Goal: Task Accomplishment & Management: Use online tool/utility

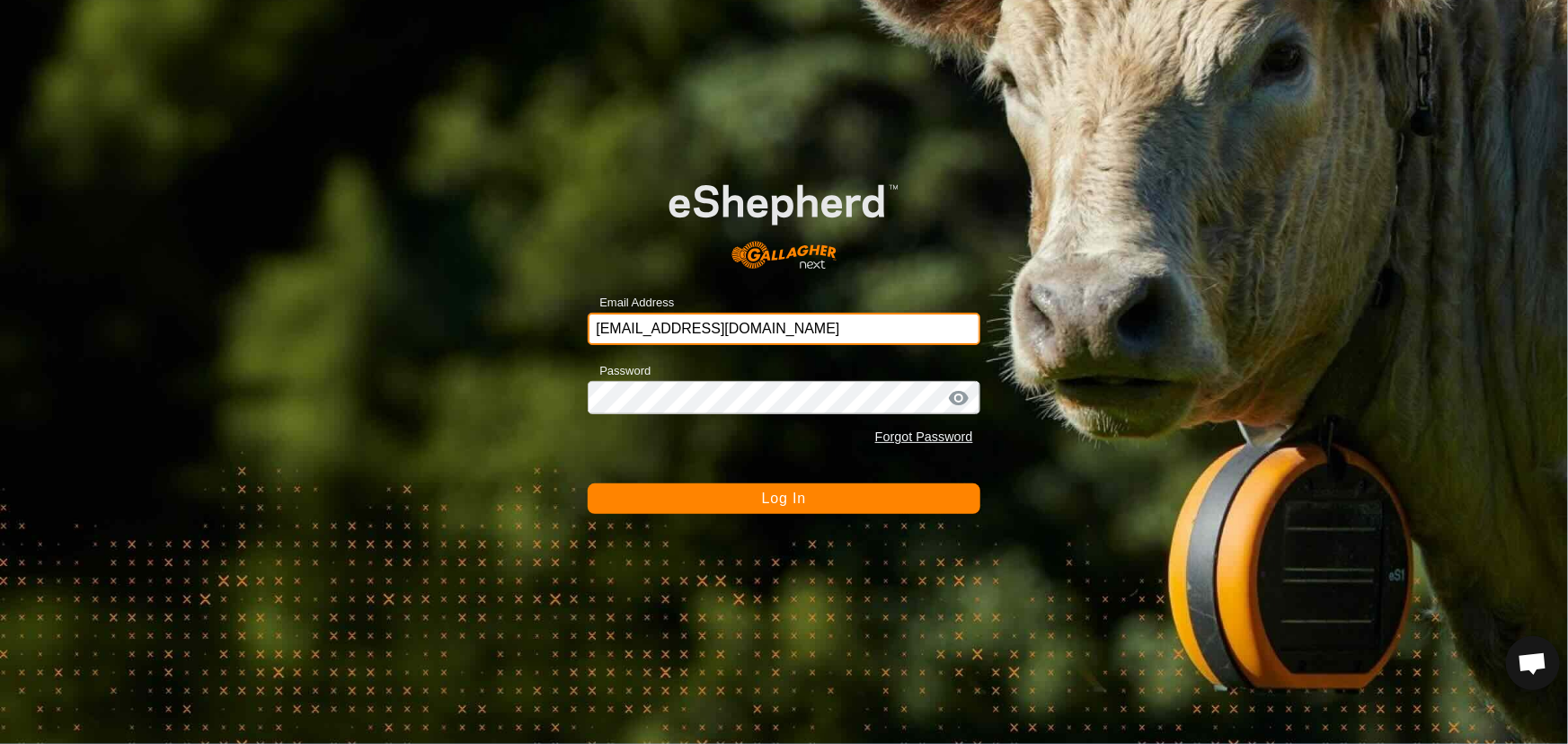
click at [717, 332] on input "[EMAIL_ADDRESS][DOMAIN_NAME]" at bounding box center [783, 328] width 392 height 32
click at [669, 496] on button "Log In" at bounding box center [783, 499] width 392 height 31
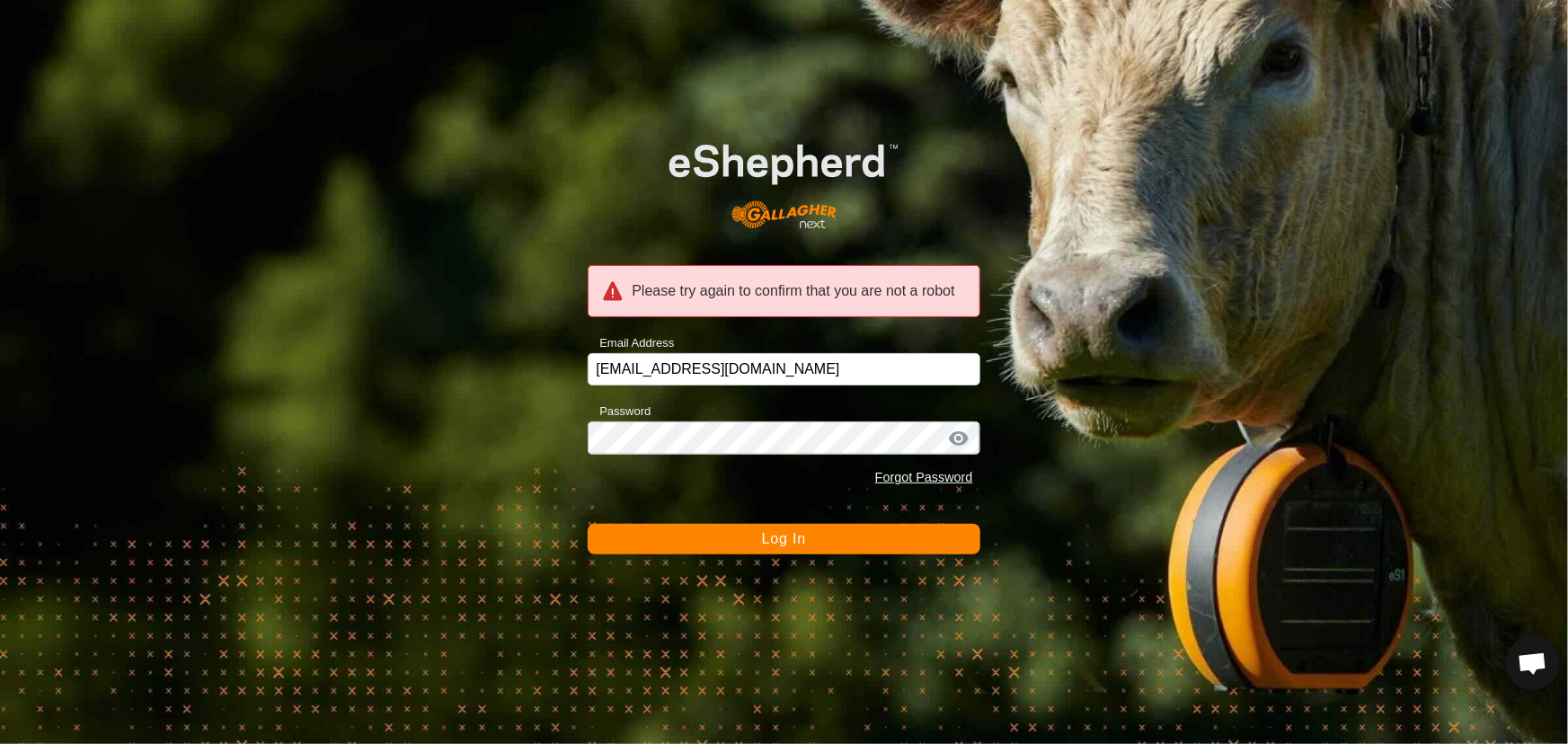
click at [673, 538] on button "Log In" at bounding box center [783, 539] width 392 height 31
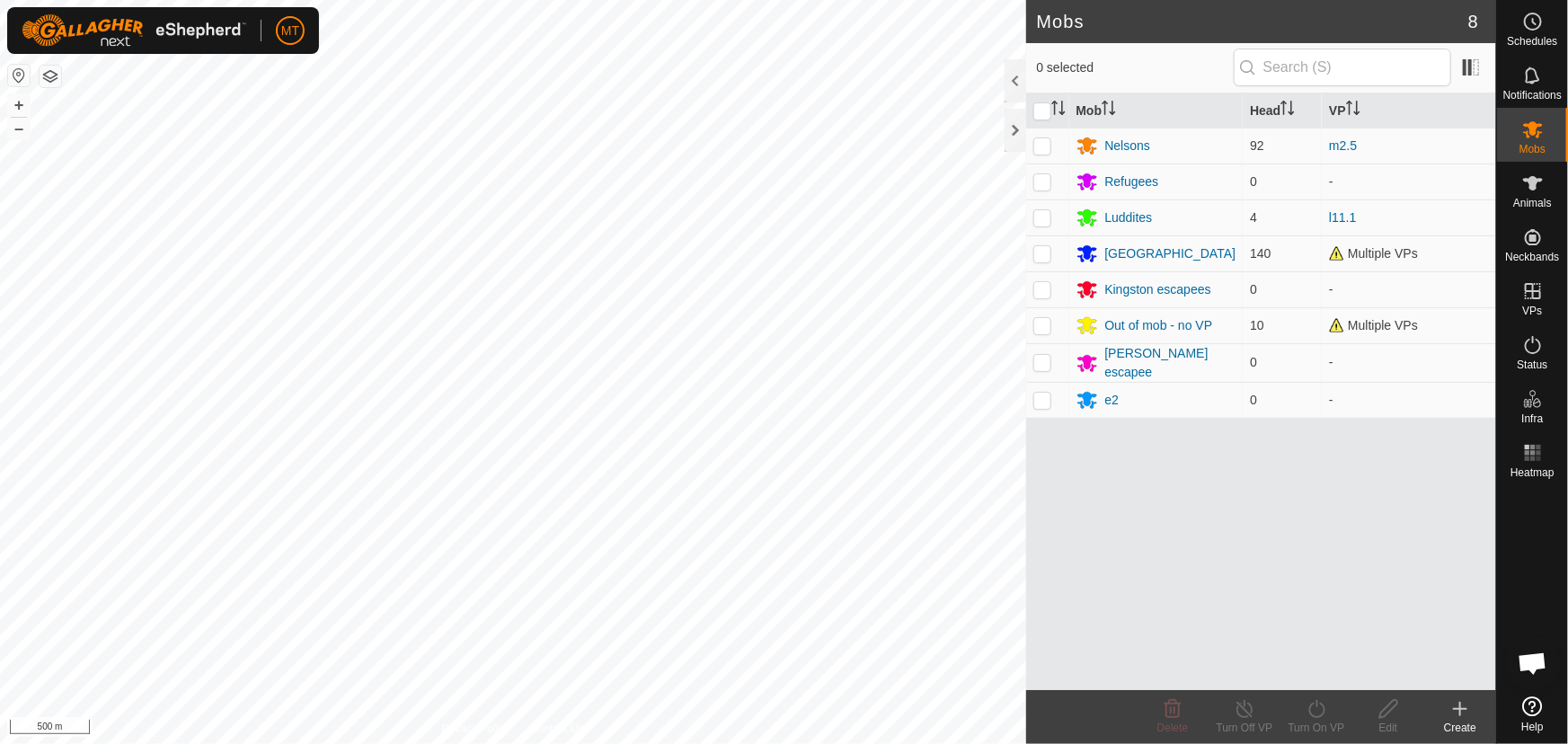
click at [563, 743] on html "MT Schedules Notifications Mobs Animals Neckbands VPs Status Infra Heatmap Help…" at bounding box center [784, 372] width 1568 height 744
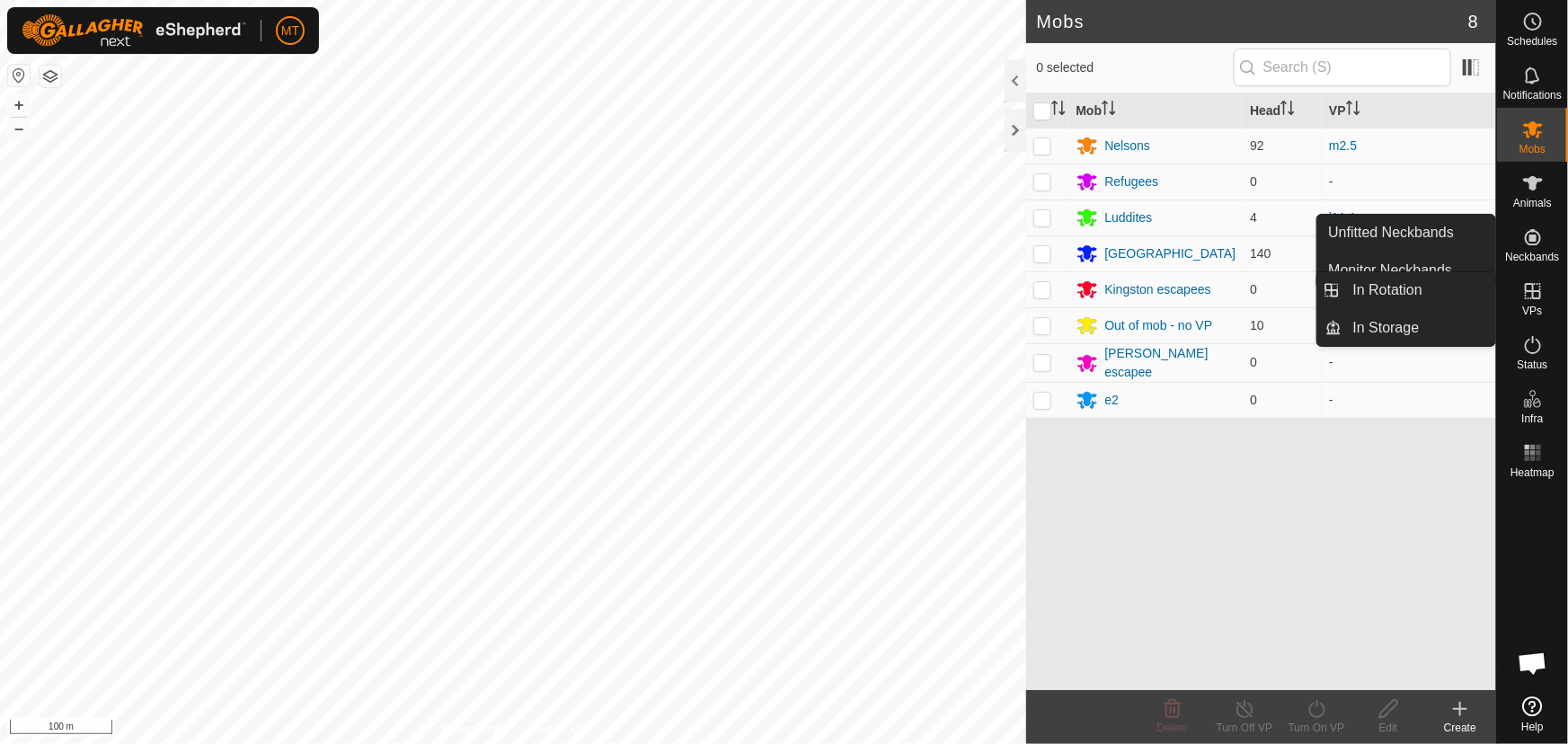
click at [1528, 295] on icon at bounding box center [1533, 291] width 21 height 21
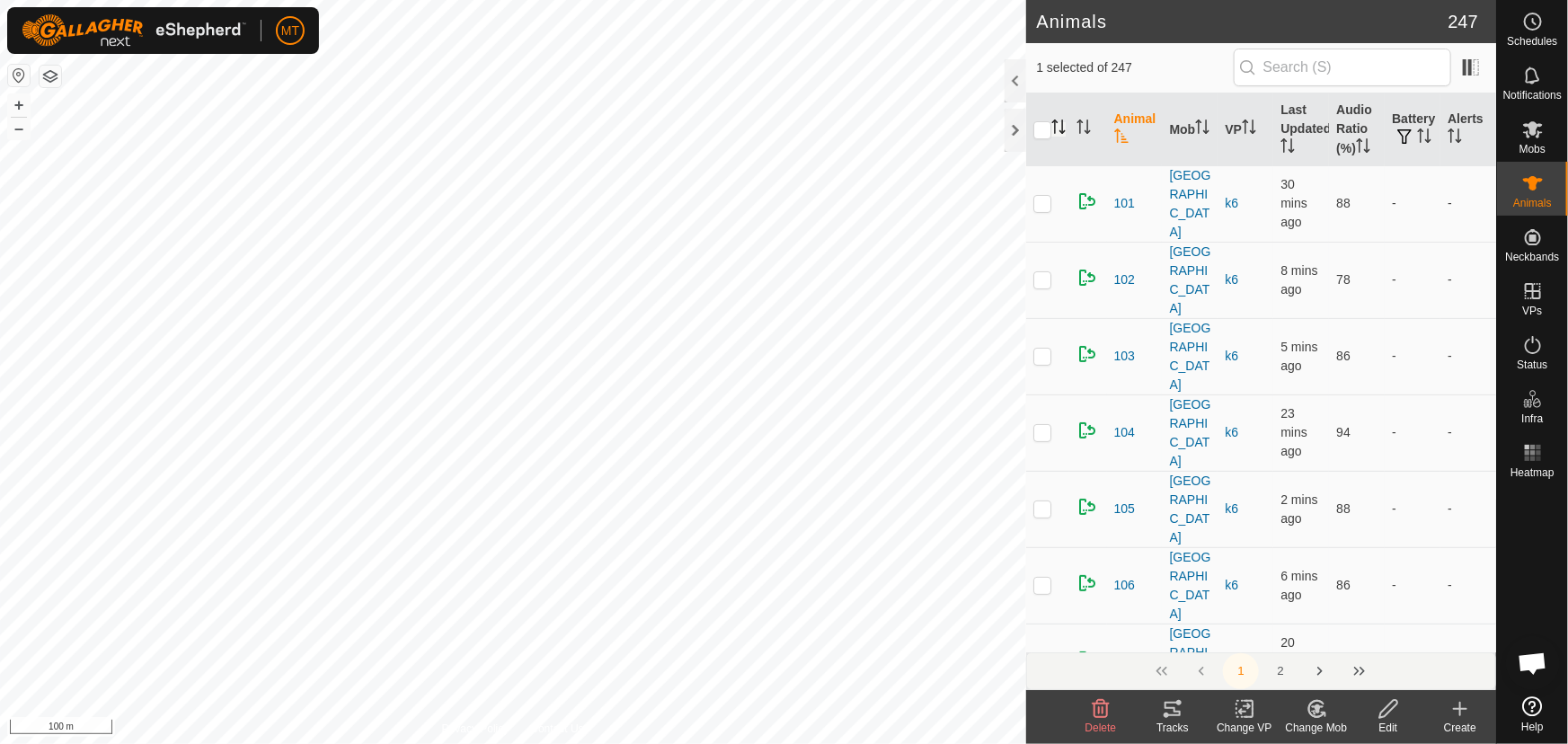
click at [1059, 122] on icon "Activate to sort" at bounding box center [1058, 127] width 15 height 14
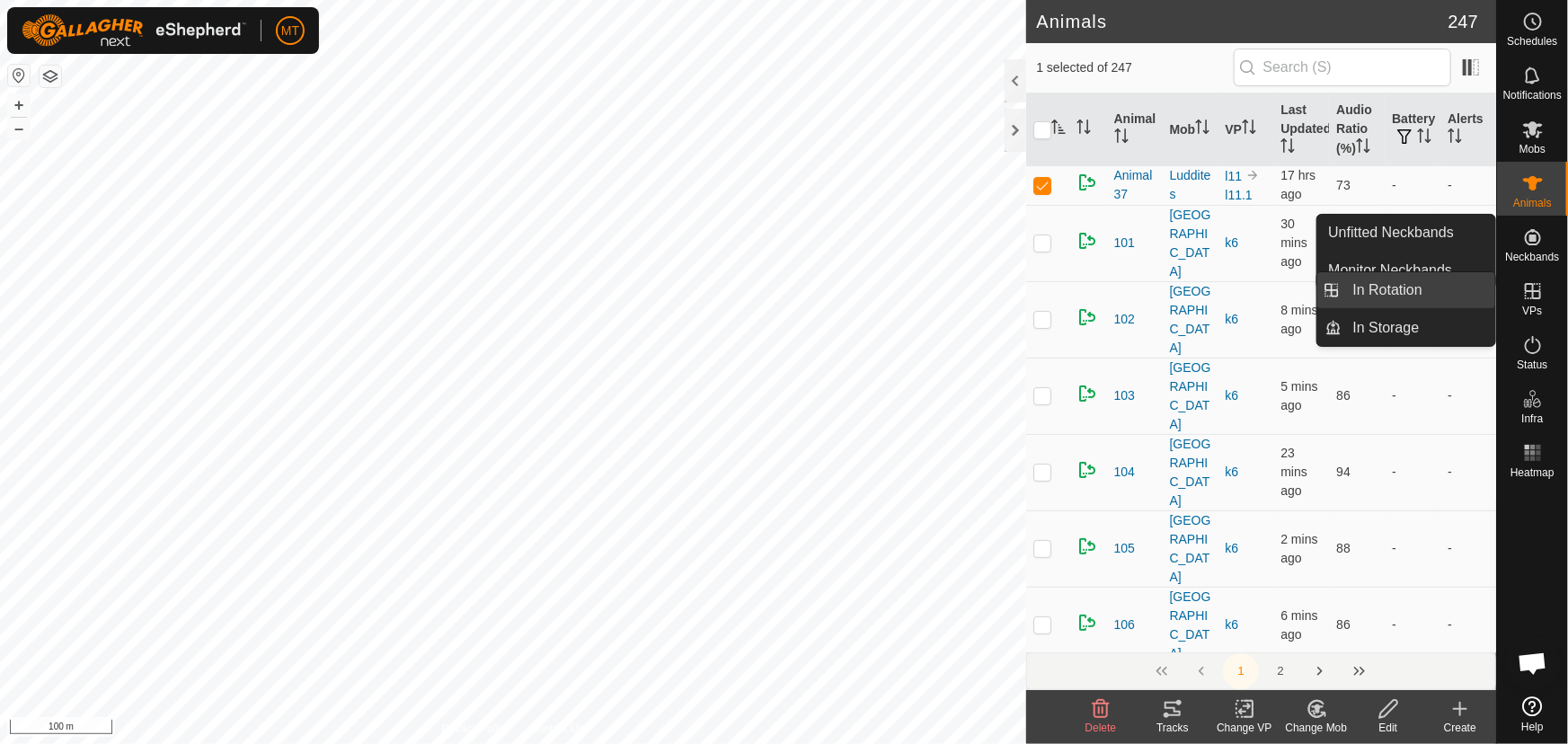
click at [1422, 295] on link "In Rotation" at bounding box center [1419, 290] width 154 height 36
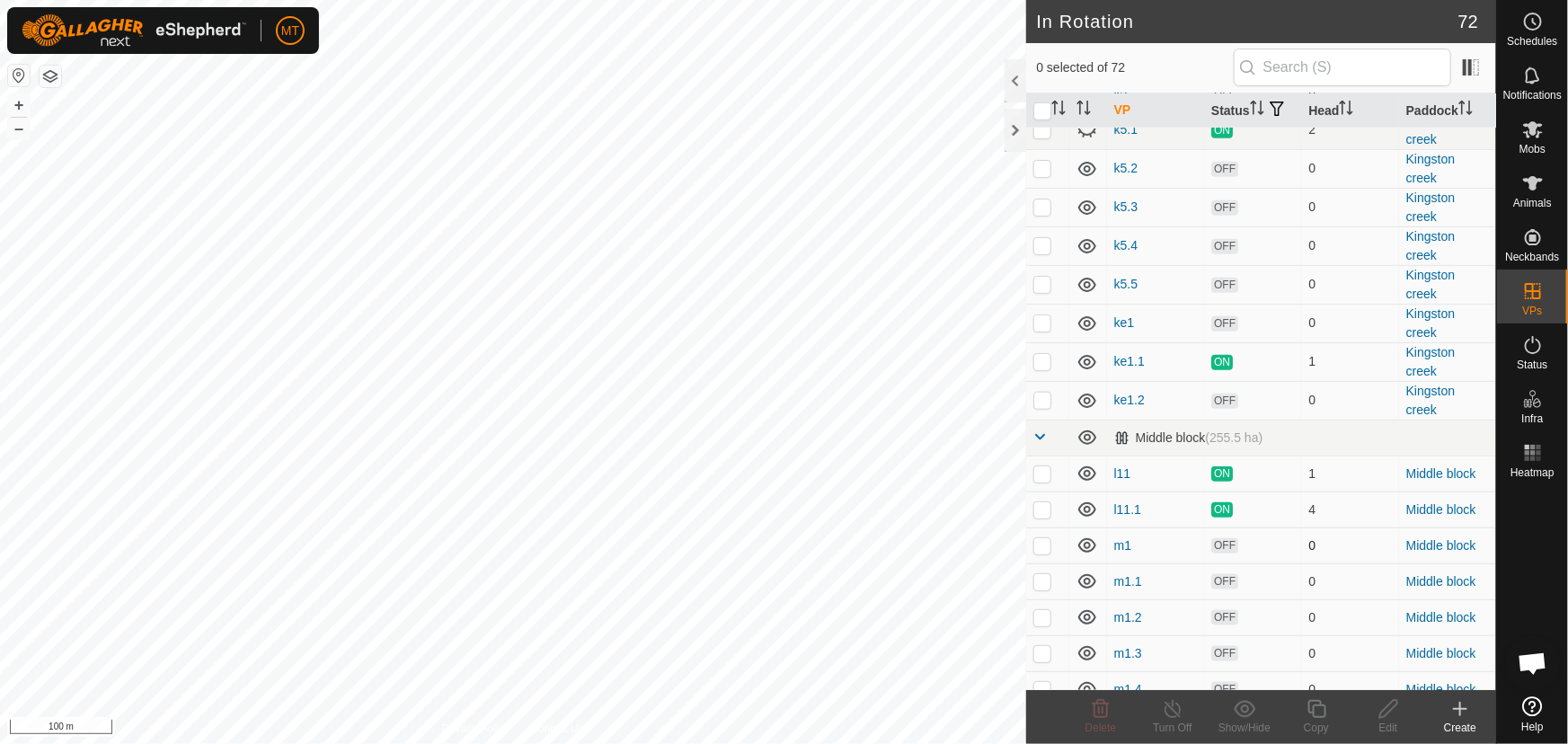
scroll to position [816, 0]
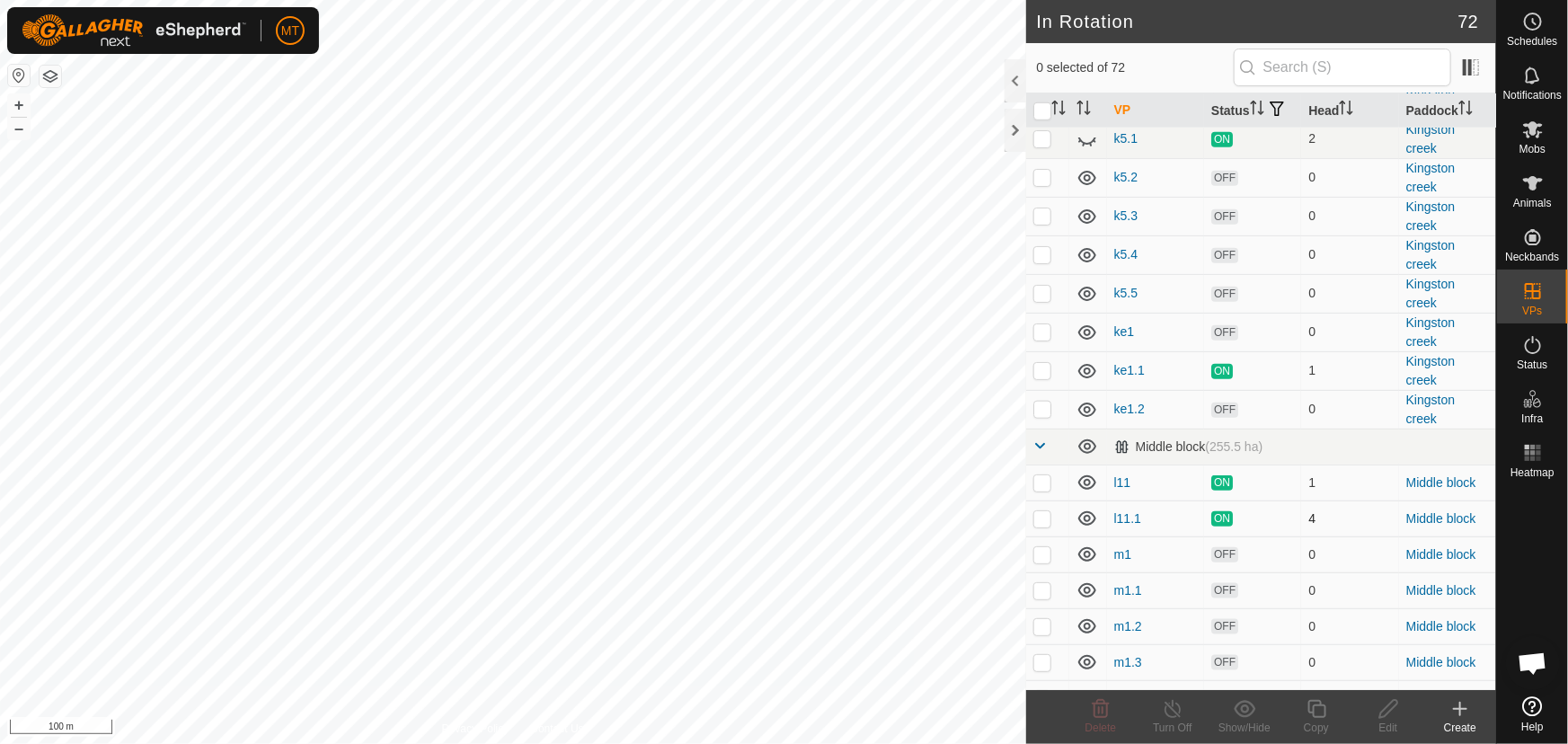
click at [1038, 526] on p-checkbox at bounding box center [1042, 518] width 18 height 14
checkbox input "true"
click at [1306, 712] on icon at bounding box center [1317, 708] width 22 height 21
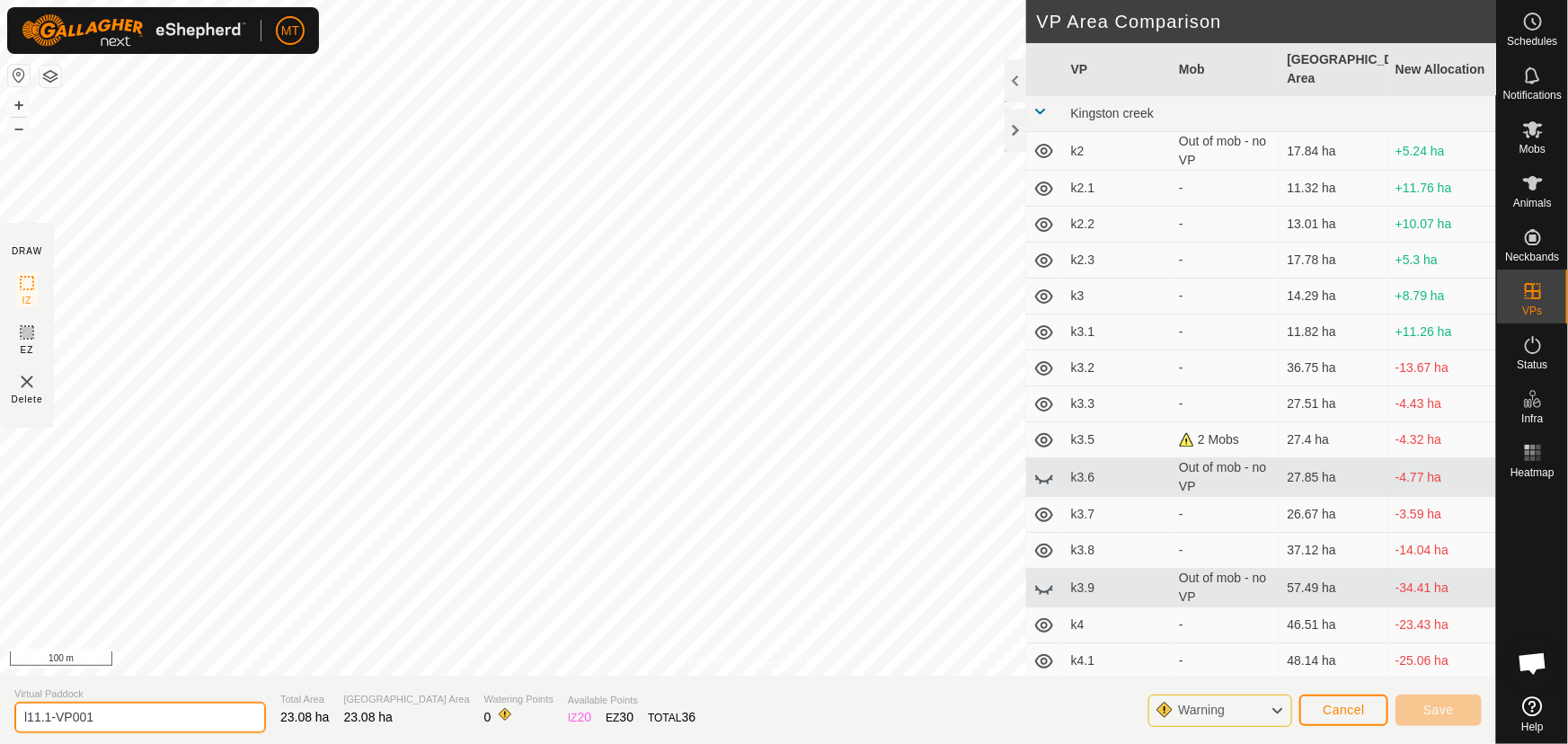
click at [121, 714] on input "l11.1-VP001" at bounding box center [140, 717] width 251 height 32
type input "l11.2"
click at [1330, 716] on span "Cancel" at bounding box center [1344, 709] width 43 height 14
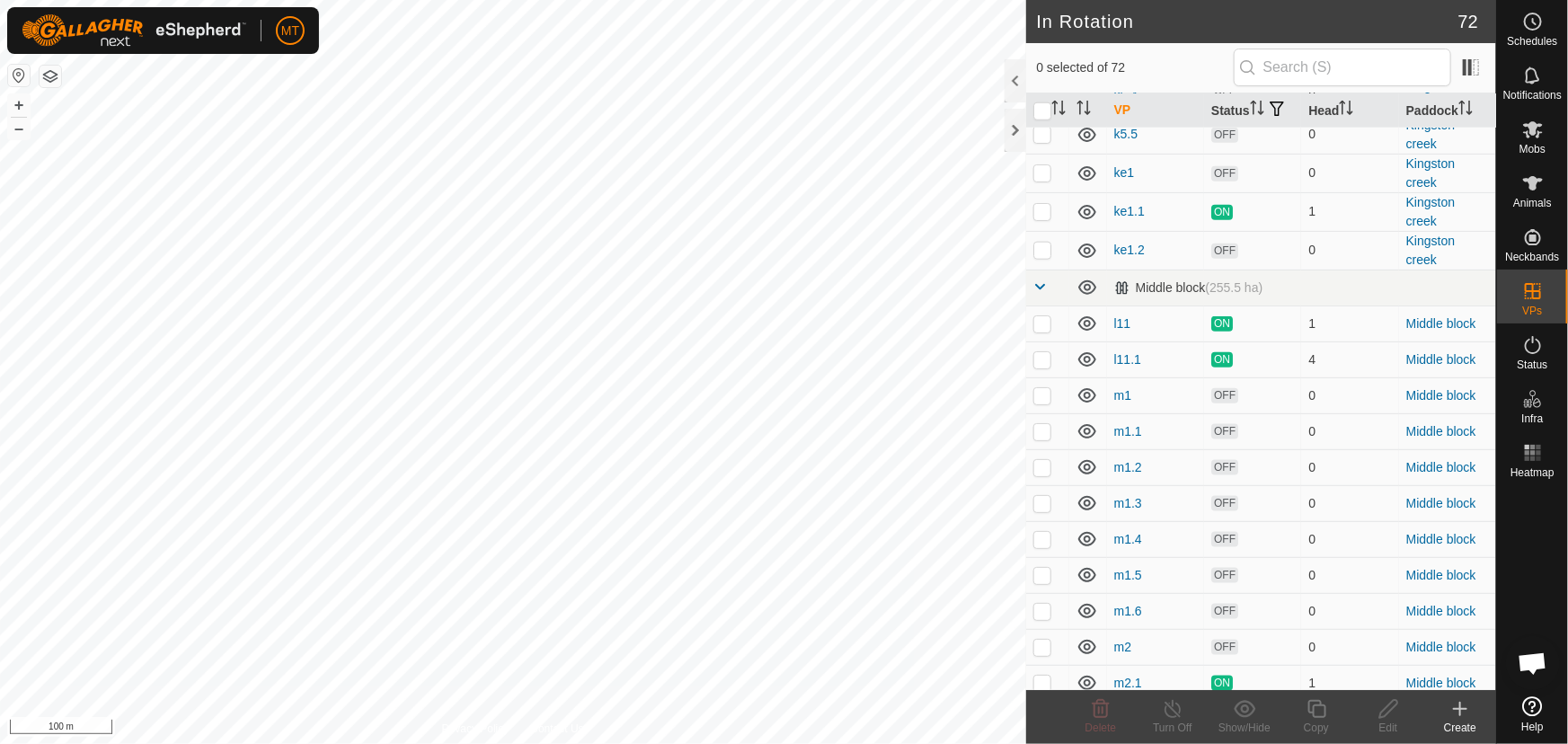
scroll to position [979, 0]
click at [1041, 363] on p-checkbox at bounding box center [1042, 356] width 18 height 14
checkbox input "false"
click at [1041, 327] on p-checkbox at bounding box center [1042, 319] width 18 height 14
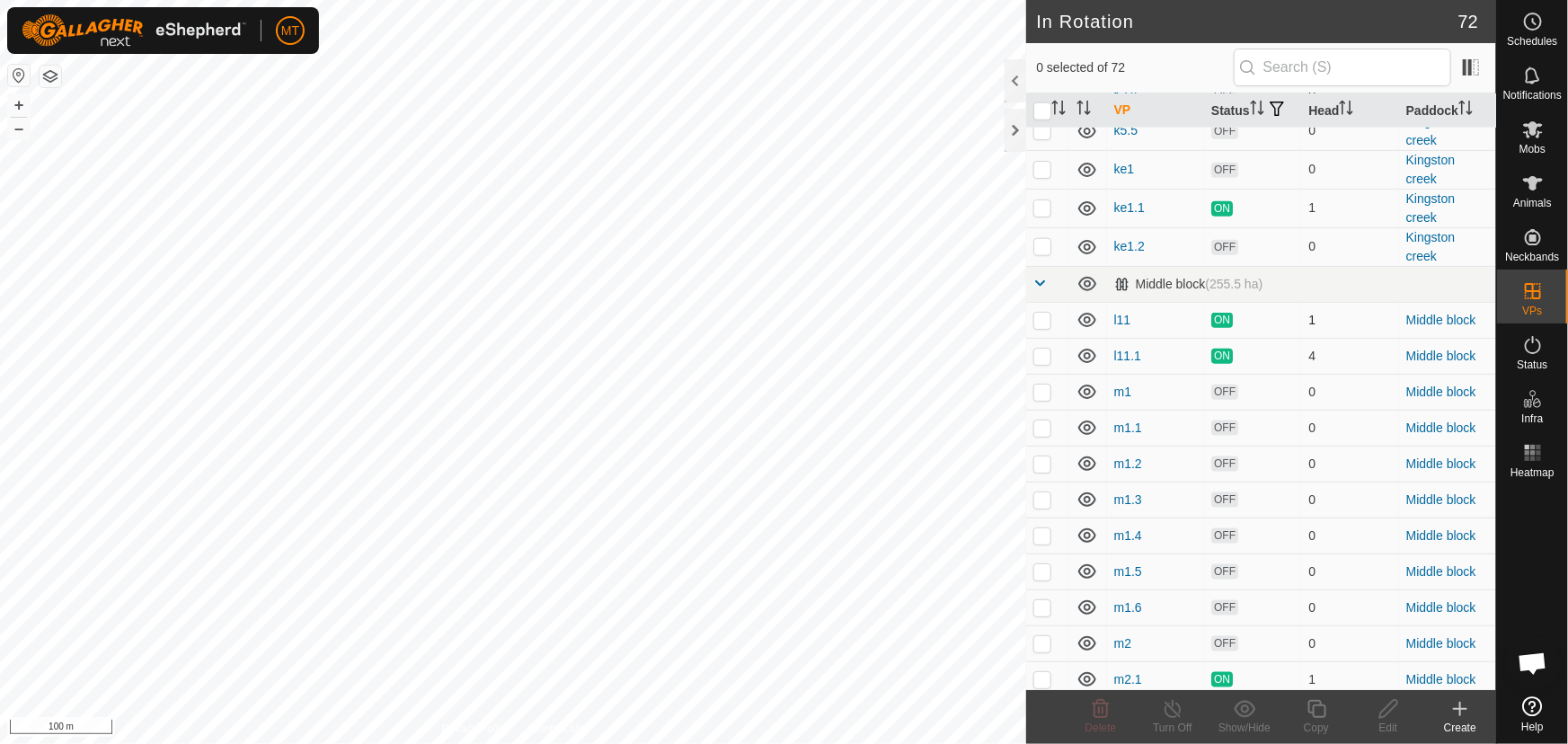
checkbox input "true"
click at [1214, 416] on div "In Rotation 72 1 selected of 72 VP Status Head [GEOGRAPHIC_DATA] (223.8 ha) k2 …" at bounding box center [748, 372] width 1496 height 744
click at [1318, 718] on icon at bounding box center [1316, 708] width 18 height 18
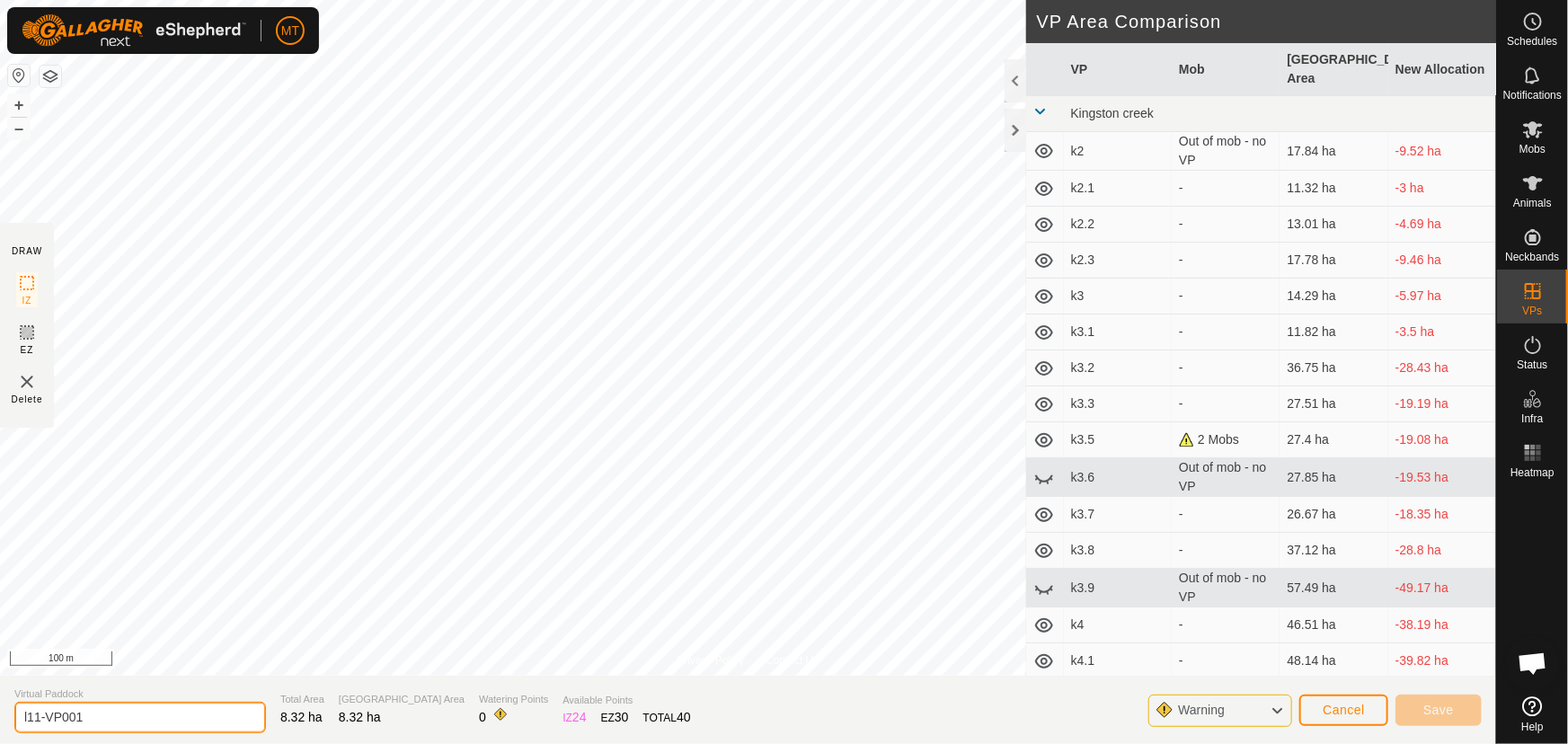
click at [107, 719] on input "l11-VP001" at bounding box center [140, 717] width 251 height 32
type input "l11.2"
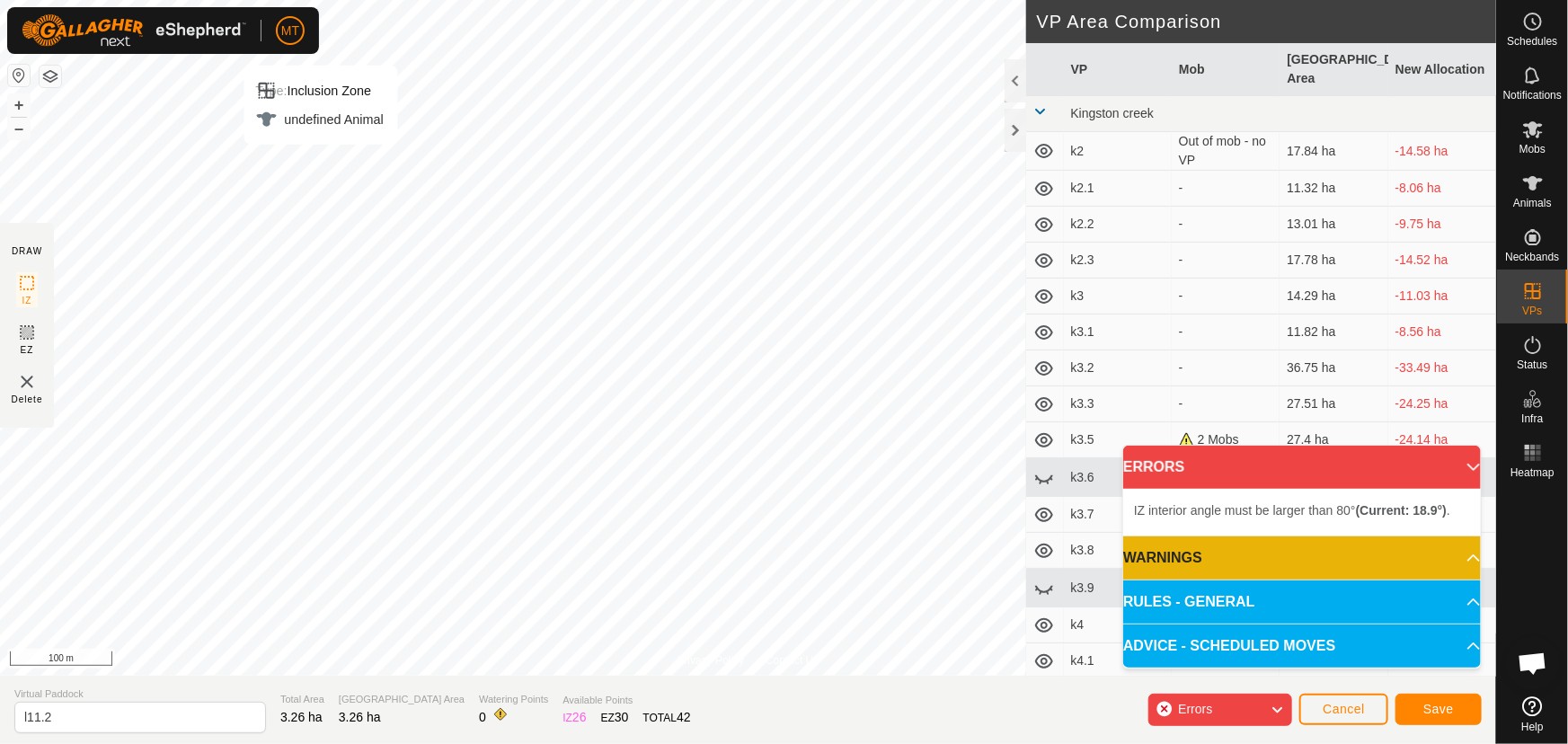
click at [309, 36] on div "MT Schedules Notifications Mobs Animals Neckbands VPs Status Infra Heatmap Help…" at bounding box center [784, 372] width 1568 height 744
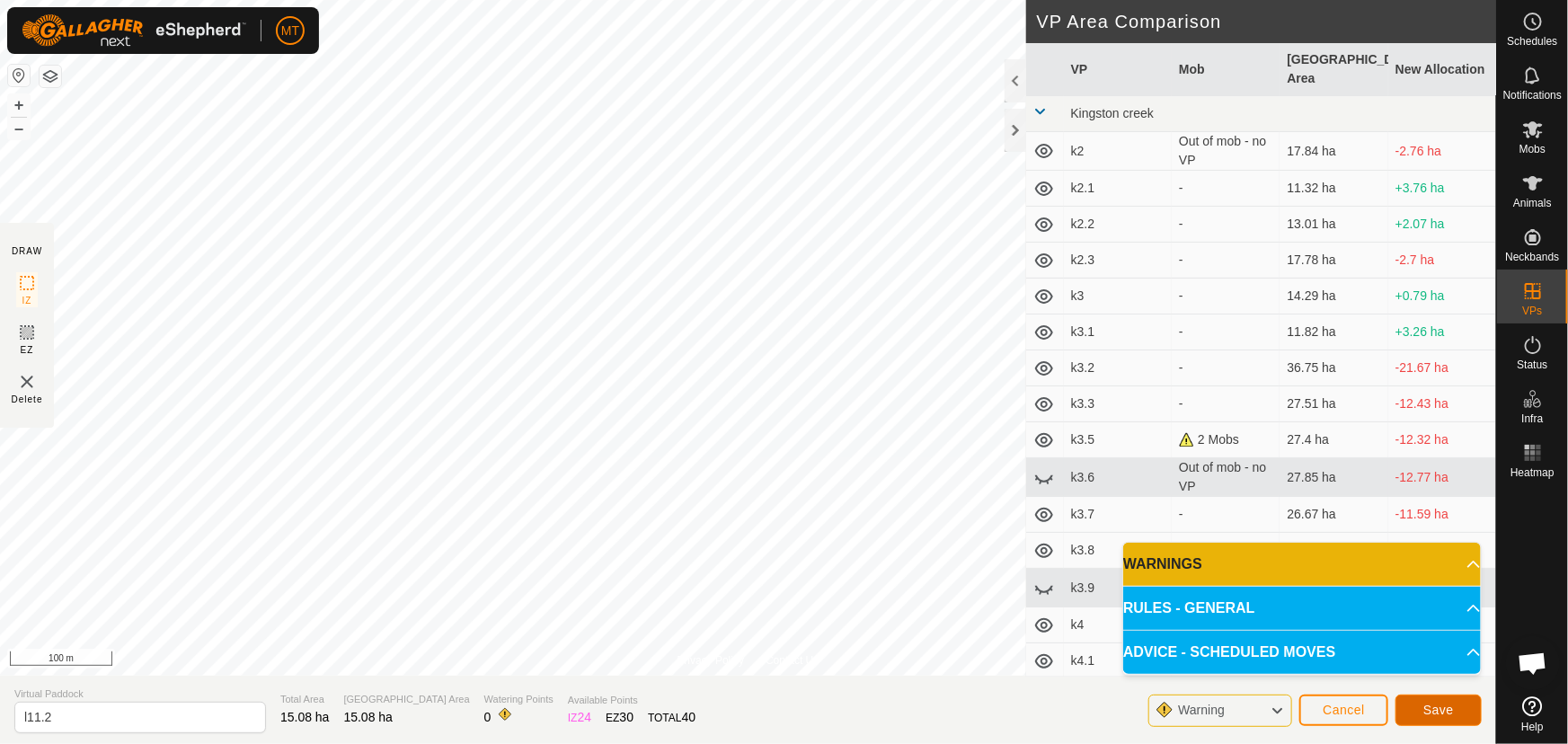
click at [1430, 702] on span "Save" at bounding box center [1438, 709] width 31 height 14
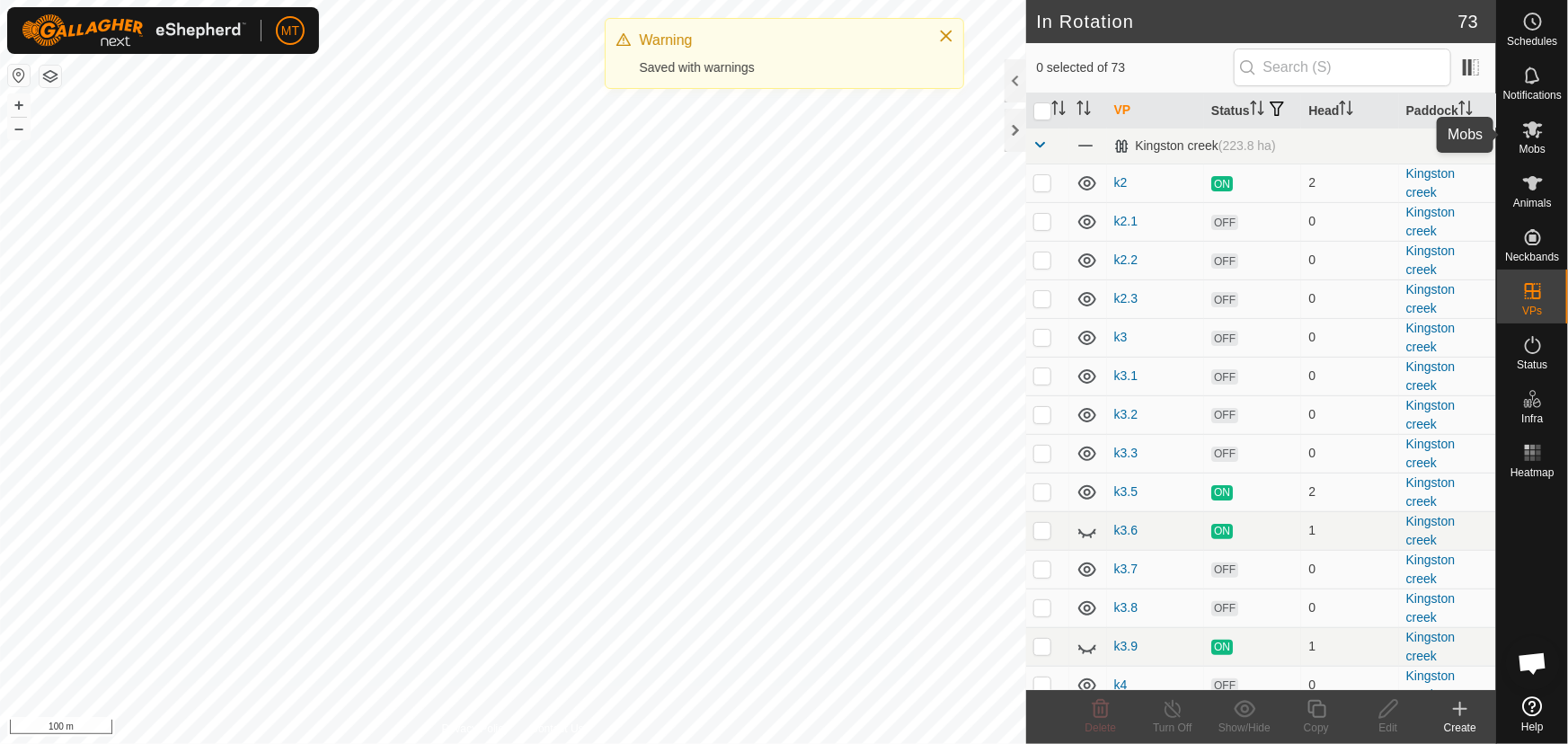
click at [1520, 134] on es-mob-svg-icon at bounding box center [1532, 129] width 32 height 29
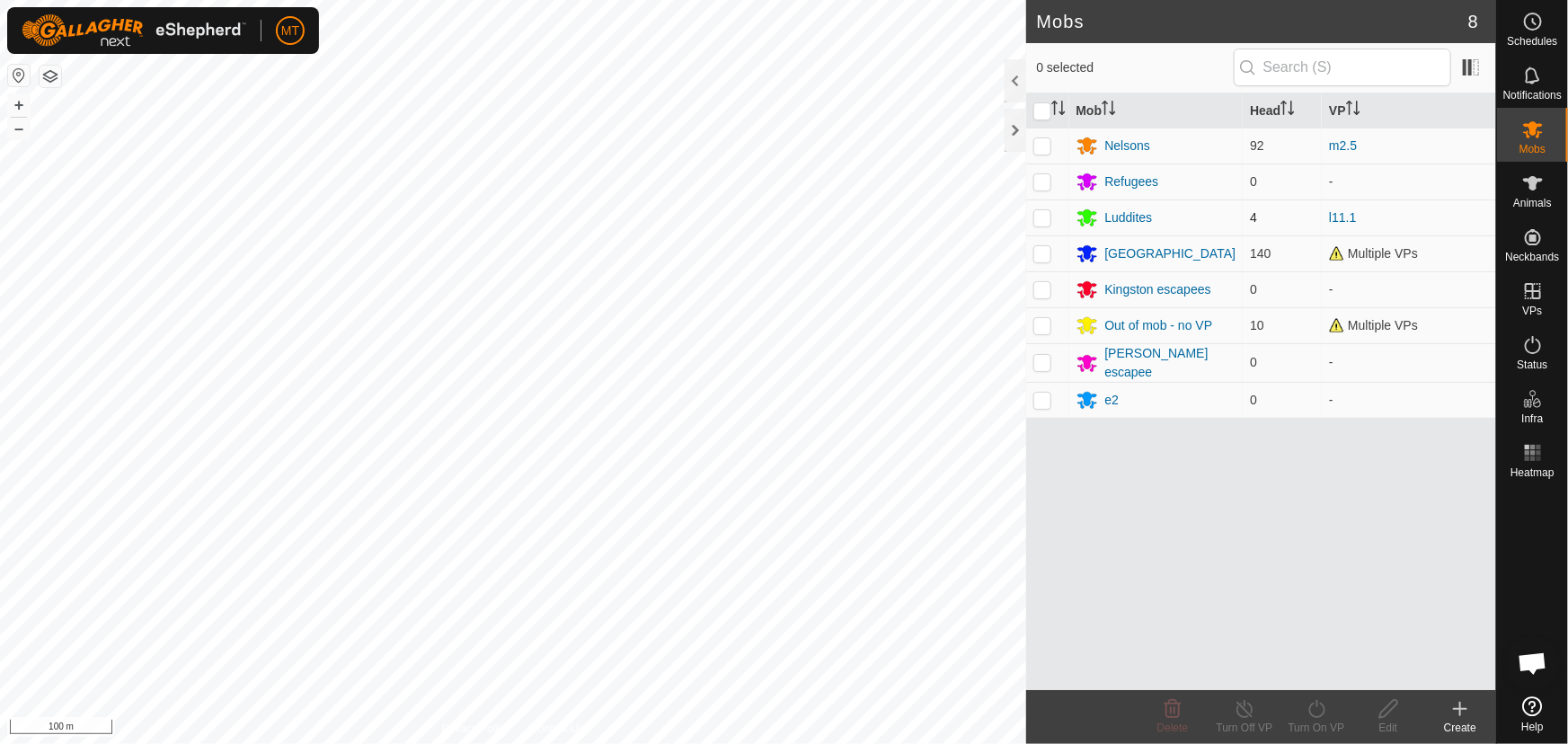
click at [1041, 210] on p-checkbox at bounding box center [1042, 216] width 18 height 14
checkbox input "true"
click at [1321, 714] on icon at bounding box center [1316, 708] width 16 height 18
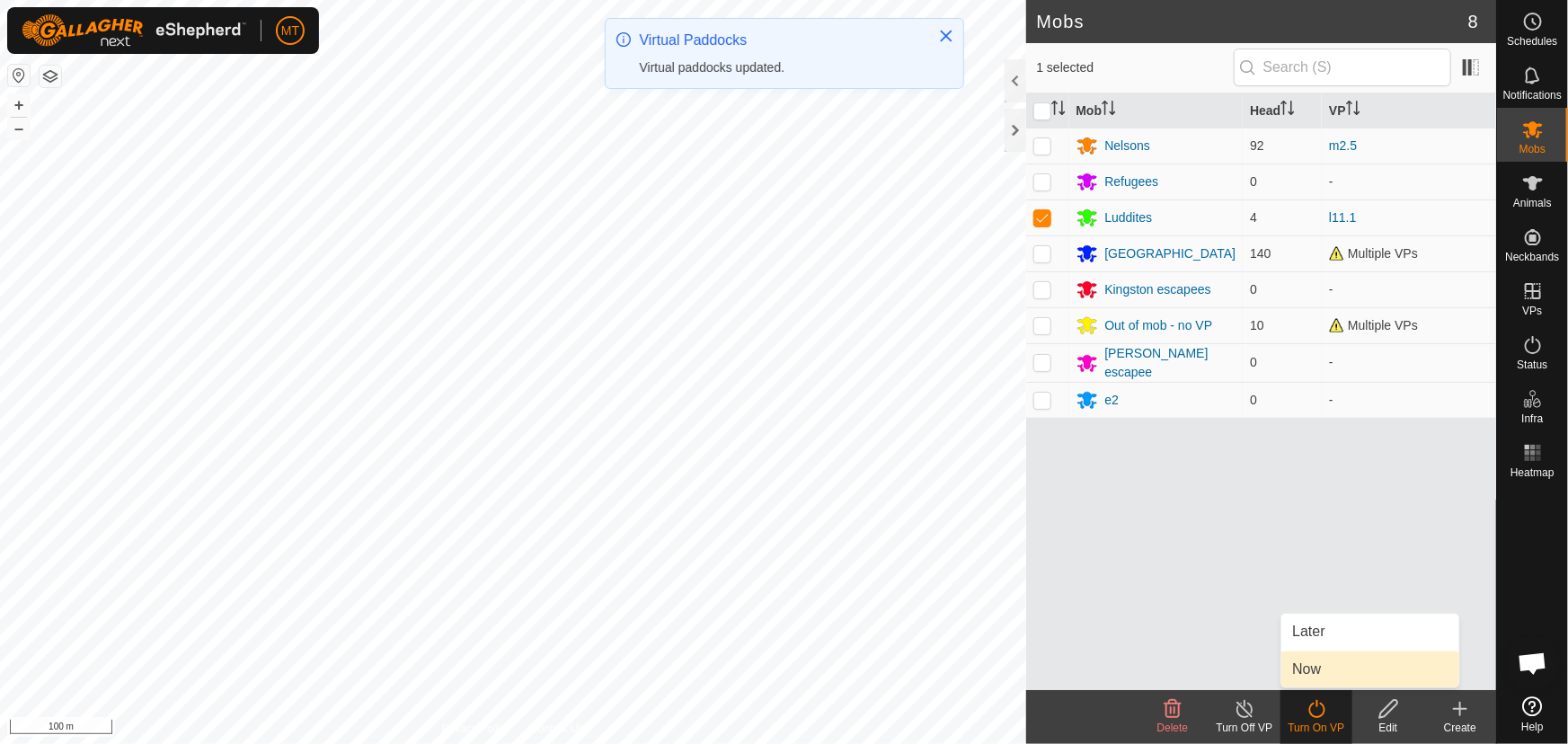
click at [1314, 672] on link "Now" at bounding box center [1370, 669] width 178 height 36
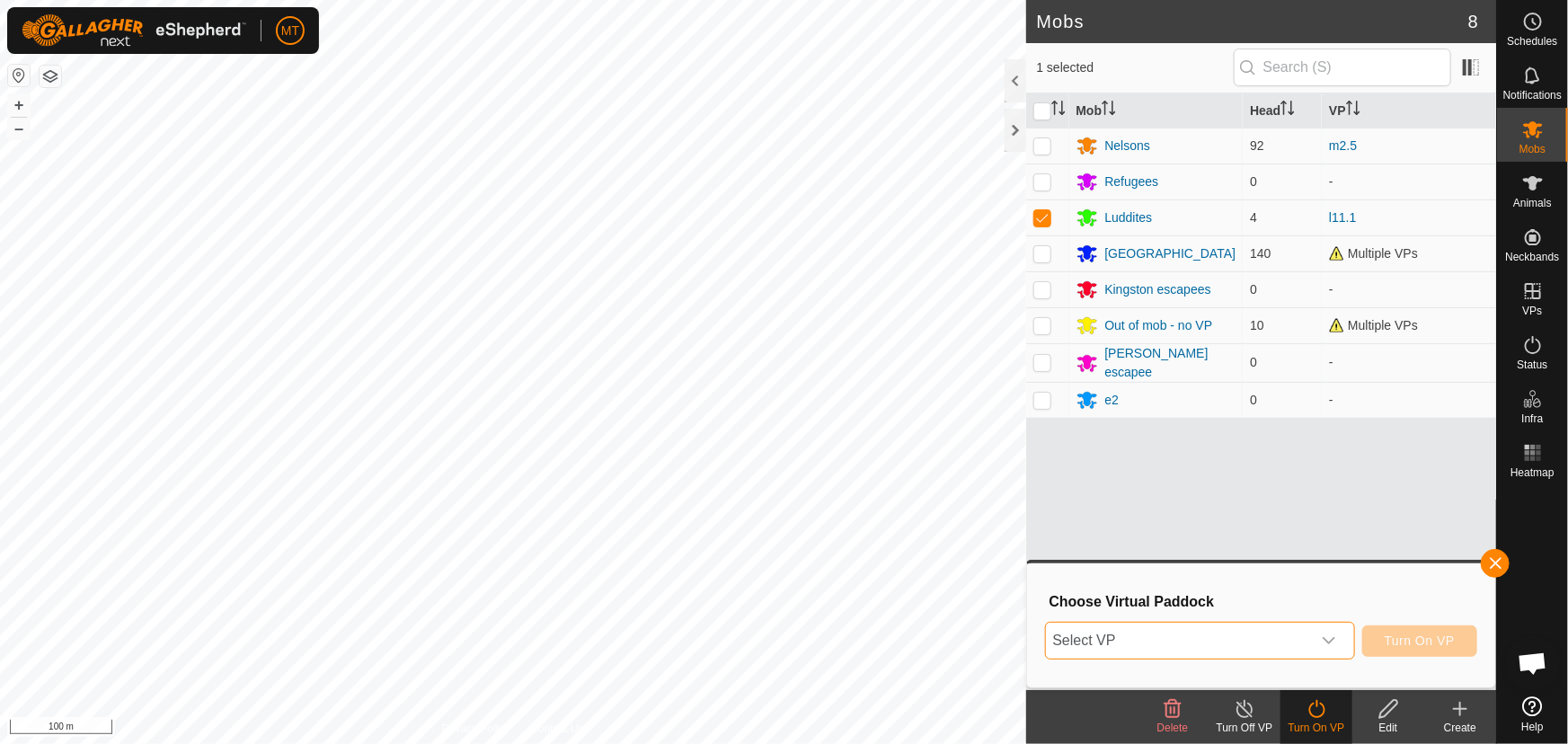
click at [1267, 636] on span "Select VP" at bounding box center [1178, 640] width 265 height 36
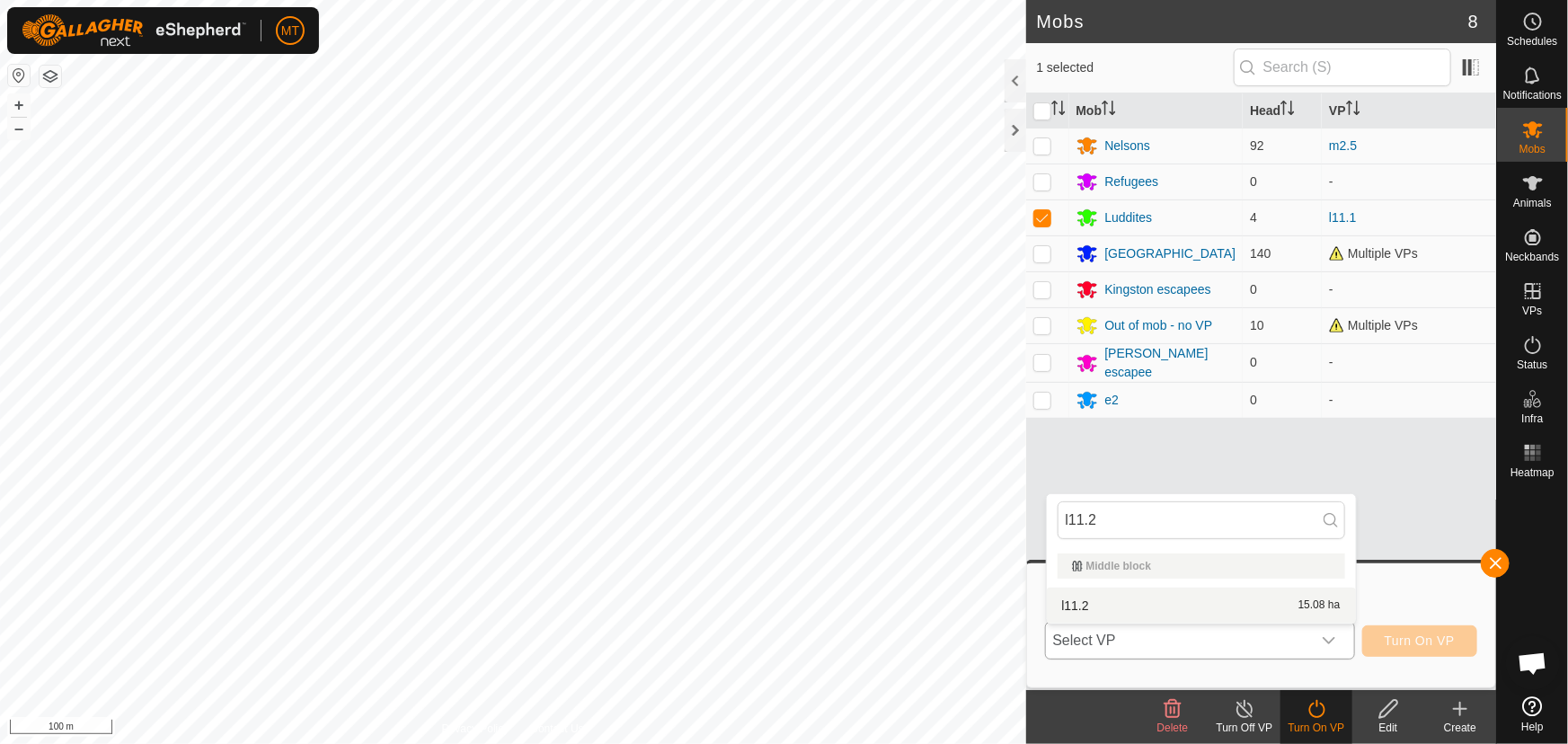
type input "l11.2"
click at [1179, 611] on li "l11.2 15.08 ha" at bounding box center [1202, 605] width 309 height 36
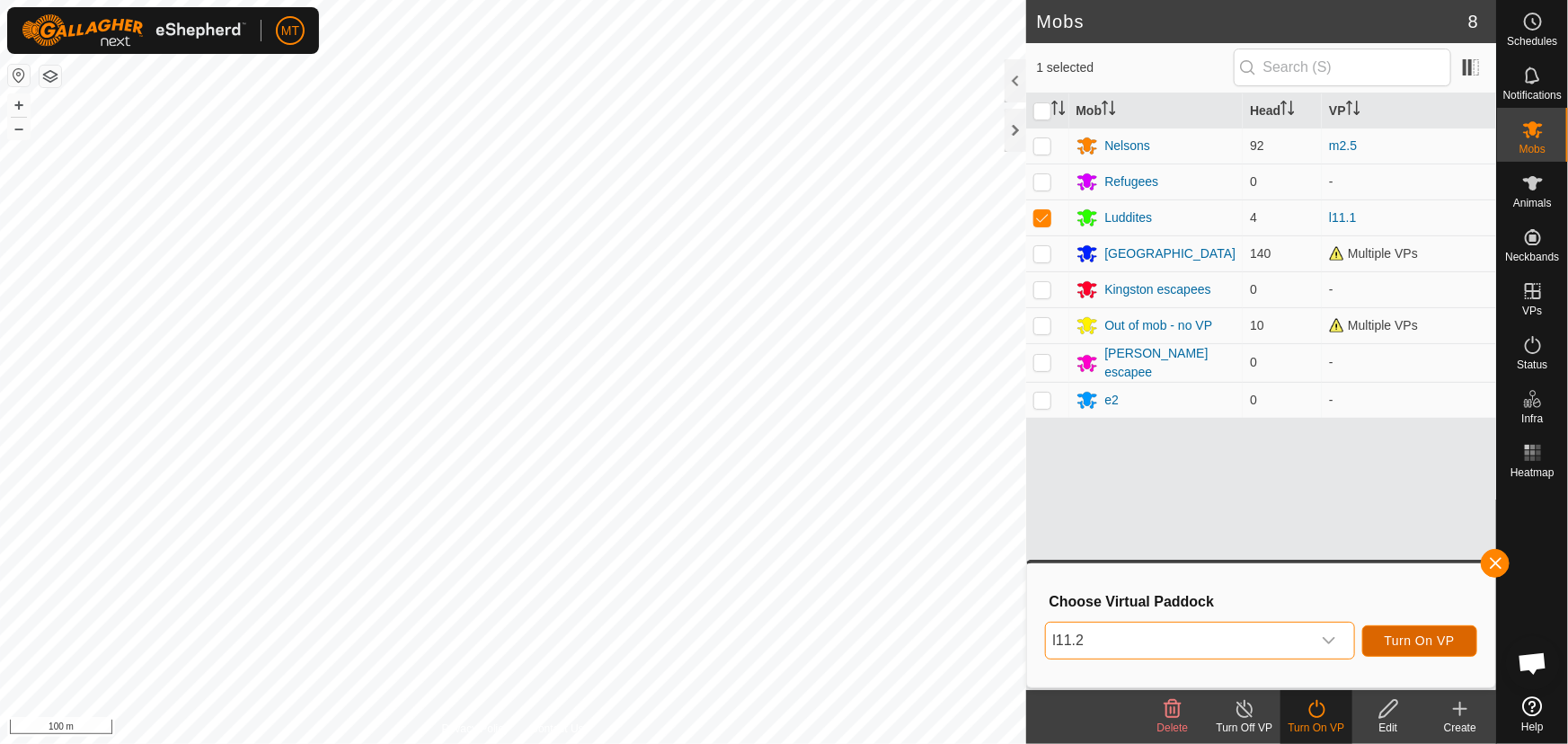
click at [1425, 639] on span "Turn On VP" at bounding box center [1419, 640] width 70 height 14
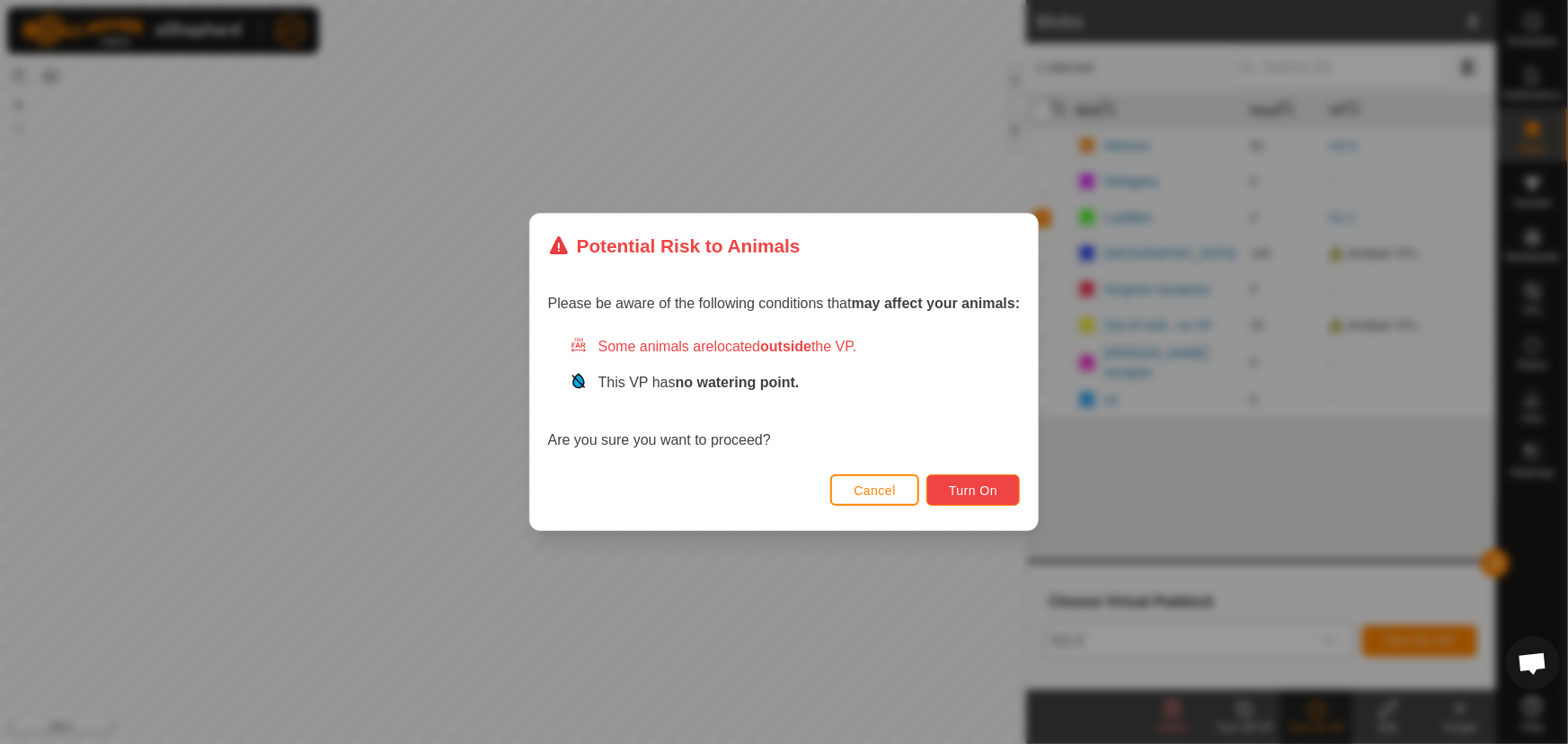
click at [959, 496] on span "Turn On" at bounding box center [973, 490] width 48 height 14
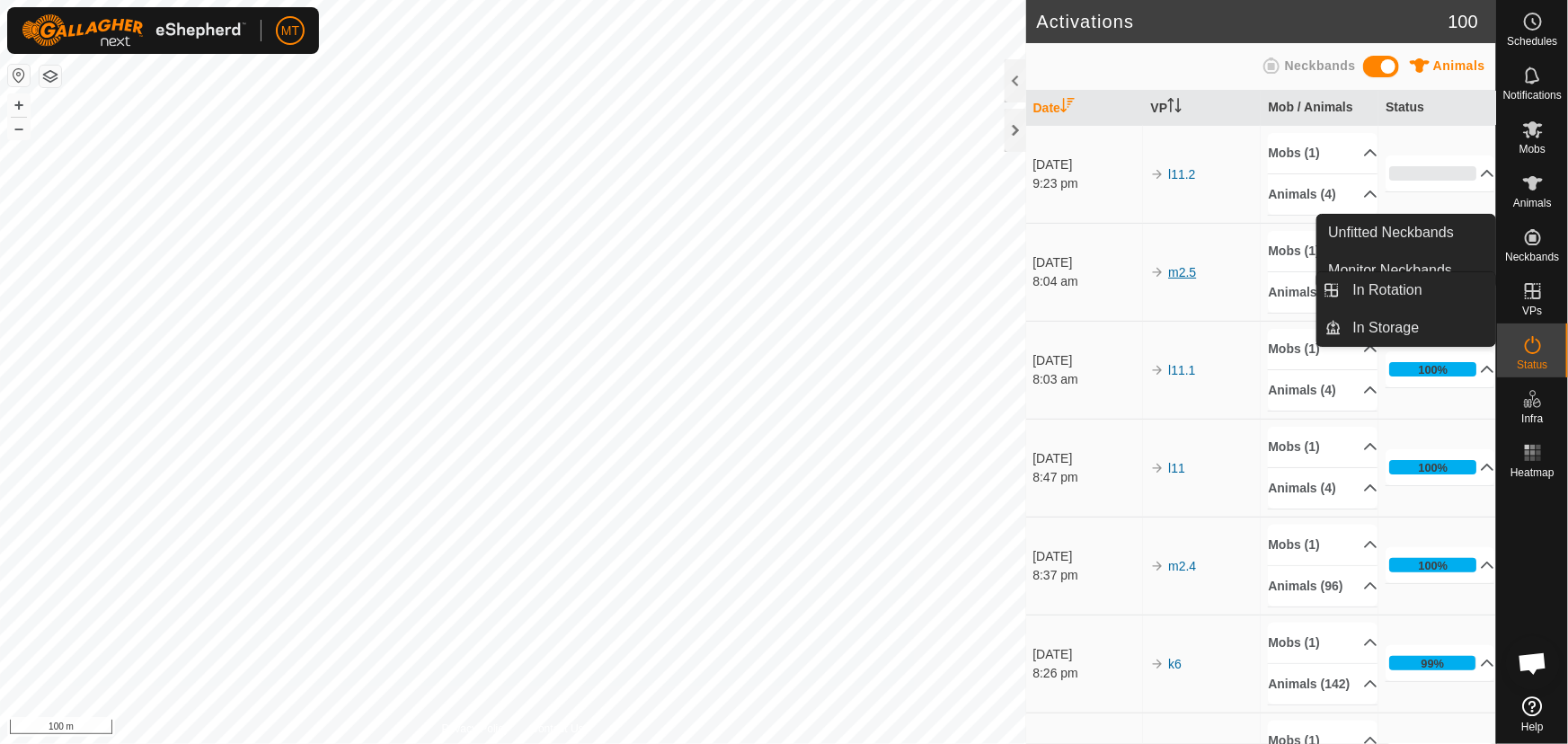
click at [1186, 279] on link "m2.5" at bounding box center [1181, 272] width 28 height 14
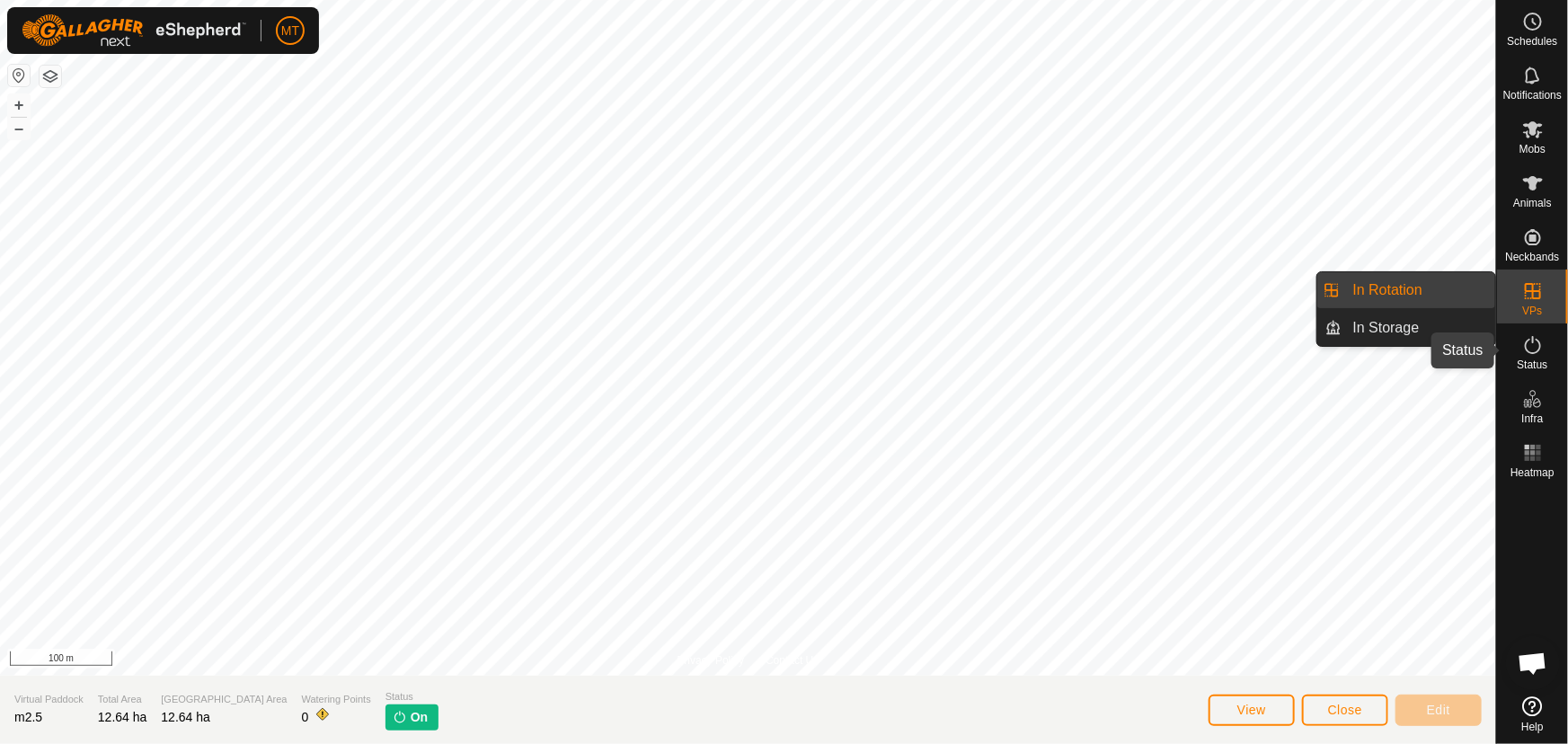
click at [1535, 342] on icon at bounding box center [1533, 345] width 21 height 21
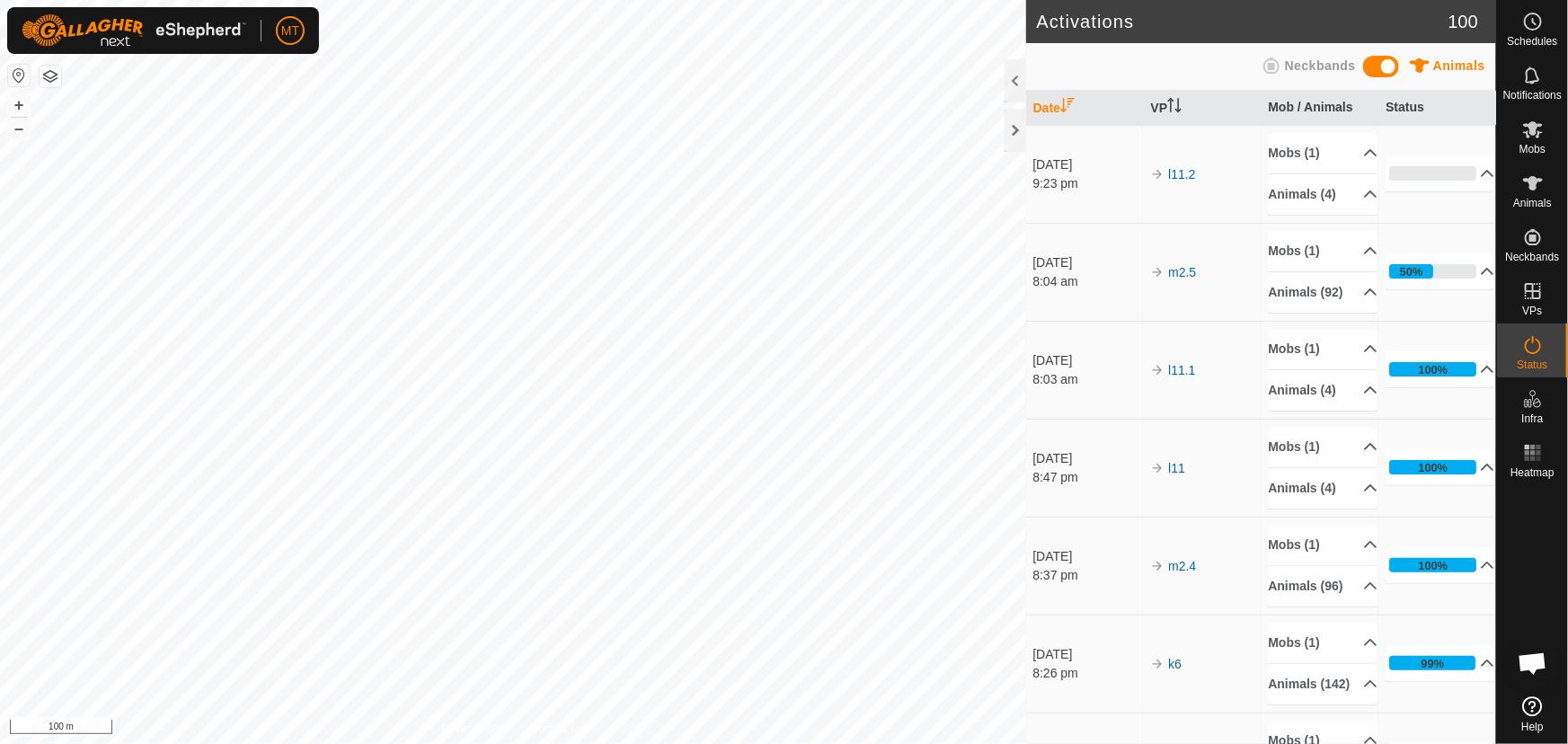
click at [1183, 289] on td "m2.5" at bounding box center [1202, 272] width 118 height 98
click at [1183, 279] on link "m2.5" at bounding box center [1181, 272] width 28 height 14
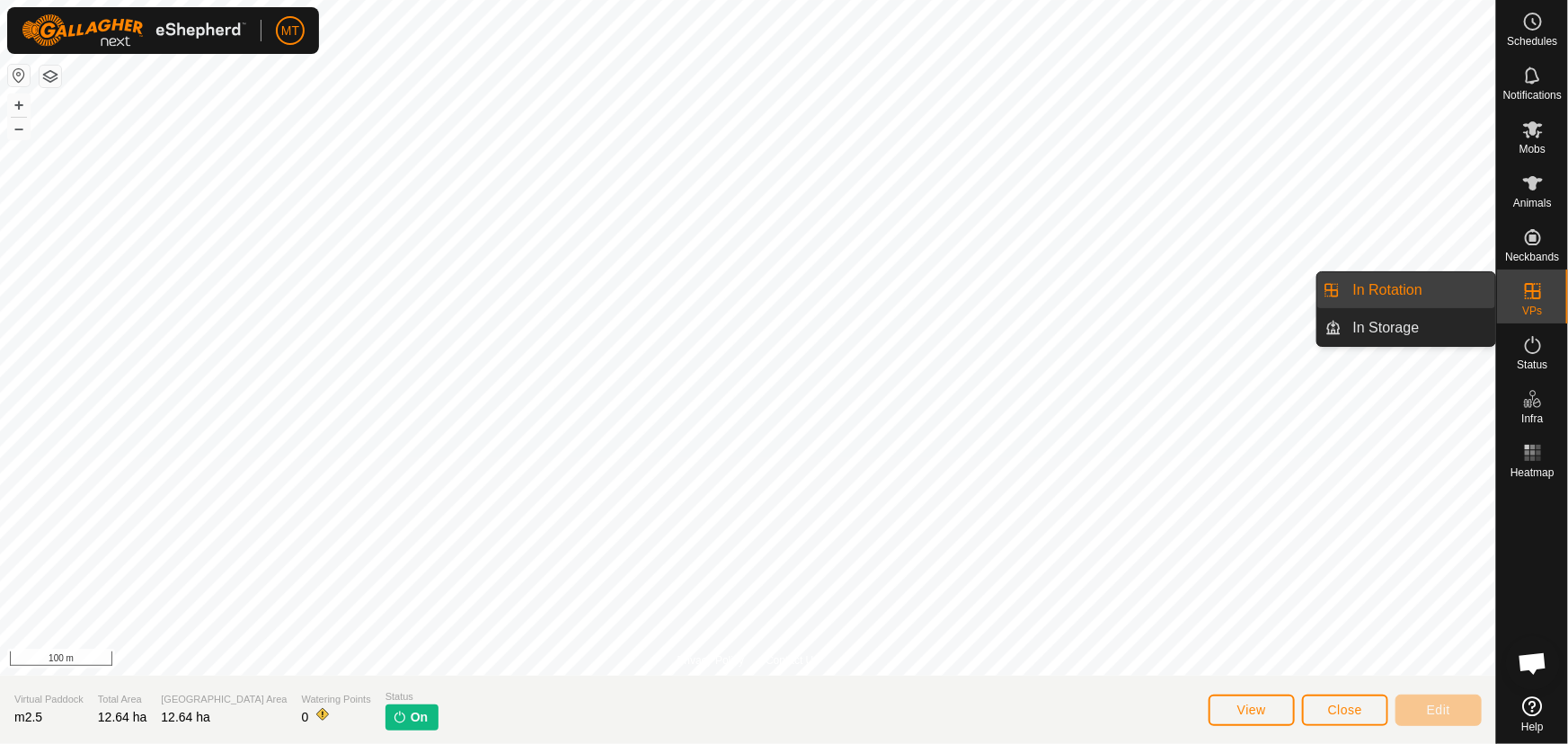
click at [1519, 281] on es-virtualpaddocks-svg-icon at bounding box center [1532, 291] width 32 height 29
click at [1418, 287] on link "In Rotation" at bounding box center [1419, 290] width 154 height 36
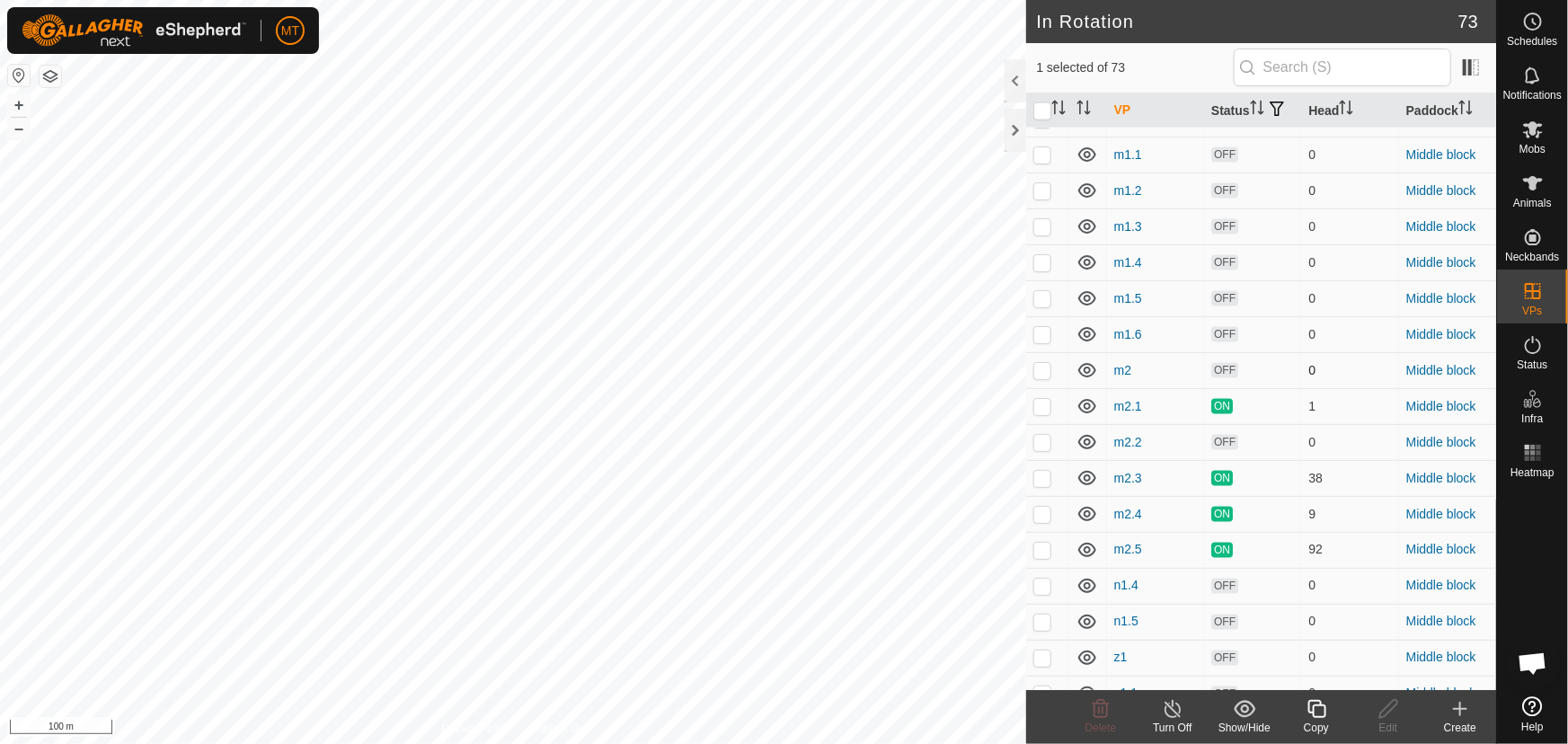
scroll to position [1305, 0]
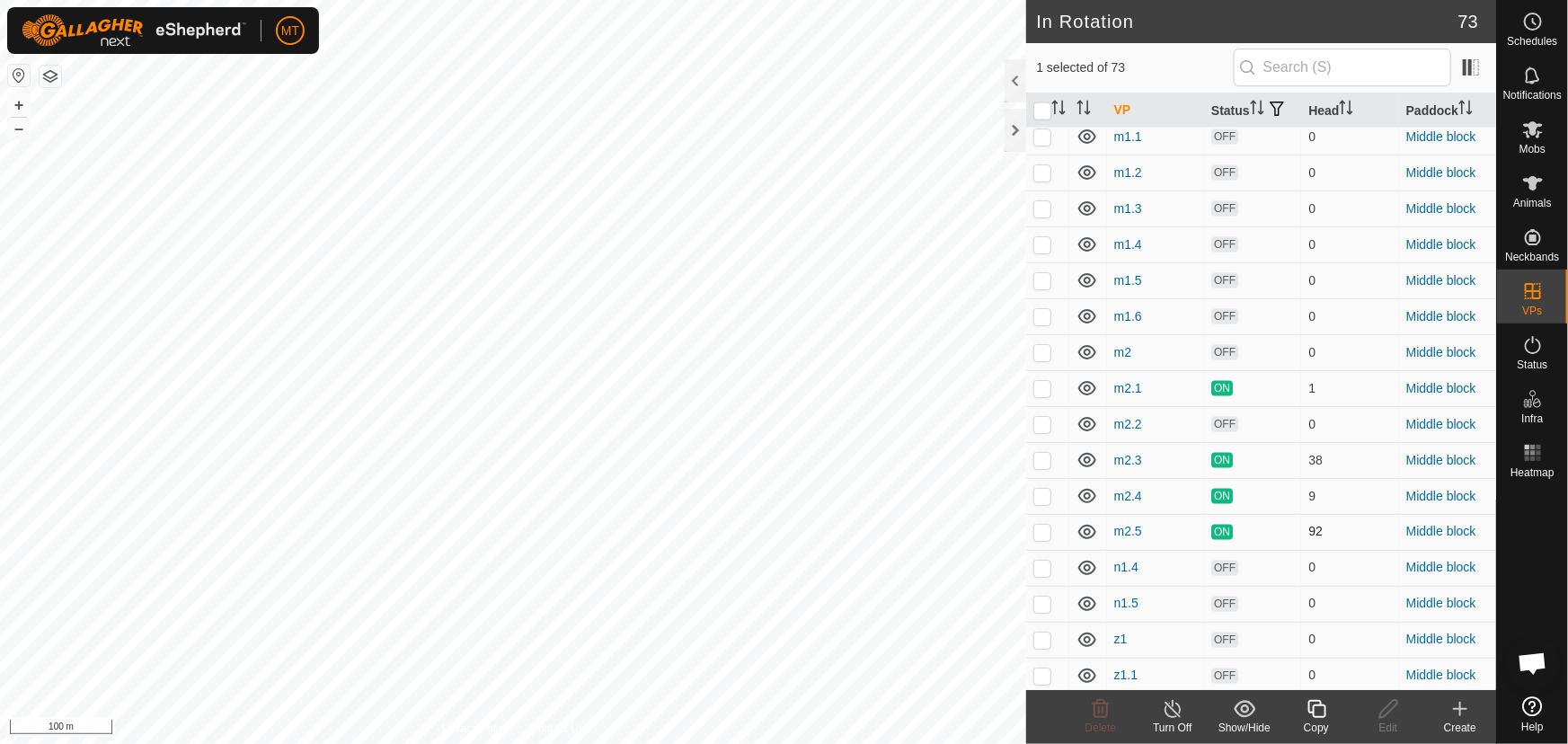
click at [1041, 539] on p-checkbox at bounding box center [1042, 531] width 18 height 14
checkbox input "true"
click at [1042, 116] on input "checkbox" at bounding box center [1042, 111] width 18 height 18
checkbox input "true"
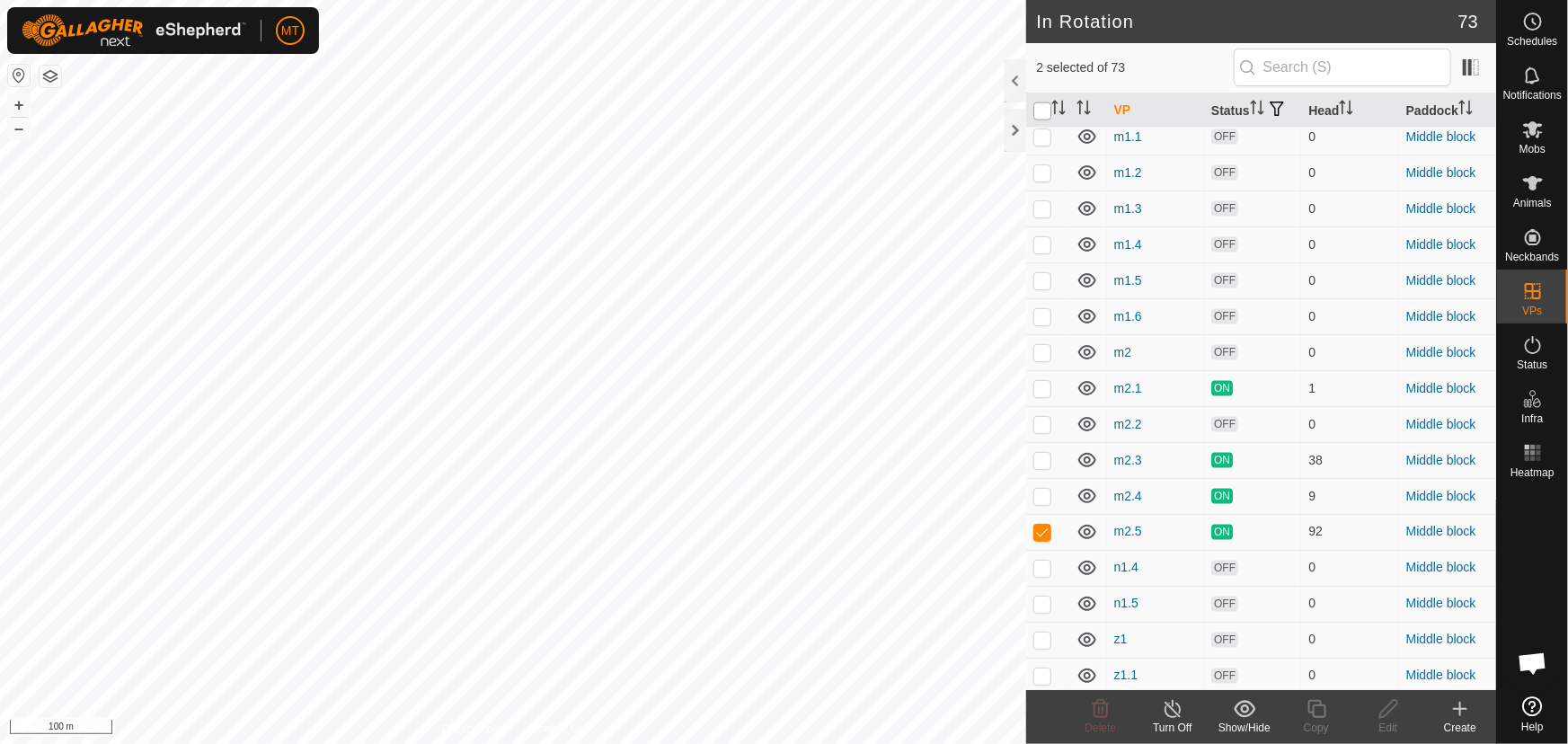
checkbox input "true"
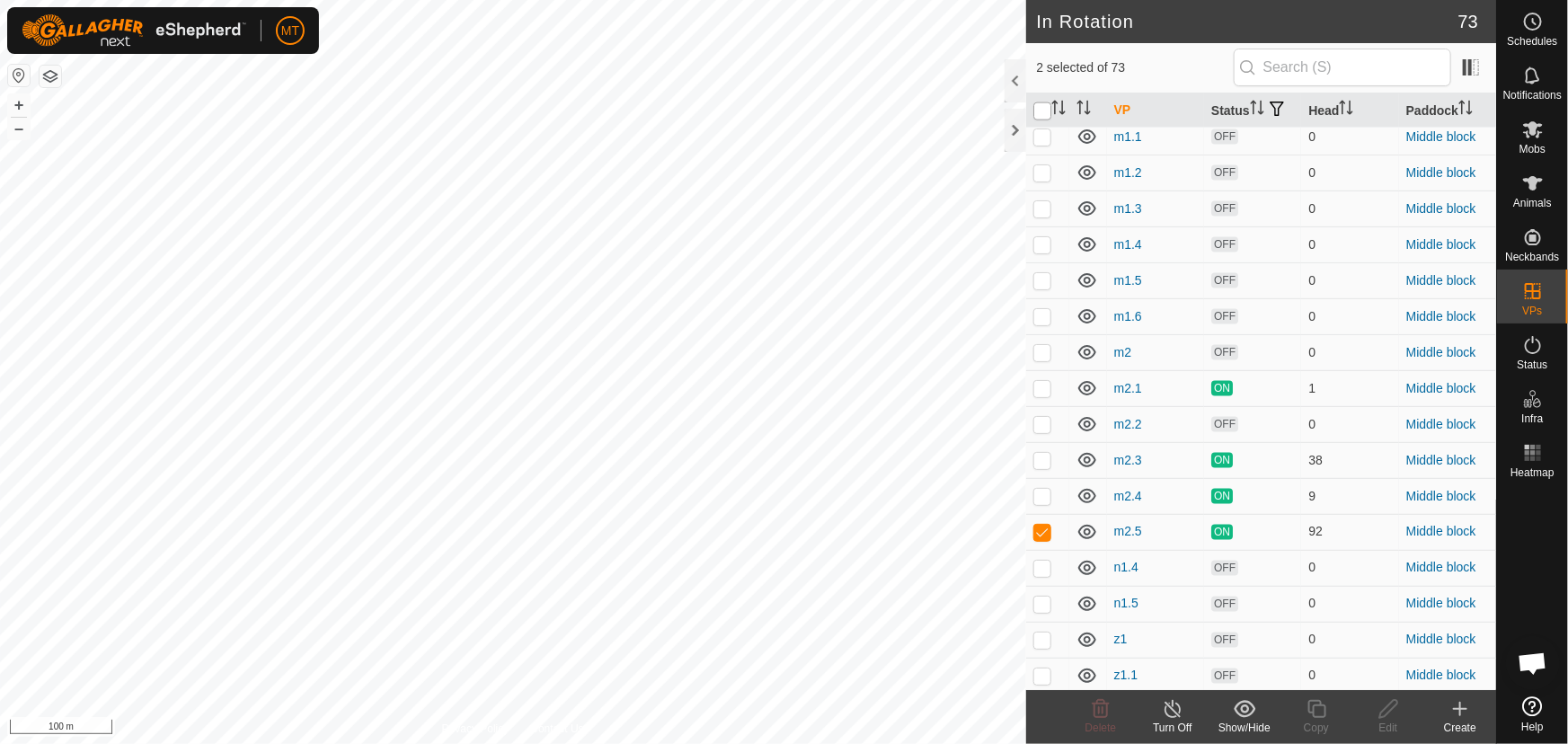
checkbox input "true"
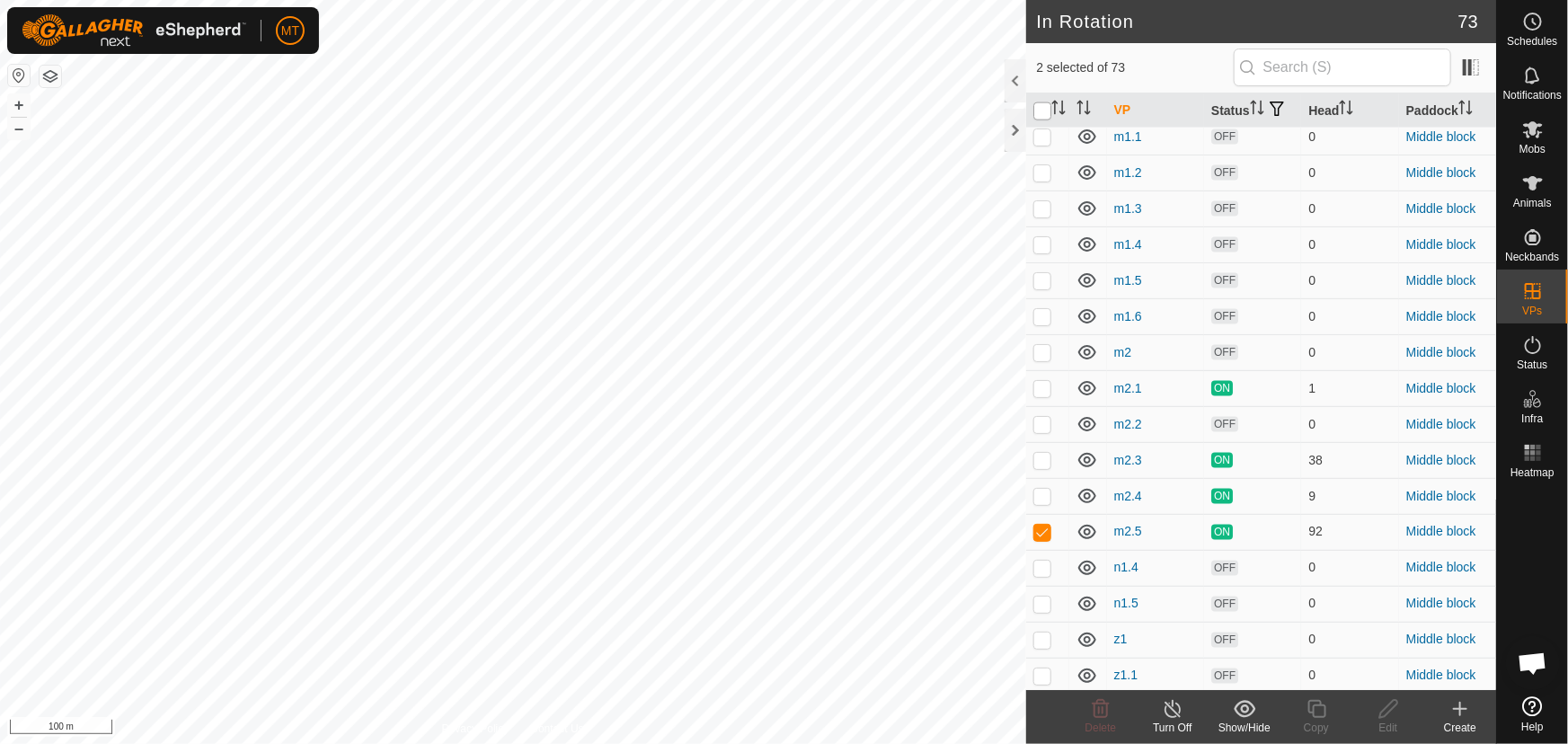
checkbox input "true"
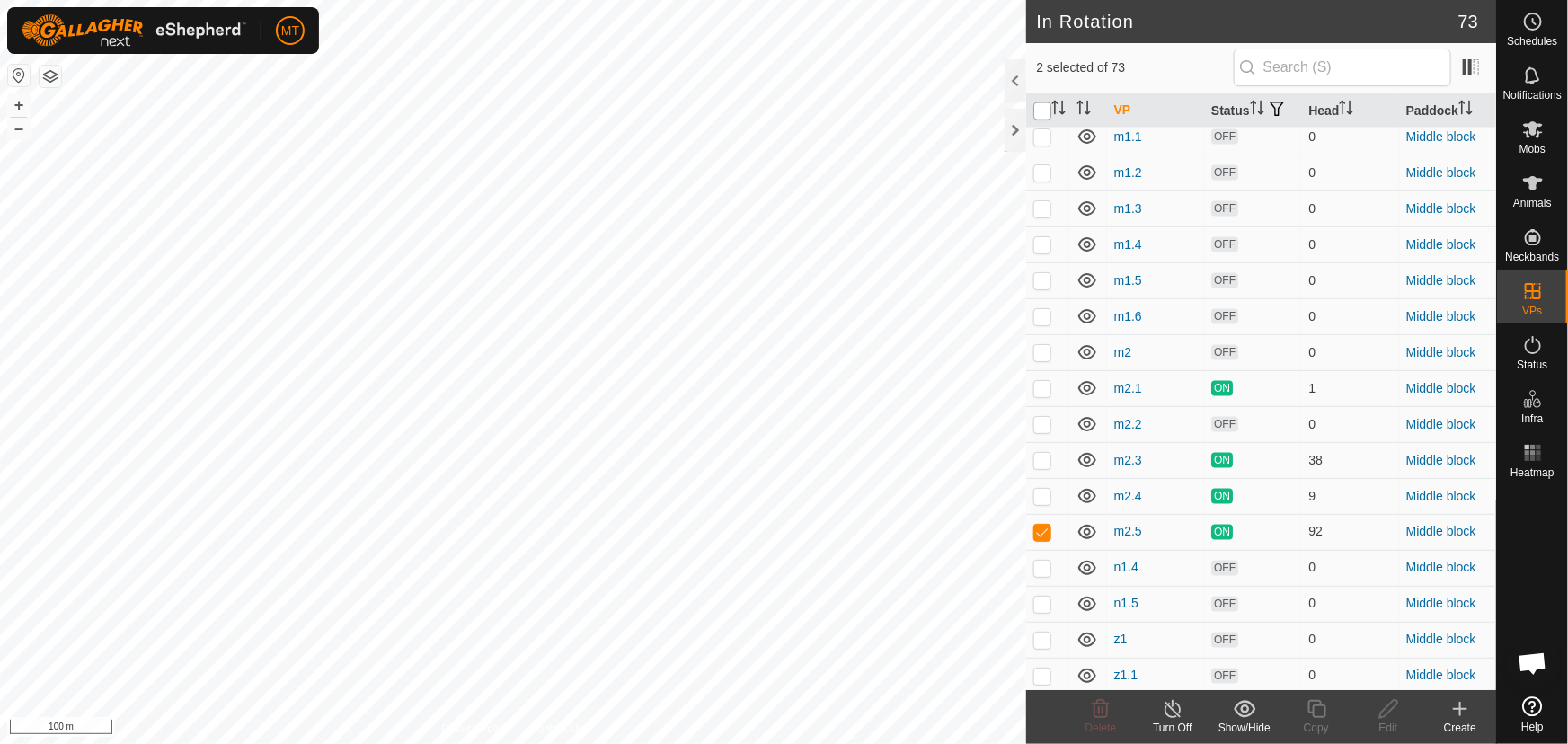
checkbox input "true"
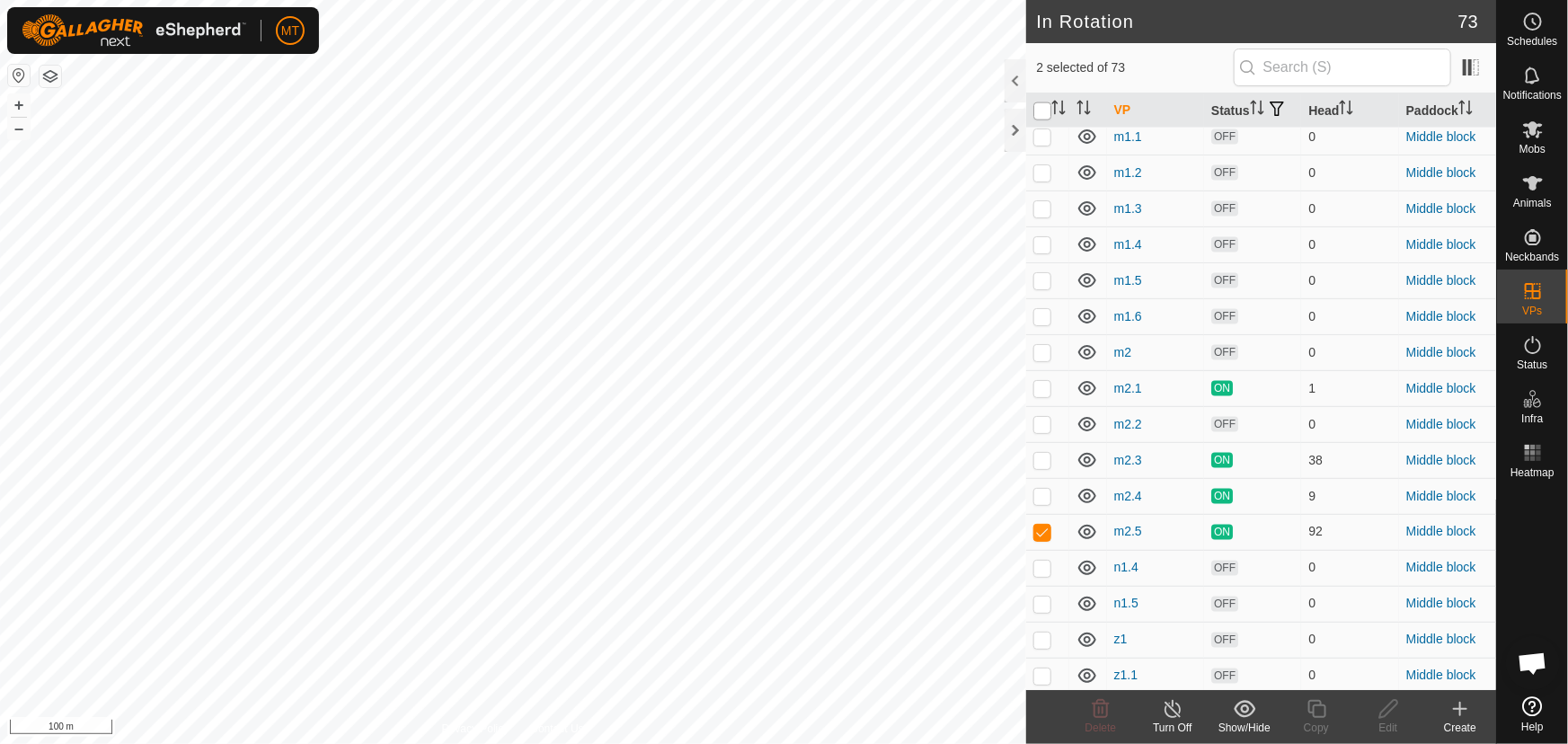
checkbox input "true"
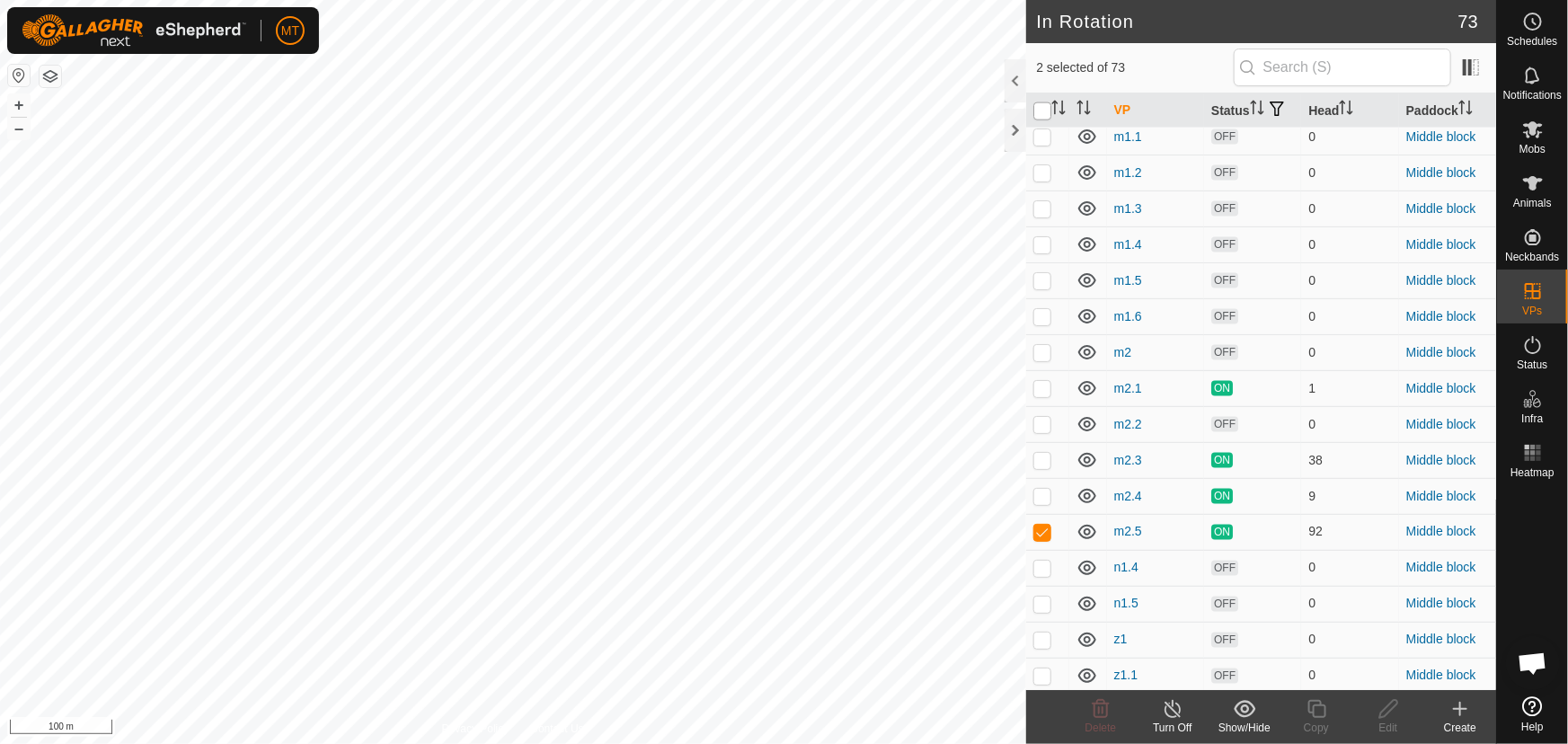
checkbox input "true"
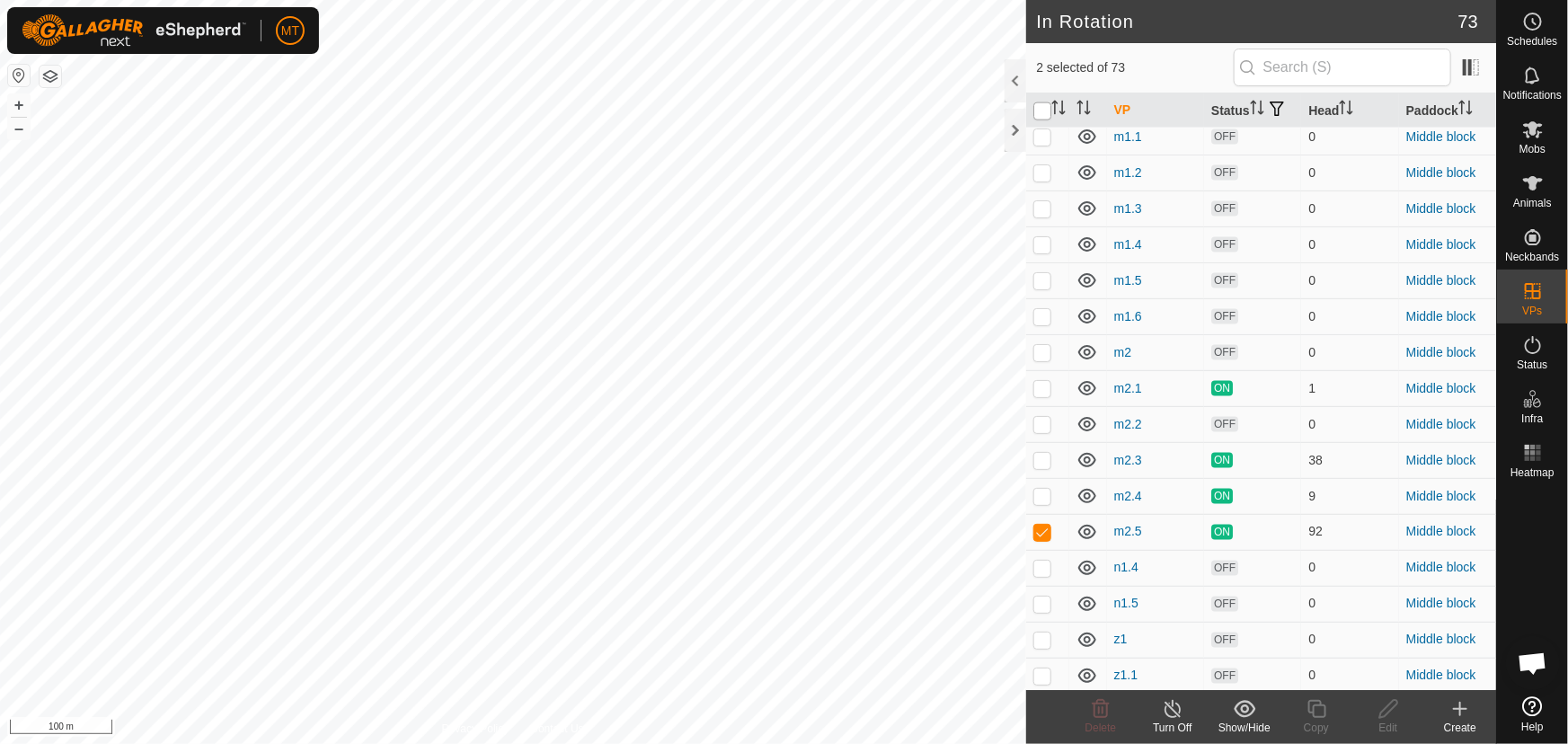
checkbox input "true"
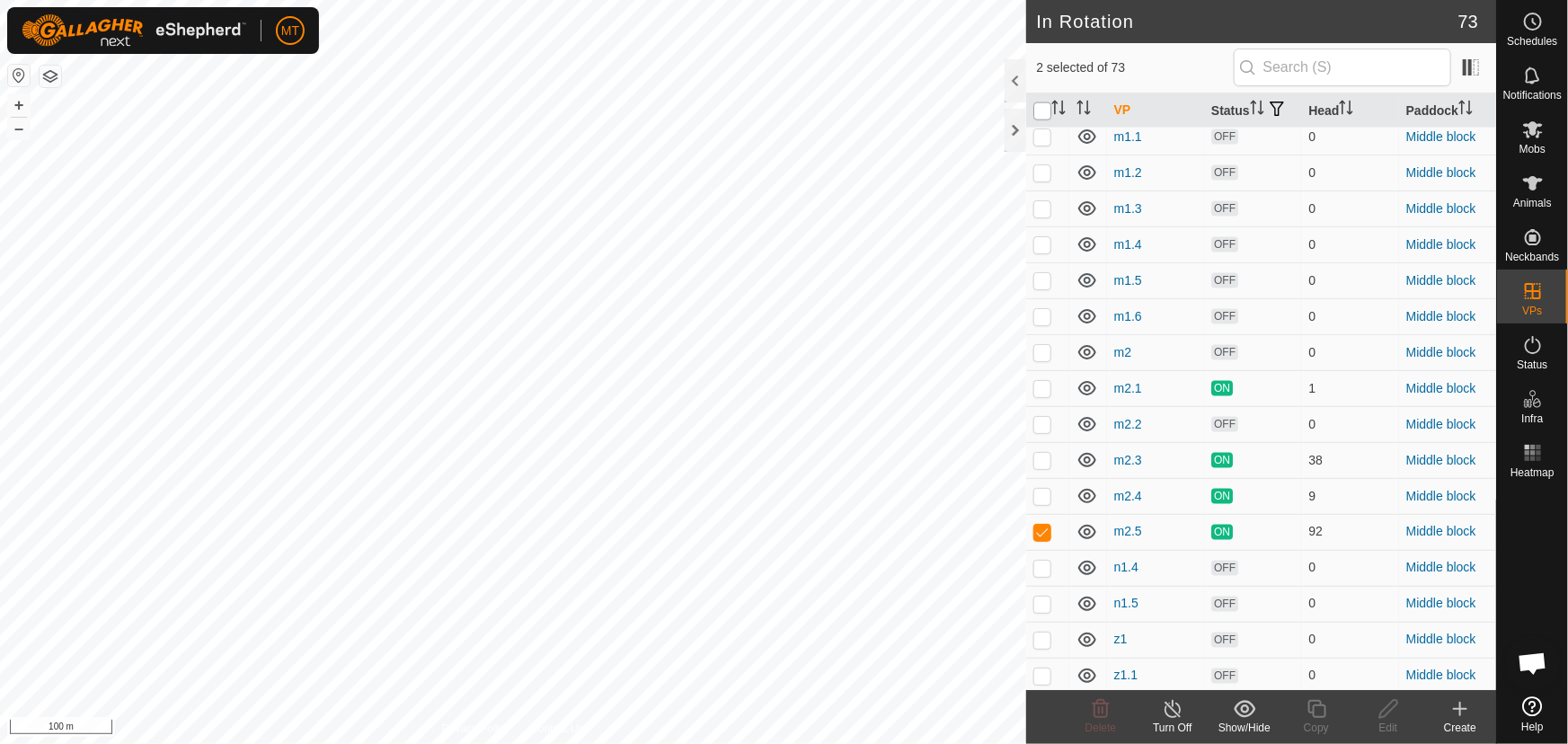
checkbox input "true"
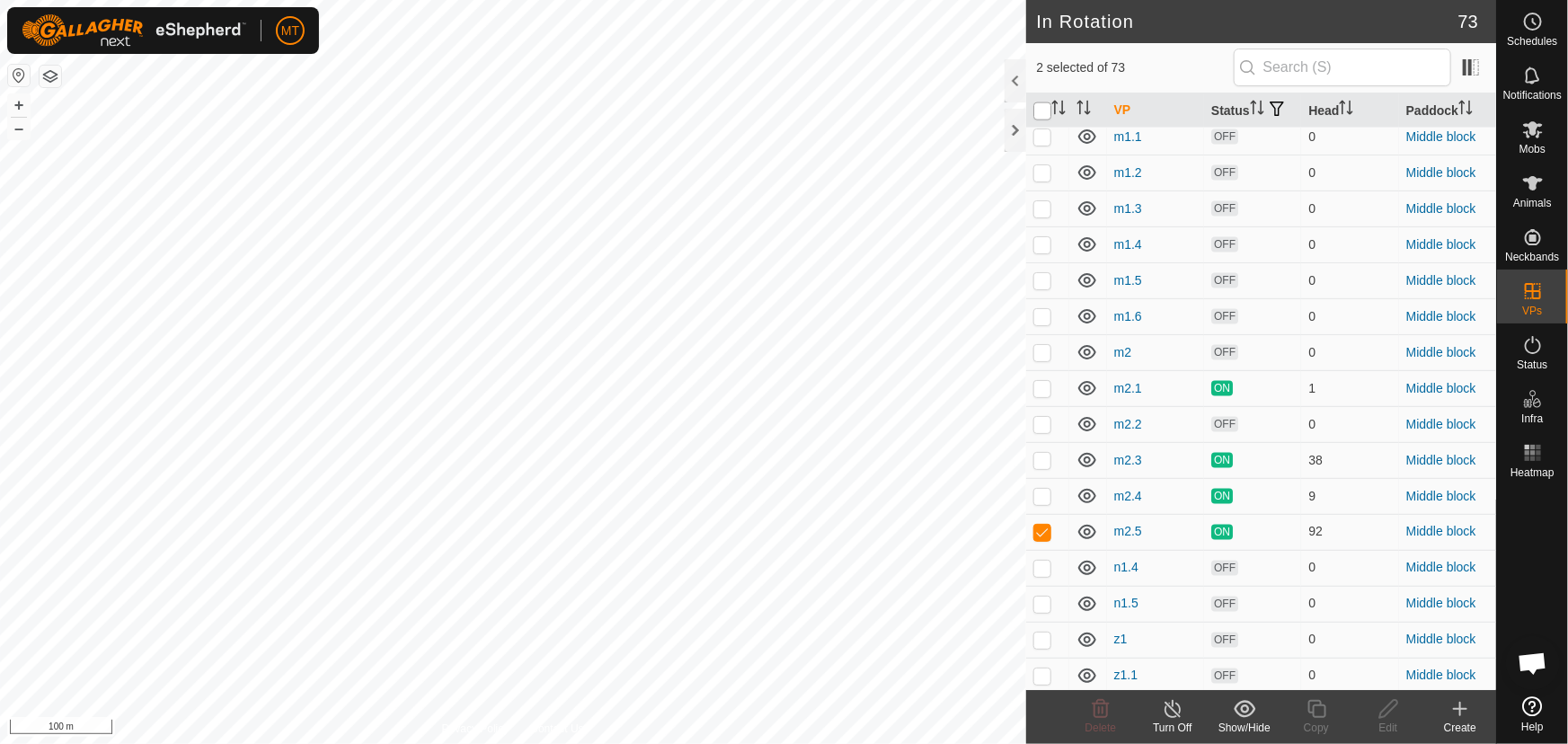
checkbox input "true"
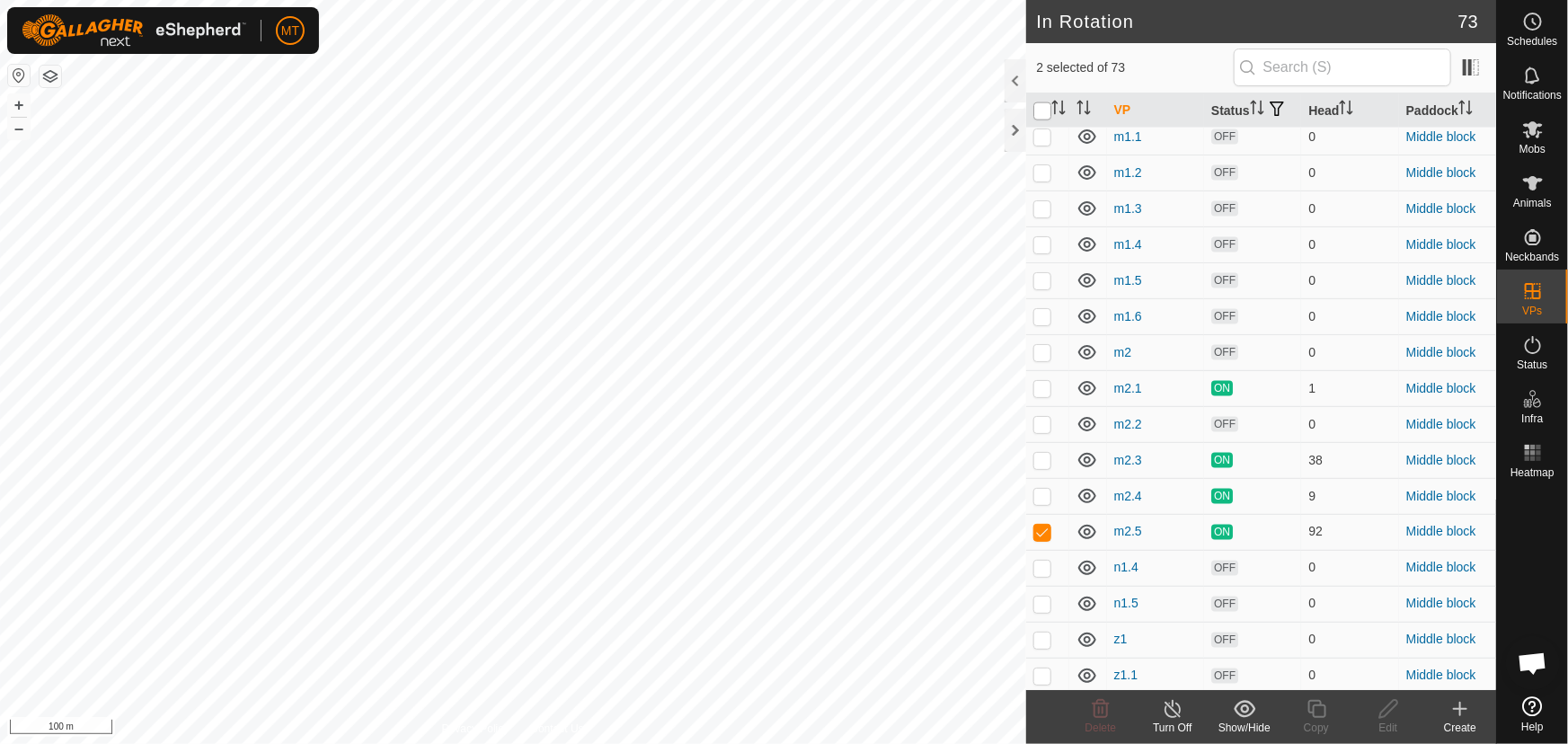
checkbox input "true"
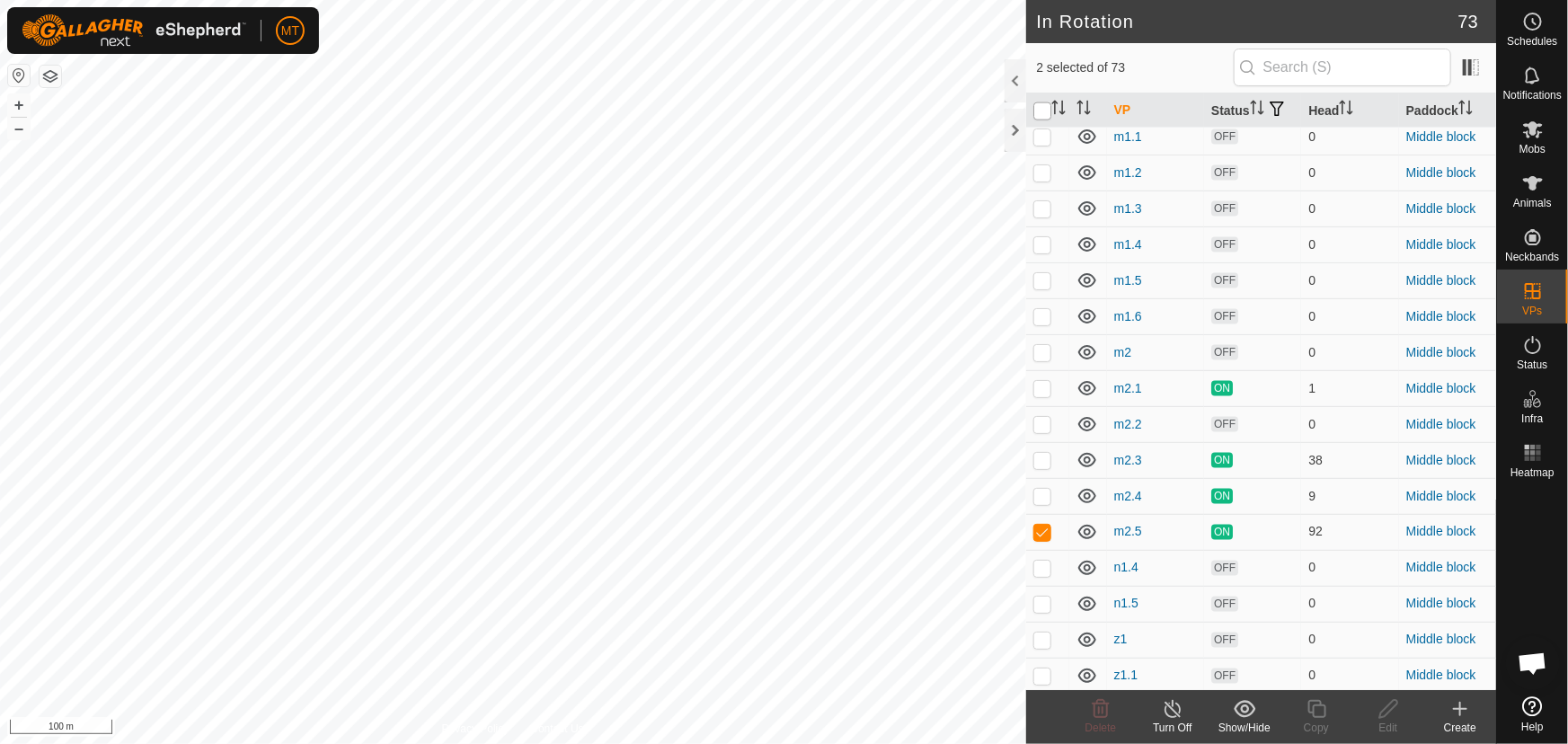
checkbox input "true"
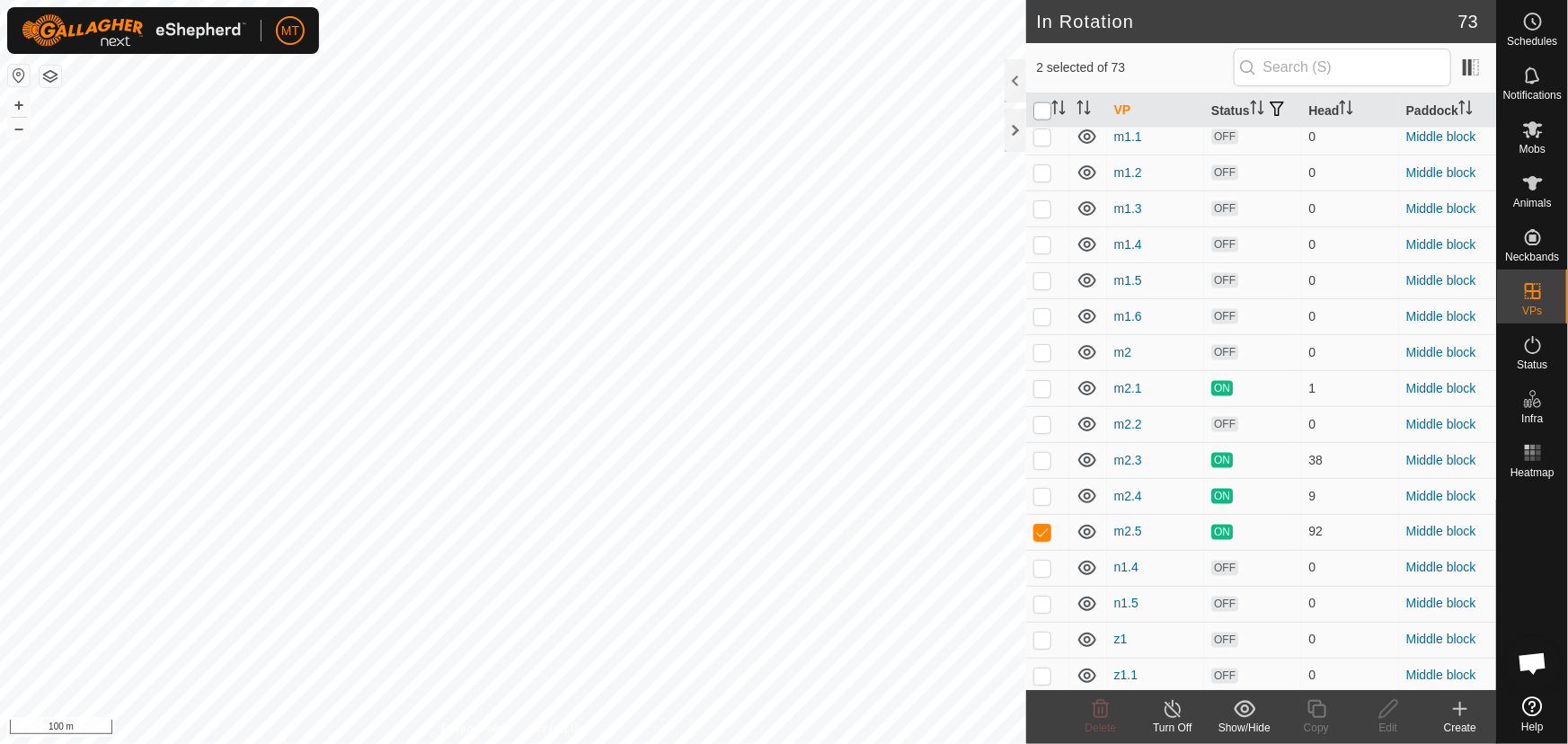
checkbox input "true"
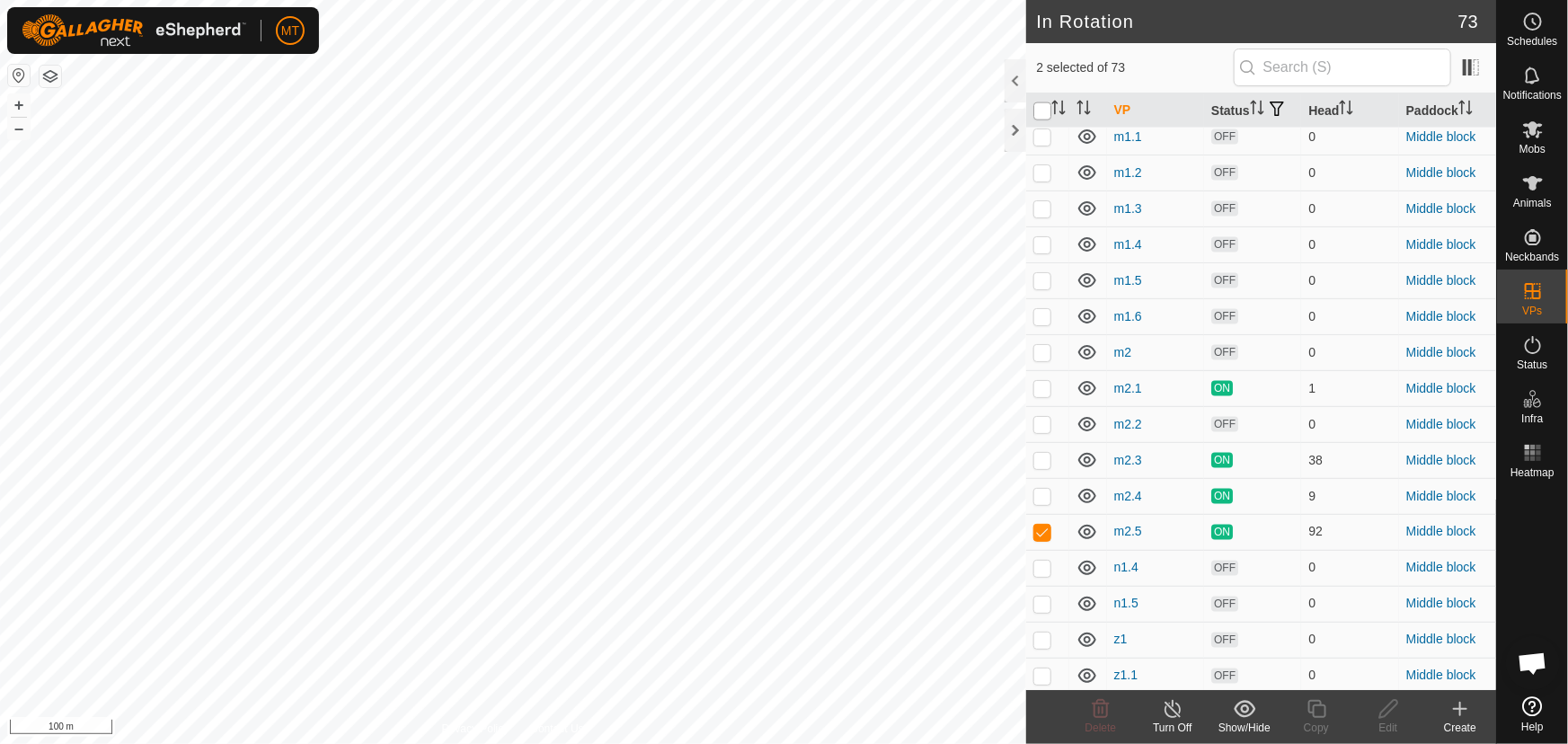
checkbox input "true"
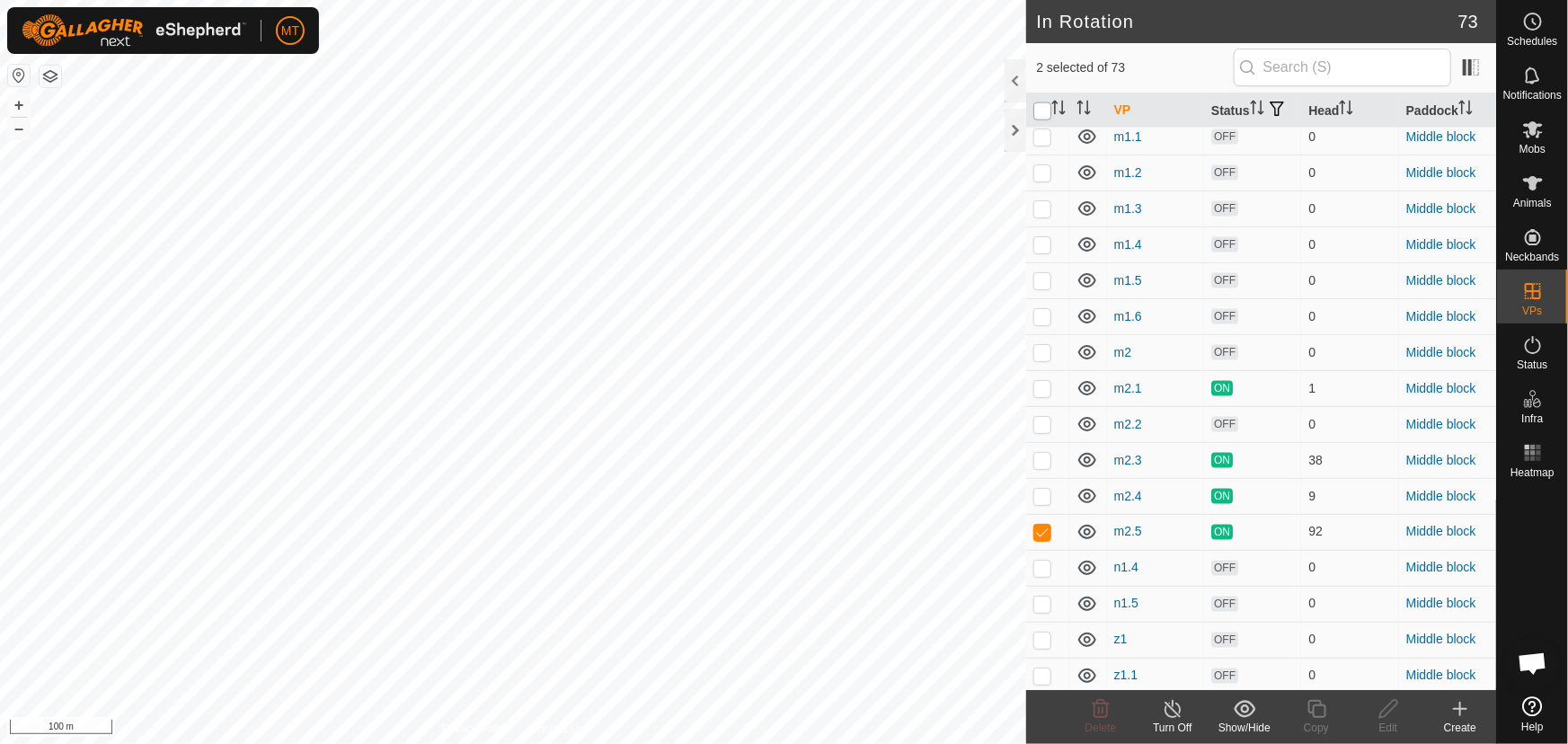
checkbox input "true"
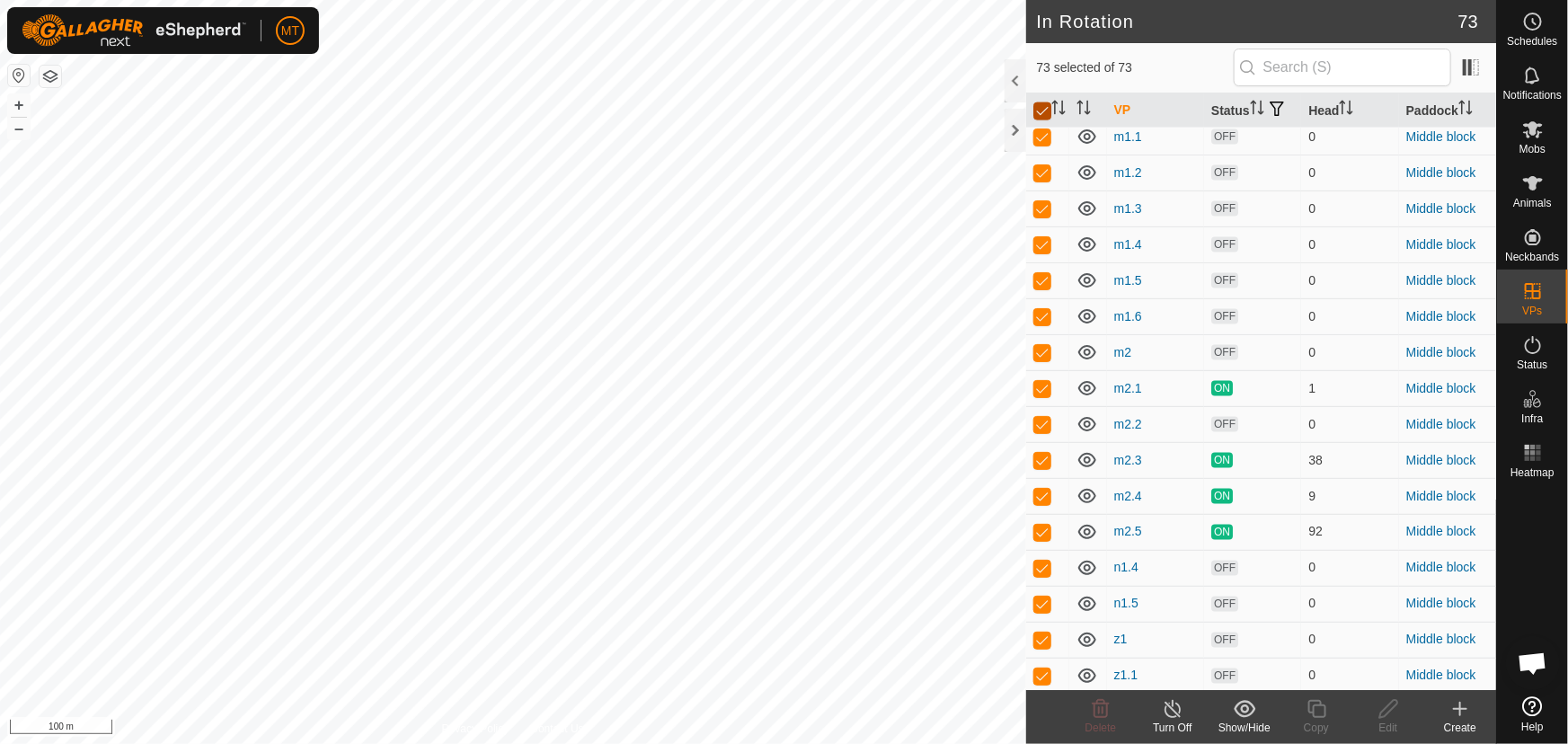
click at [1042, 116] on input "checkbox" at bounding box center [1042, 111] width 18 height 18
checkbox input "false"
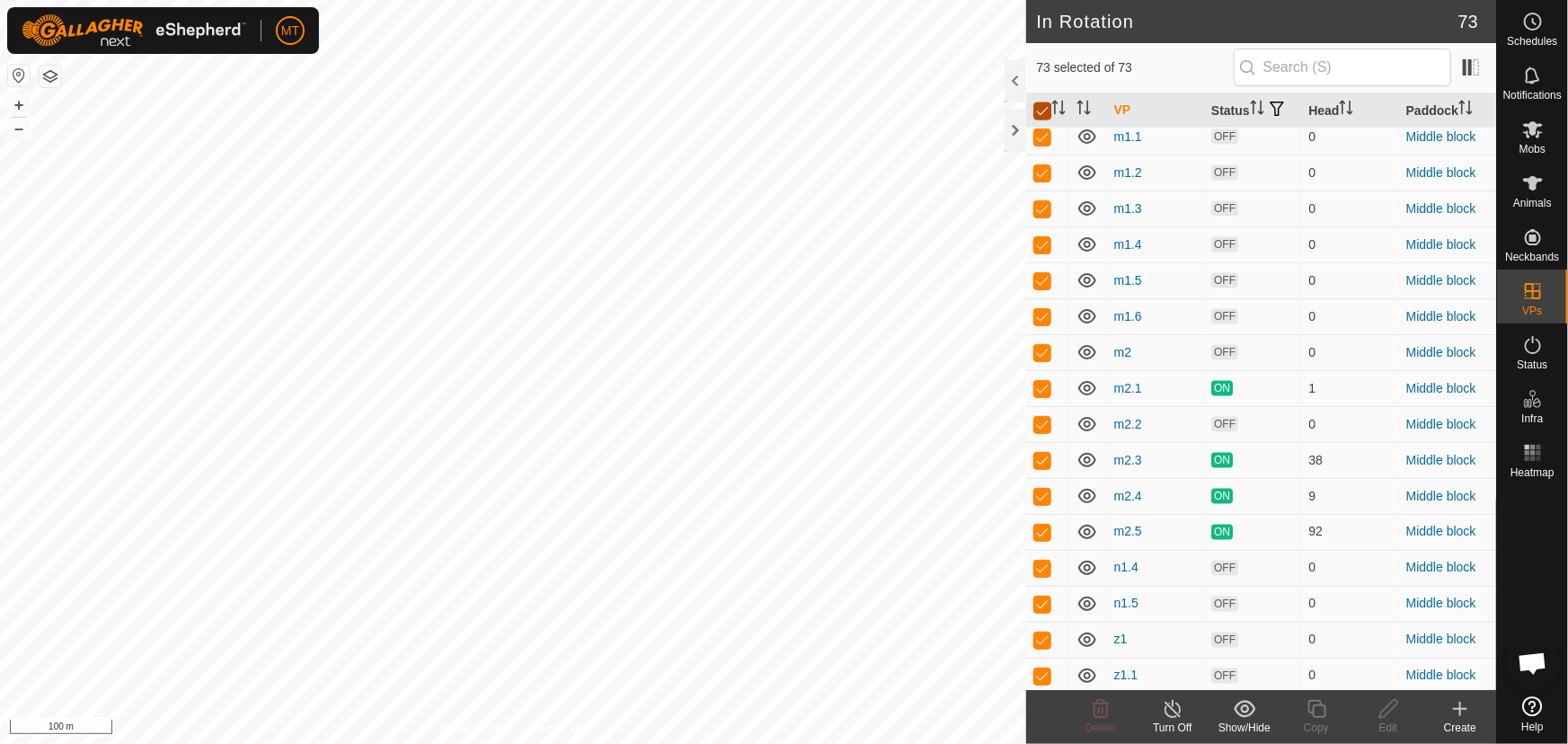
checkbox input "false"
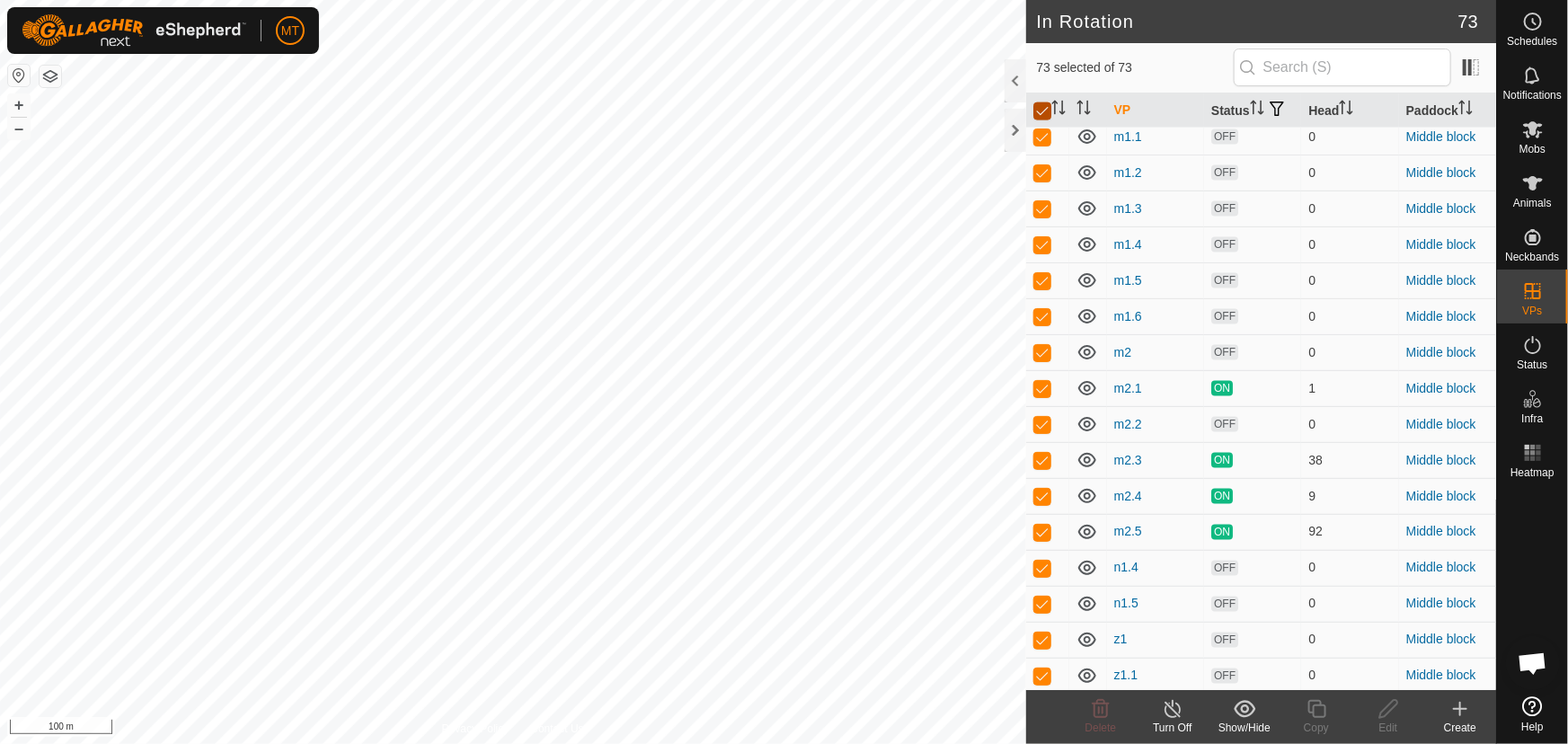
checkbox input "false"
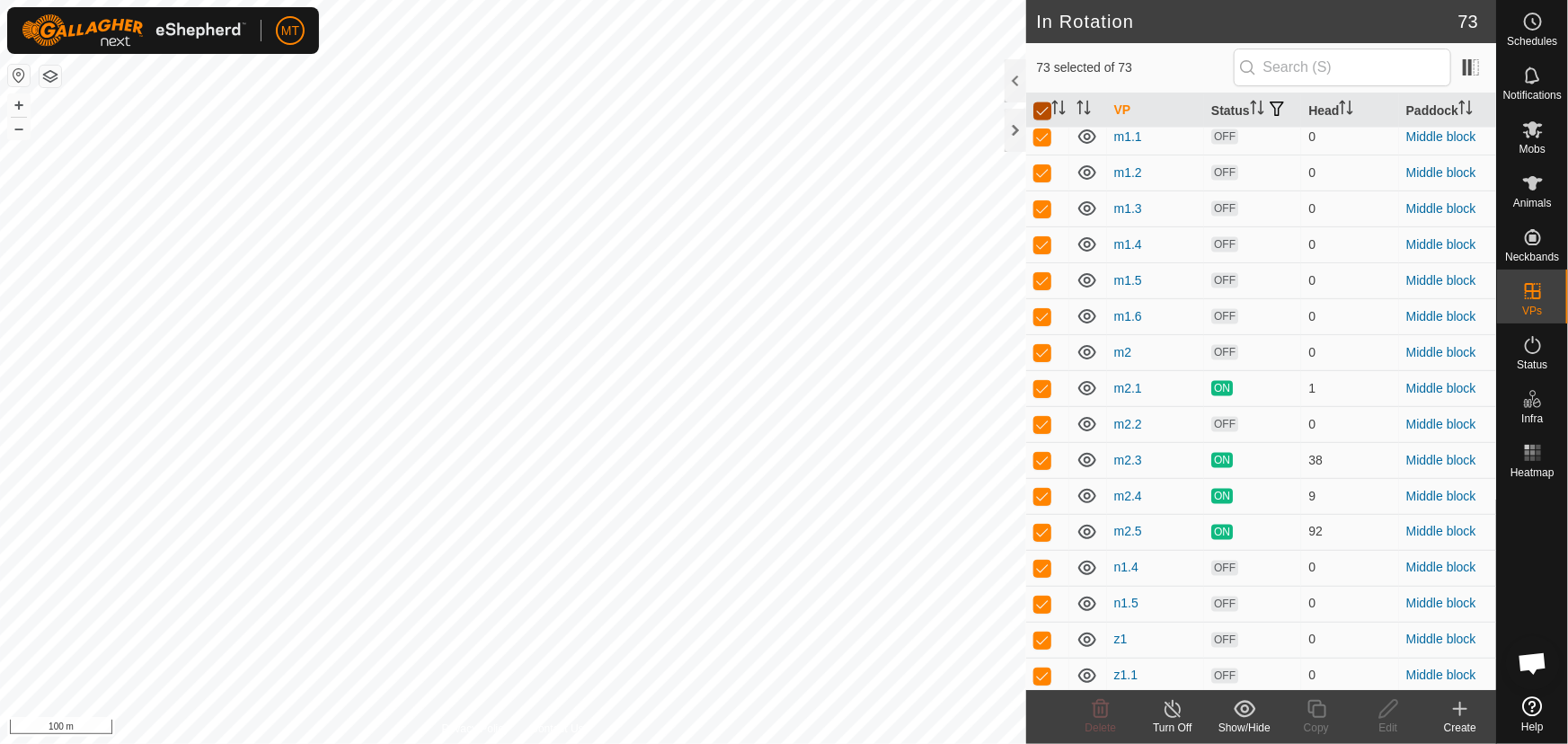
checkbox input "false"
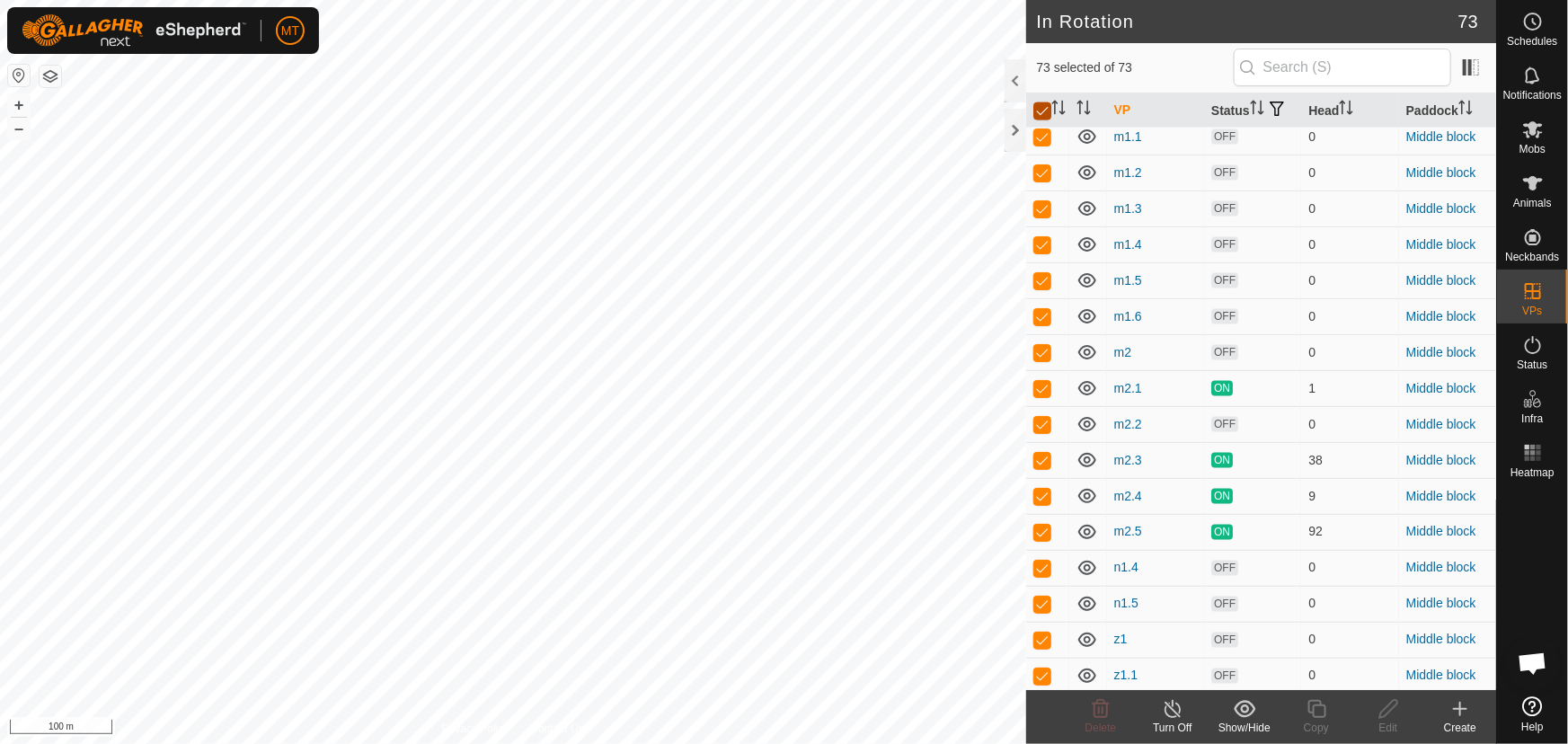
checkbox input "false"
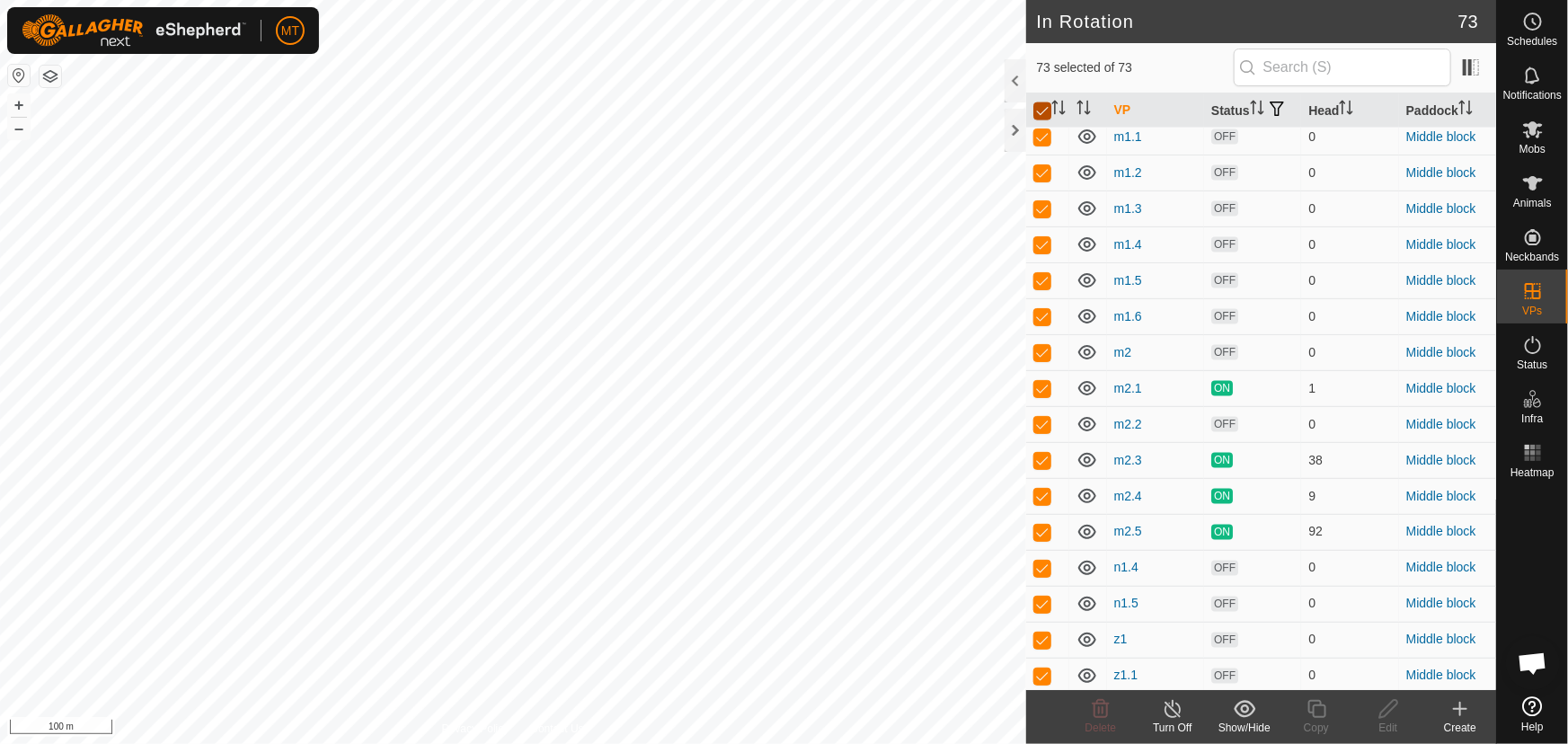
checkbox input "false"
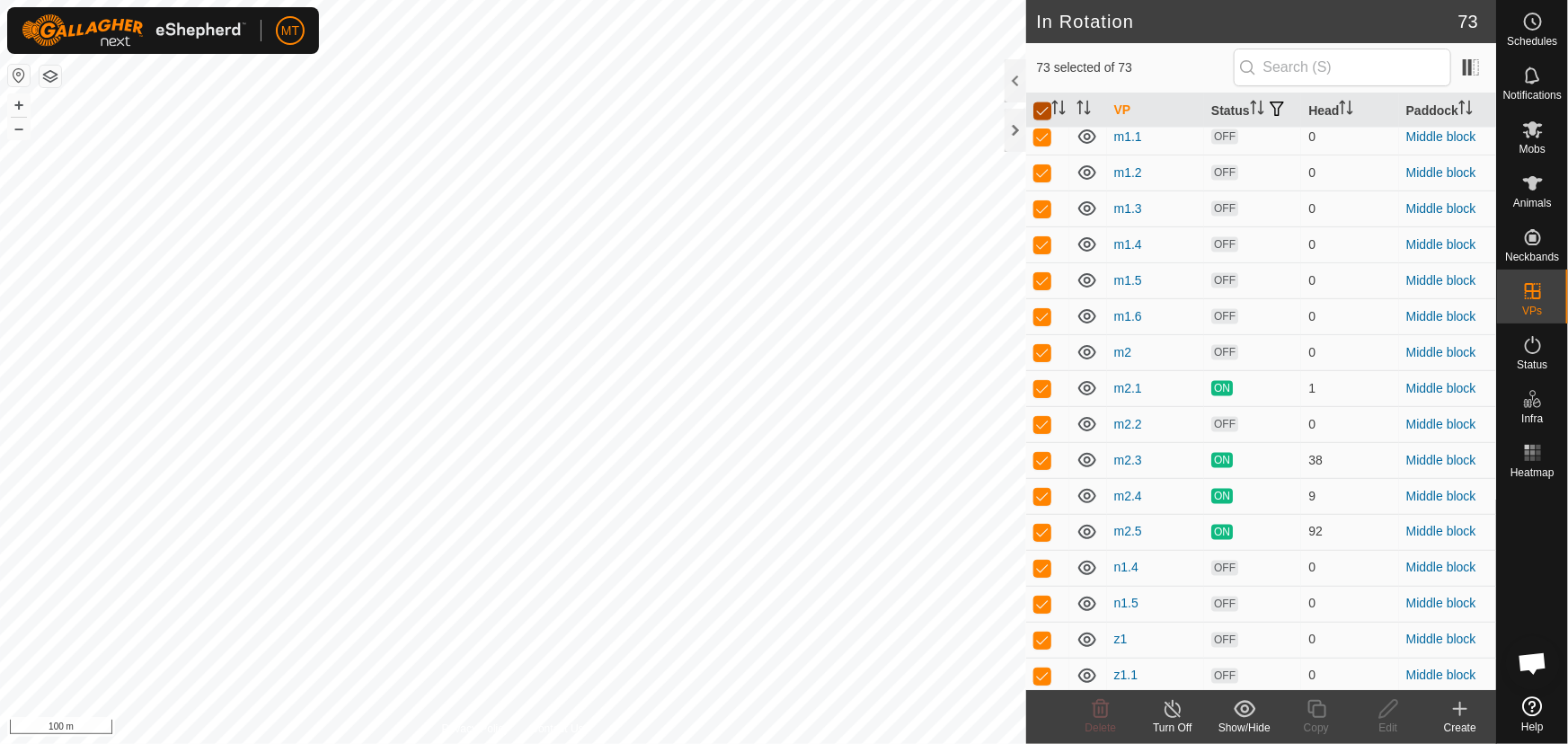
checkbox input "false"
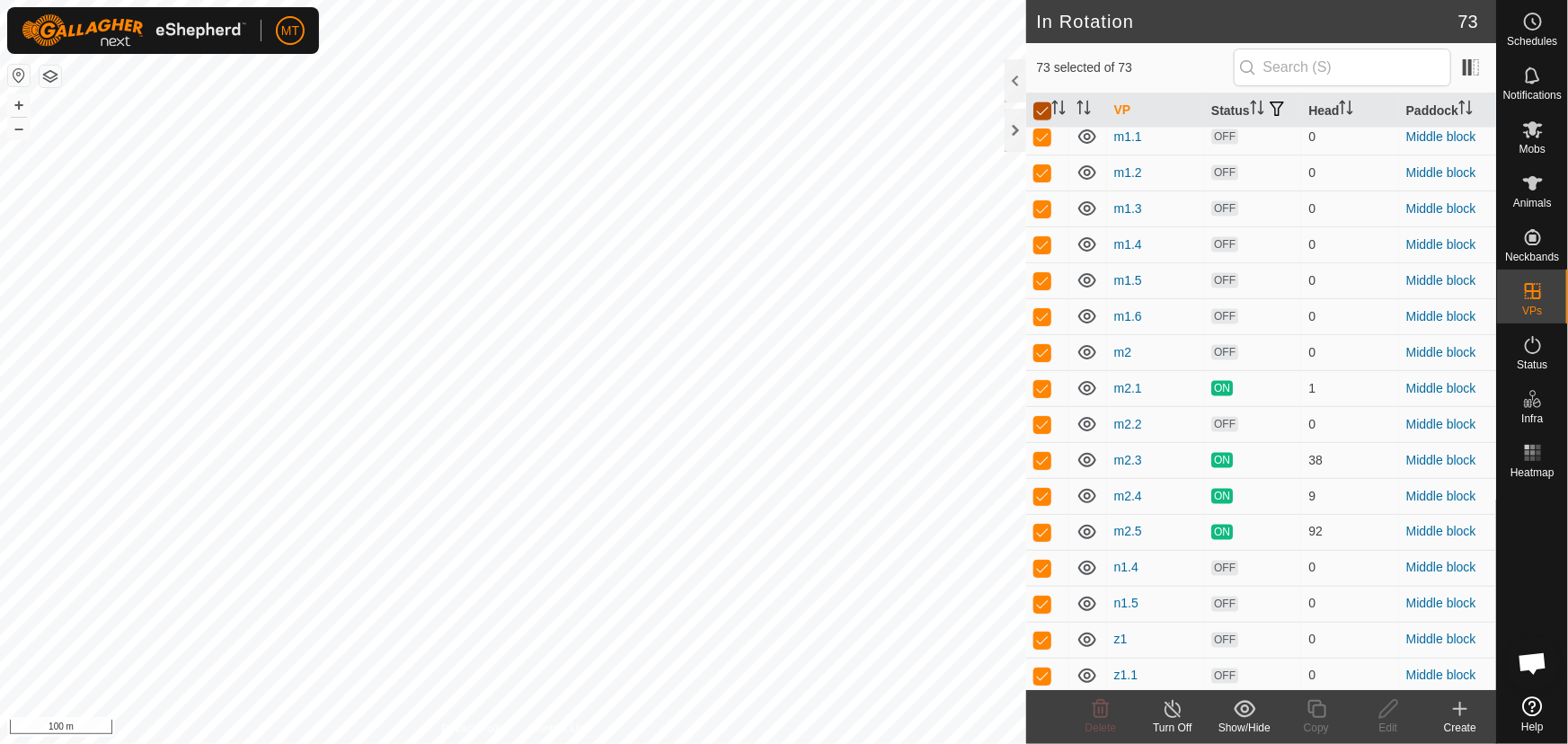
checkbox input "false"
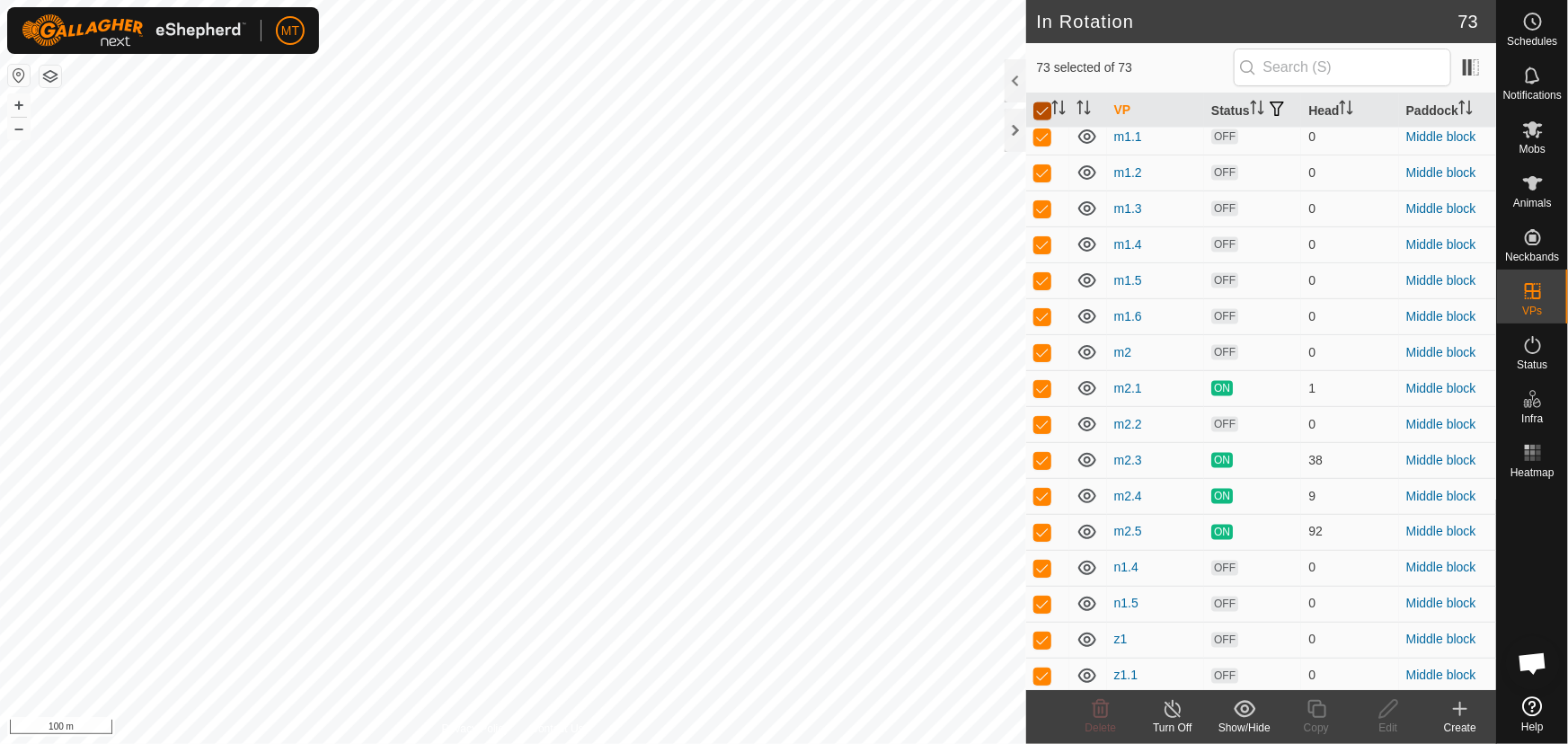
checkbox input "false"
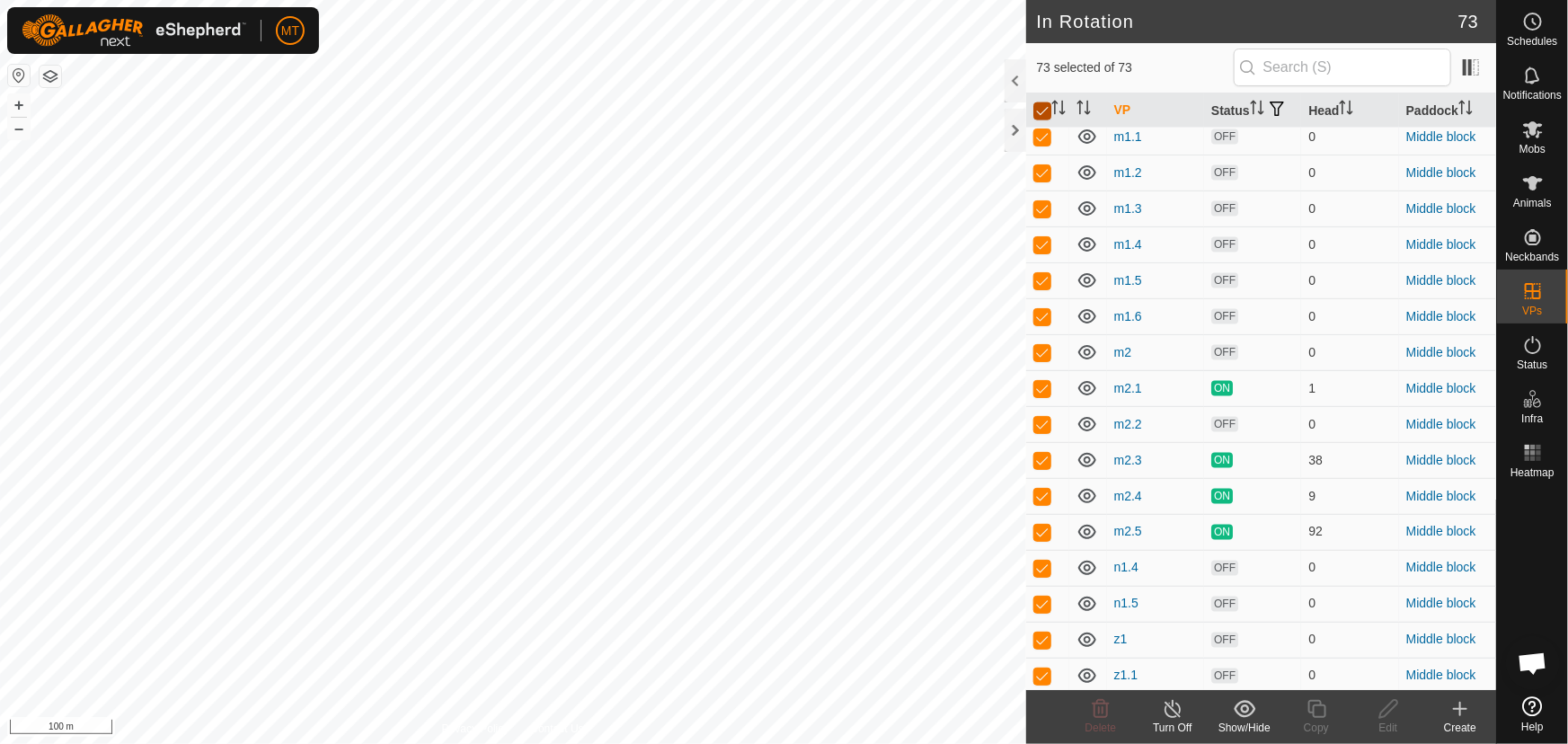
checkbox input "false"
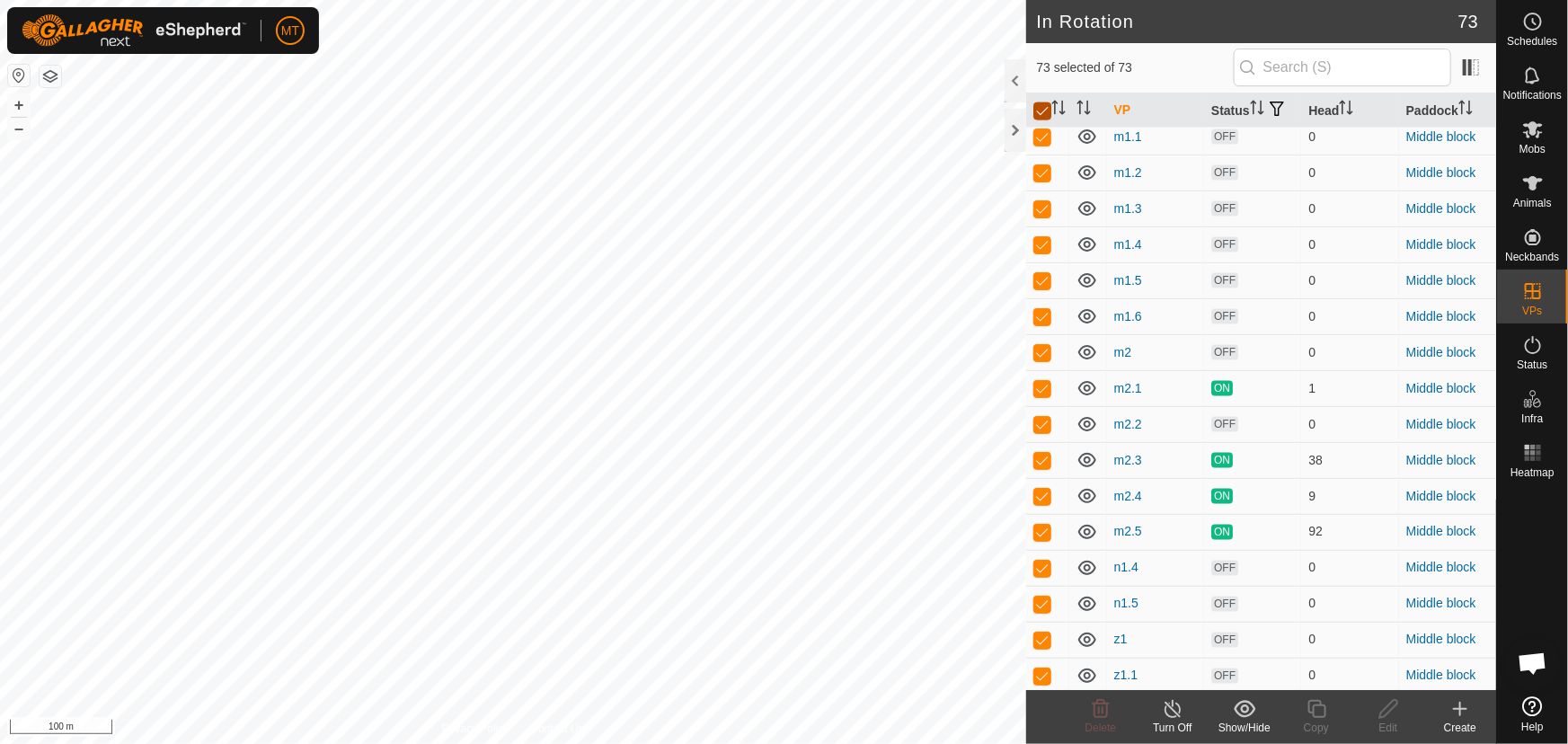
checkbox input "false"
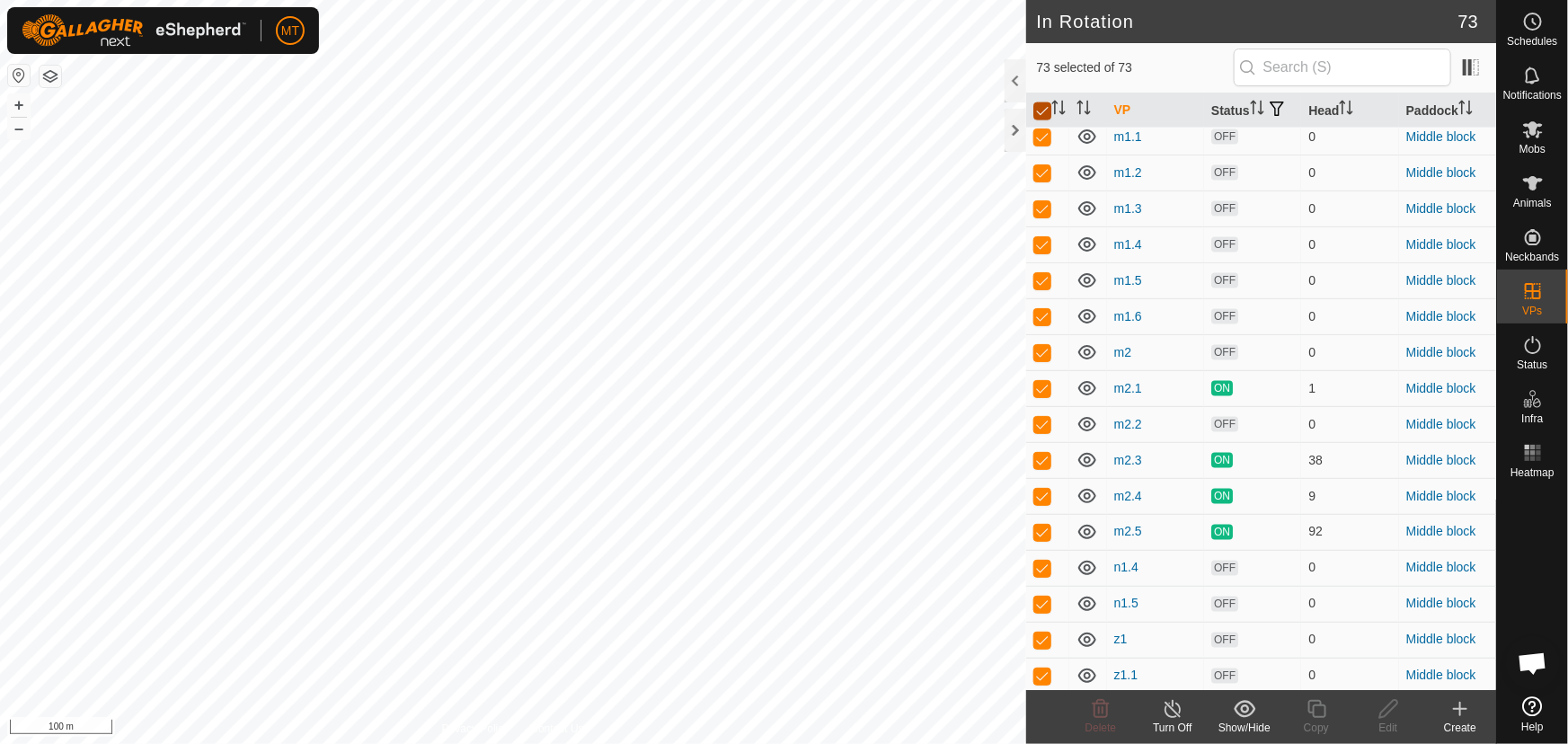
checkbox input "false"
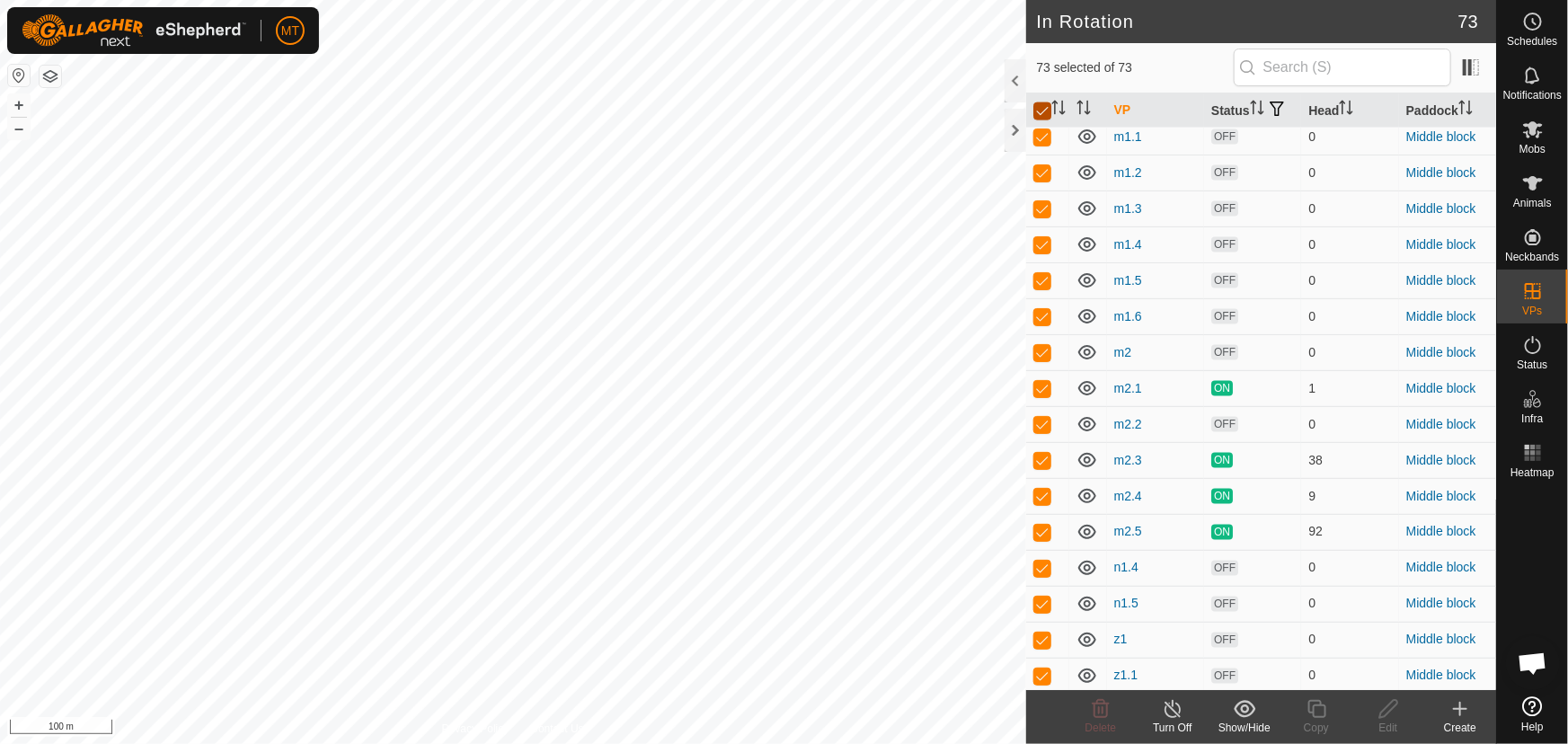
checkbox input "false"
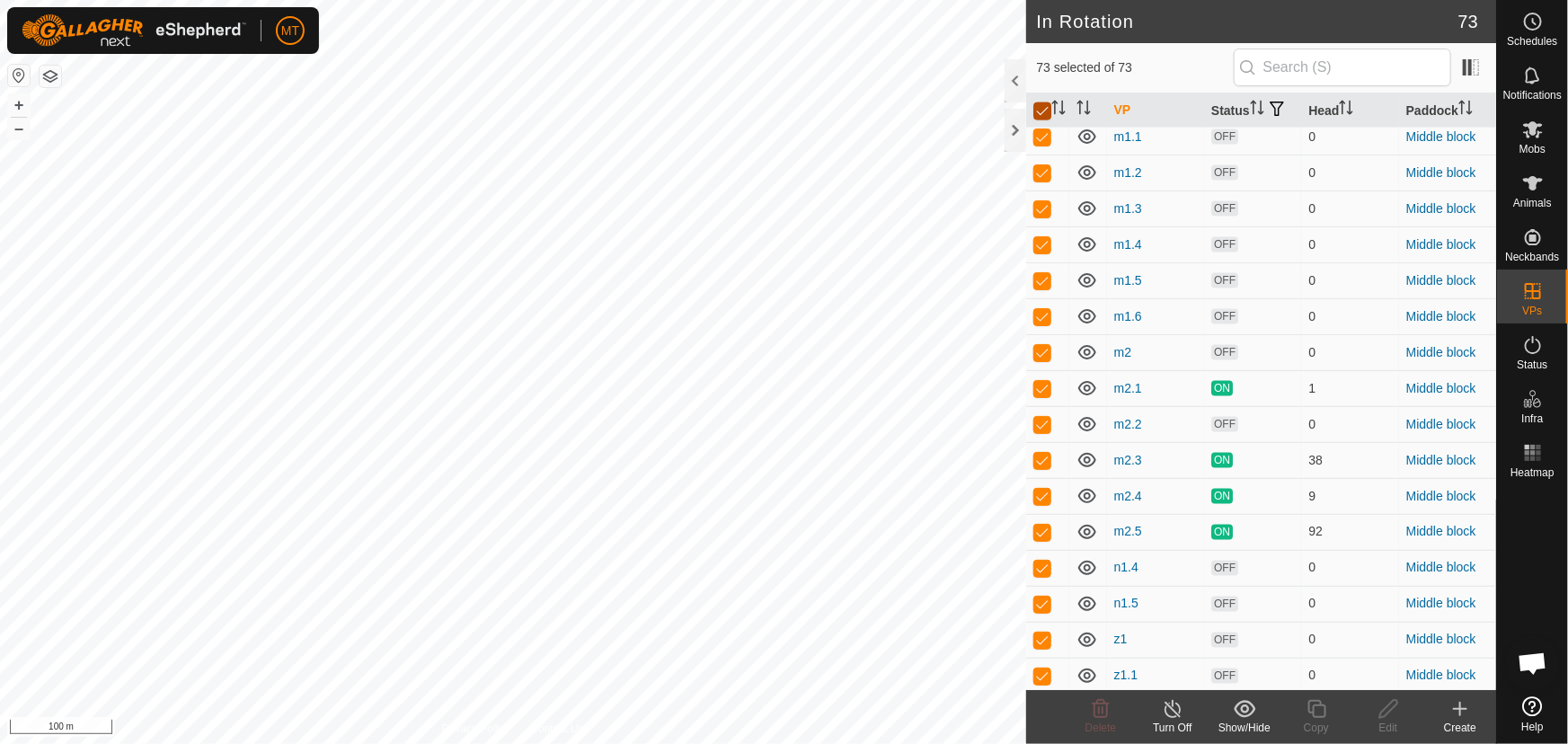
checkbox input "false"
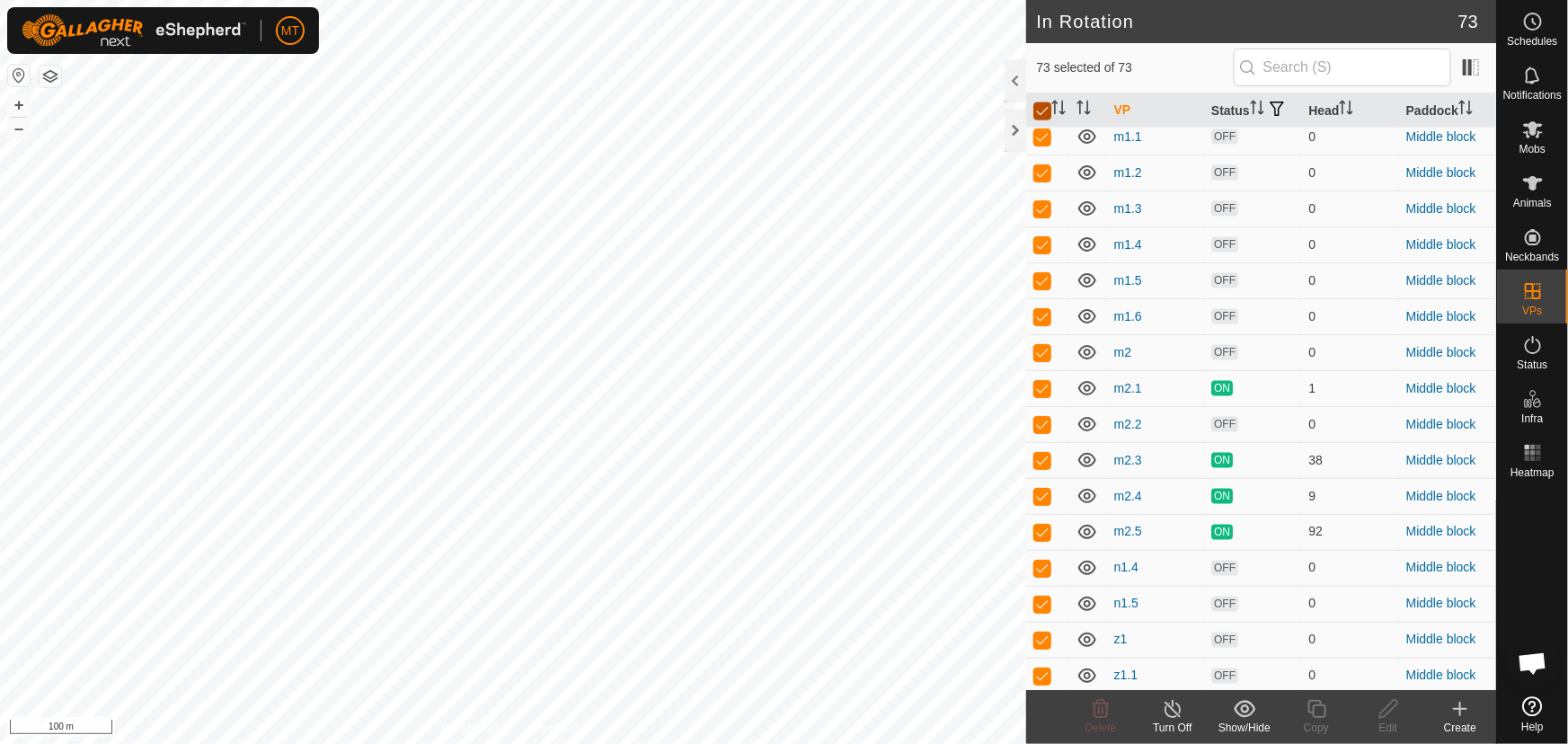
checkbox input "false"
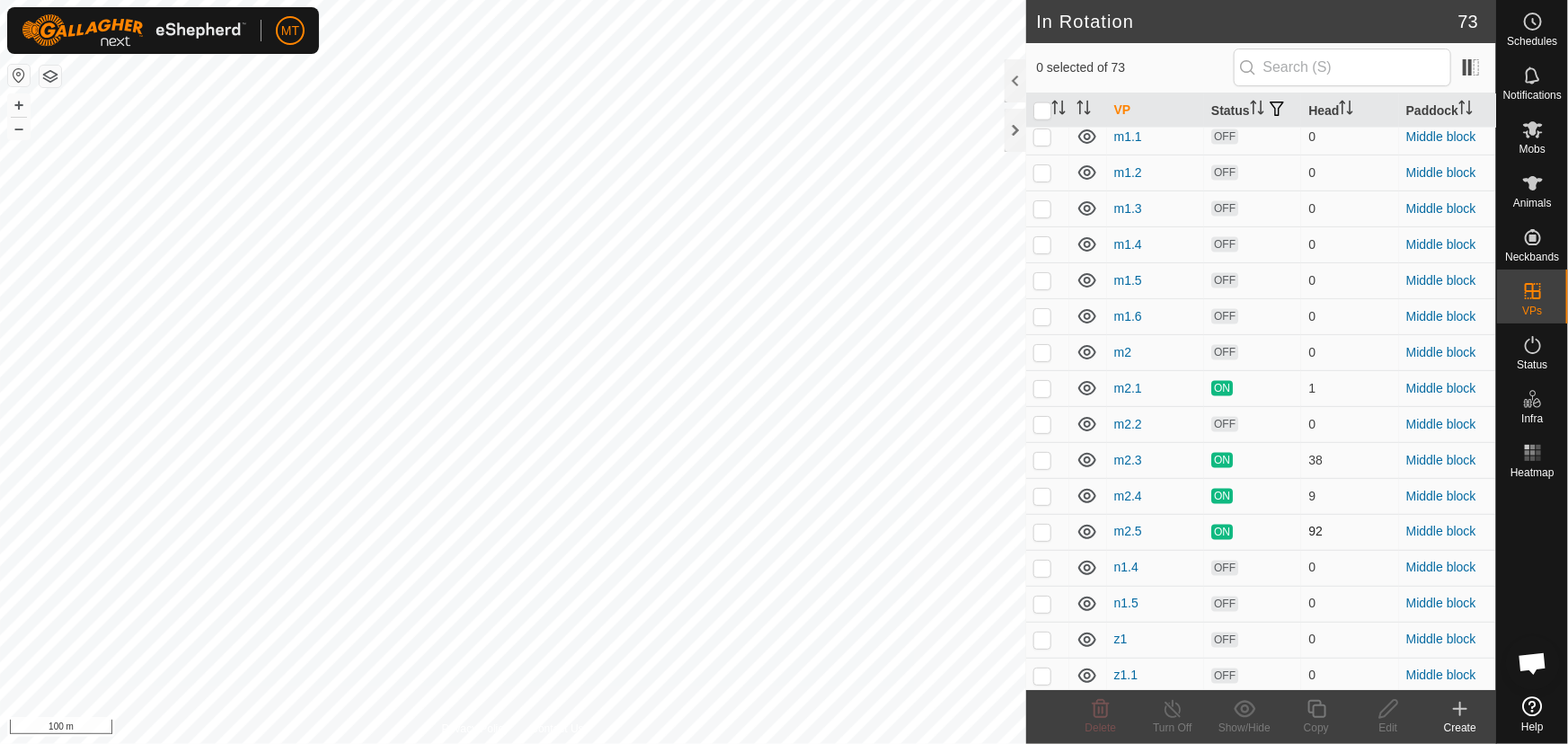
click at [1049, 539] on p-checkbox at bounding box center [1042, 531] width 18 height 14
checkbox input "true"
click at [1315, 713] on icon at bounding box center [1317, 708] width 22 height 21
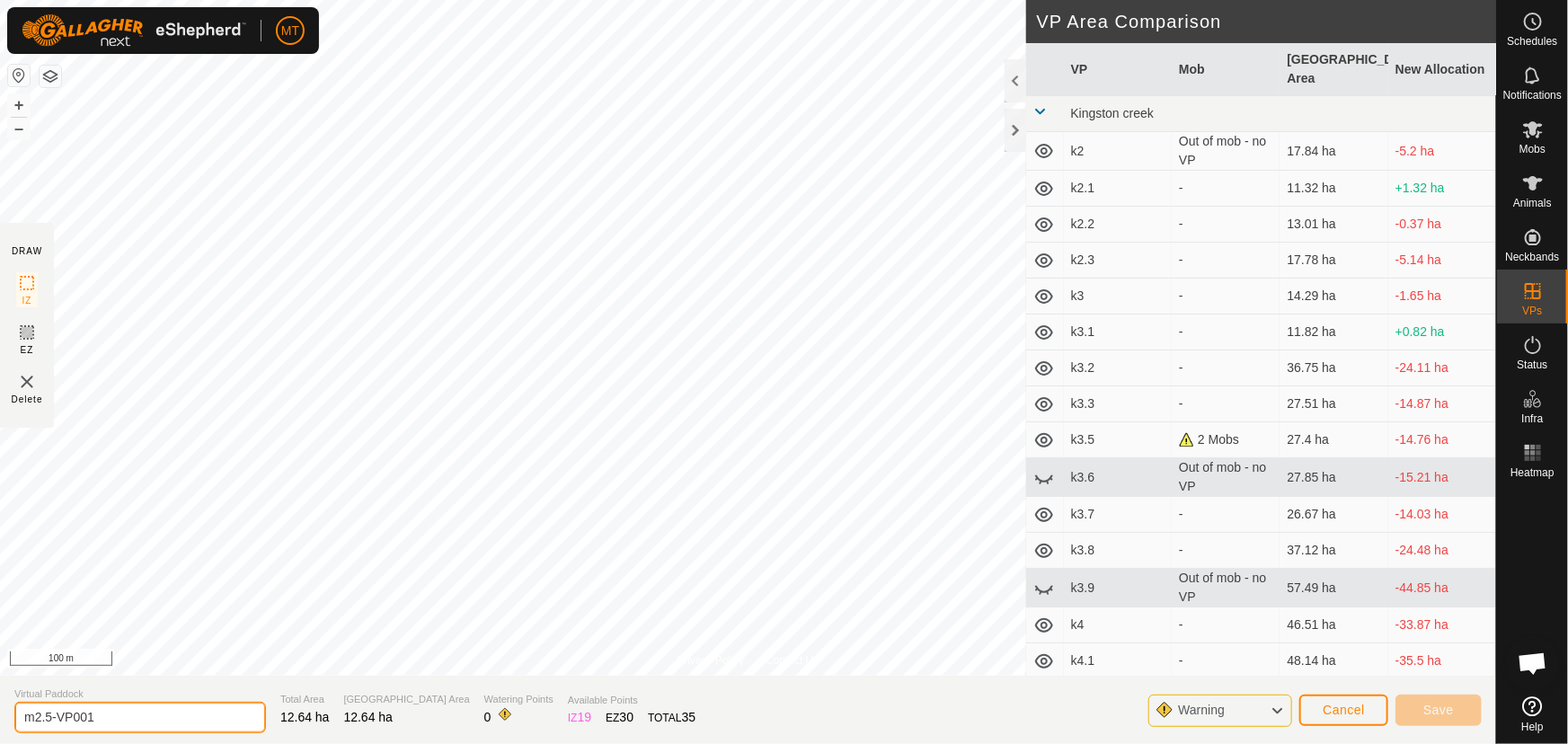
drag, startPoint x: 160, startPoint y: 711, endPoint x: 0, endPoint y: 728, distance: 160.9
click at [0, 728] on section "Virtual Paddock m2.5-VP001 Total Area 12.64 ha Grazing Area 12.64 ha Watering P…" at bounding box center [748, 709] width 1496 height 69
type input "m2.6"
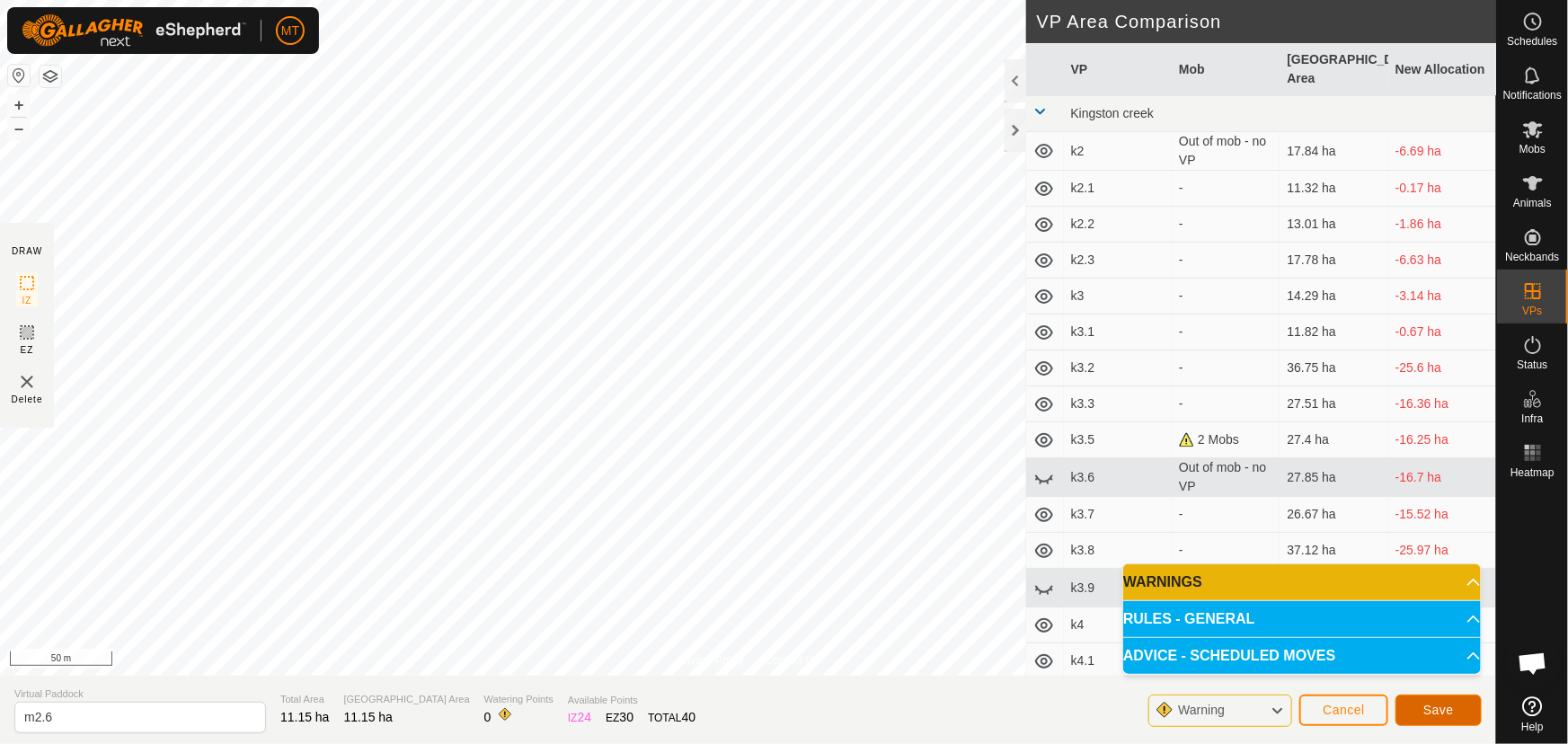
click at [1415, 703] on button "Save" at bounding box center [1437, 709] width 86 height 32
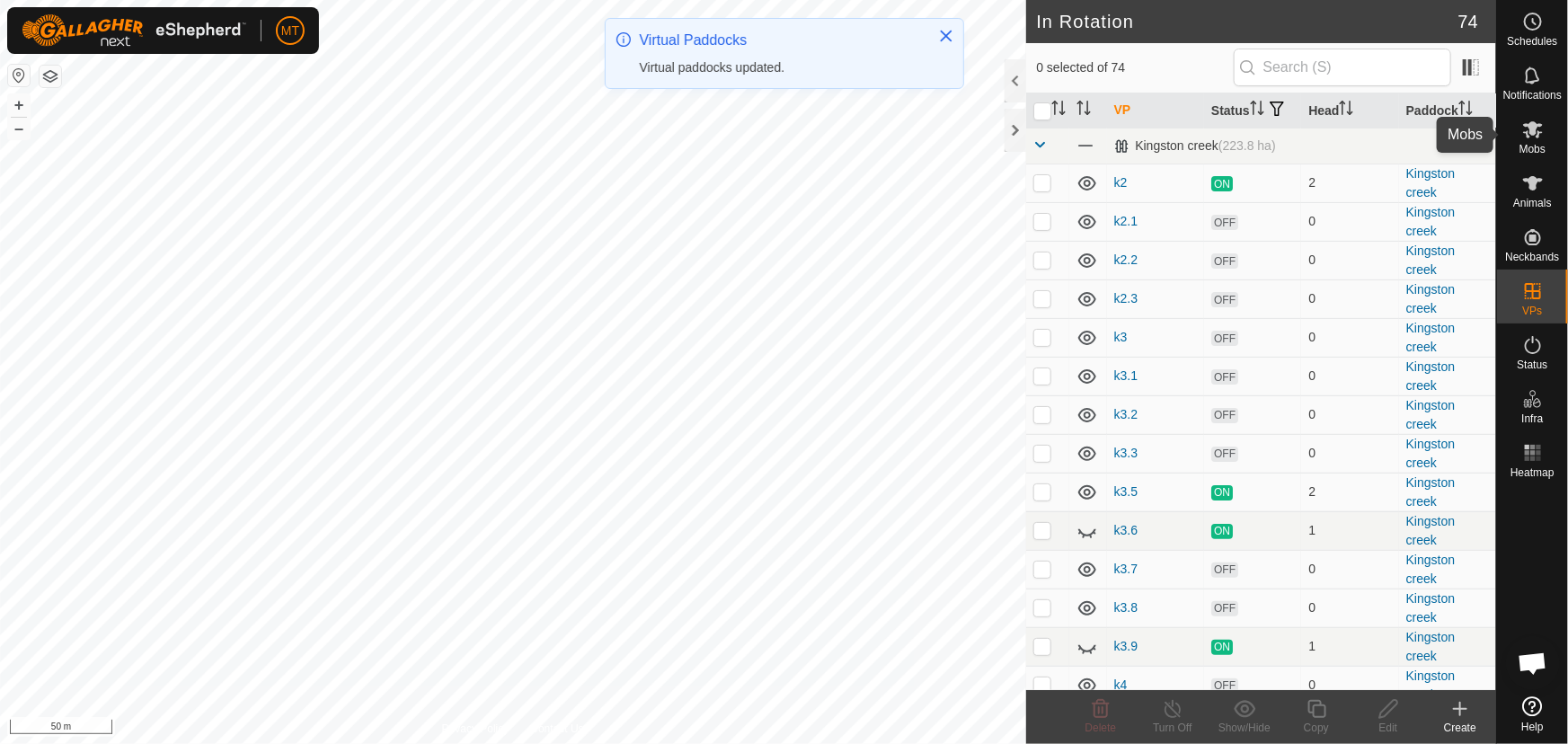
click at [1538, 141] on es-mob-svg-icon at bounding box center [1532, 129] width 32 height 29
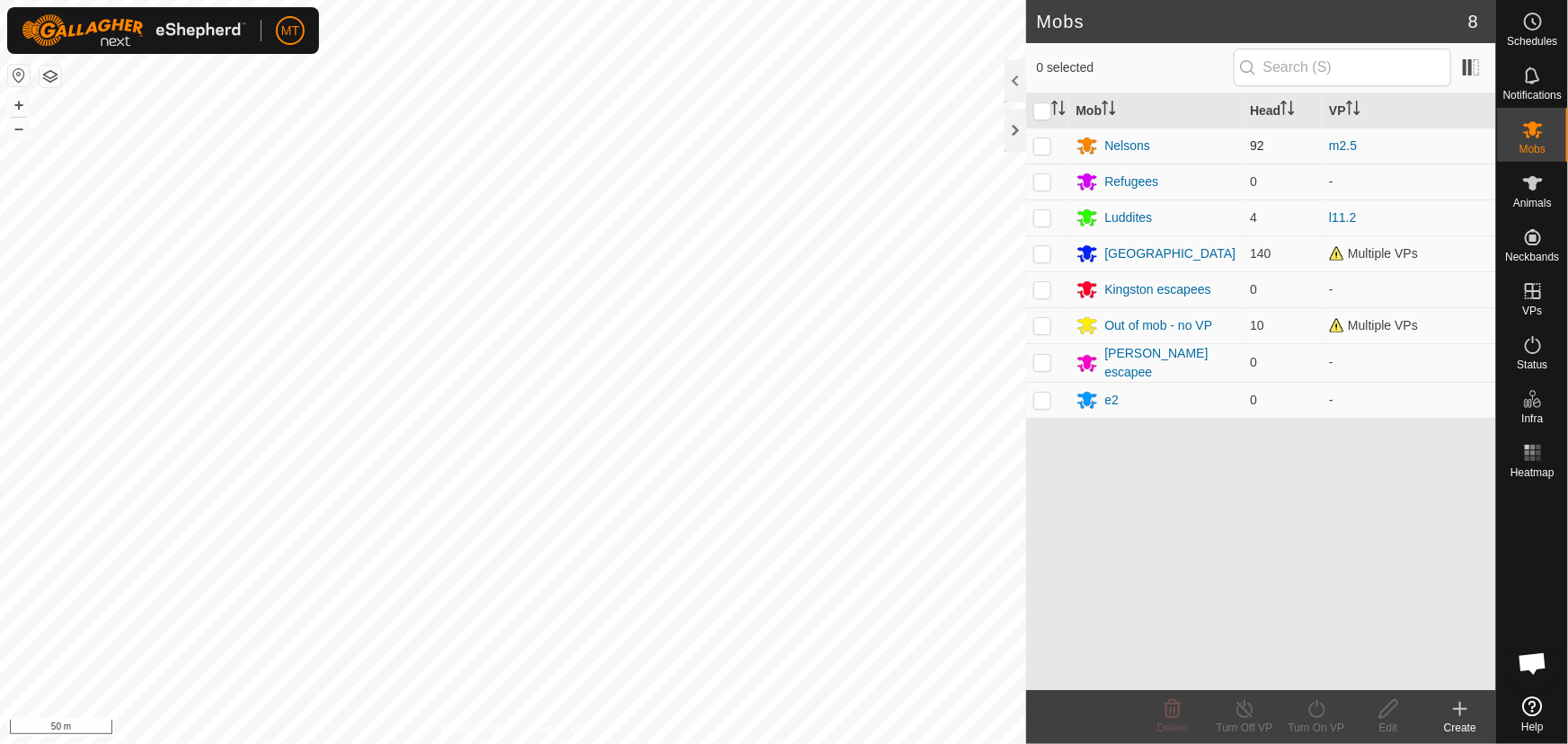
click at [1044, 141] on p-checkbox at bounding box center [1042, 145] width 18 height 14
checkbox input "true"
click at [1330, 713] on turn-on-svg-icon at bounding box center [1316, 708] width 72 height 21
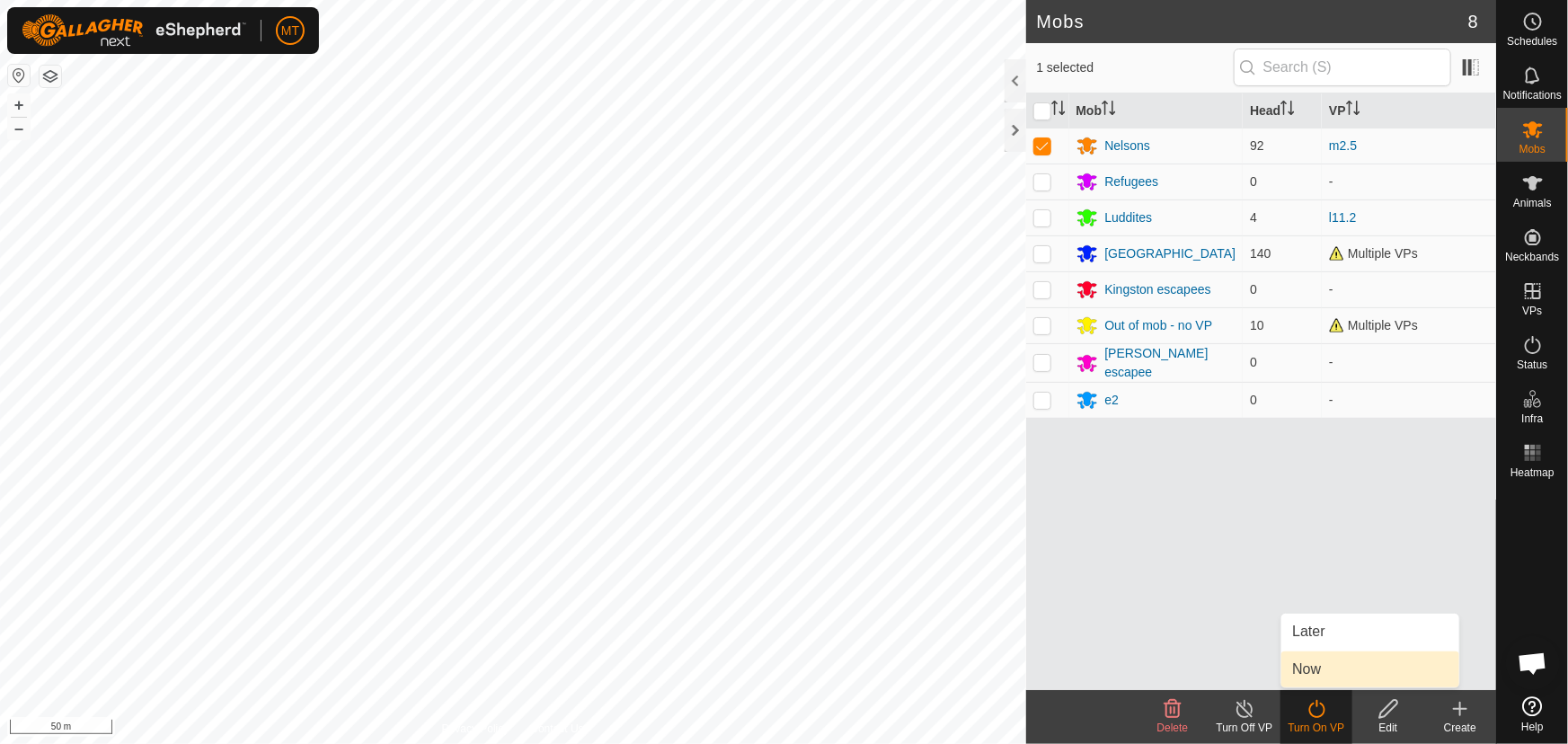
click at [1313, 671] on link "Now" at bounding box center [1370, 669] width 178 height 36
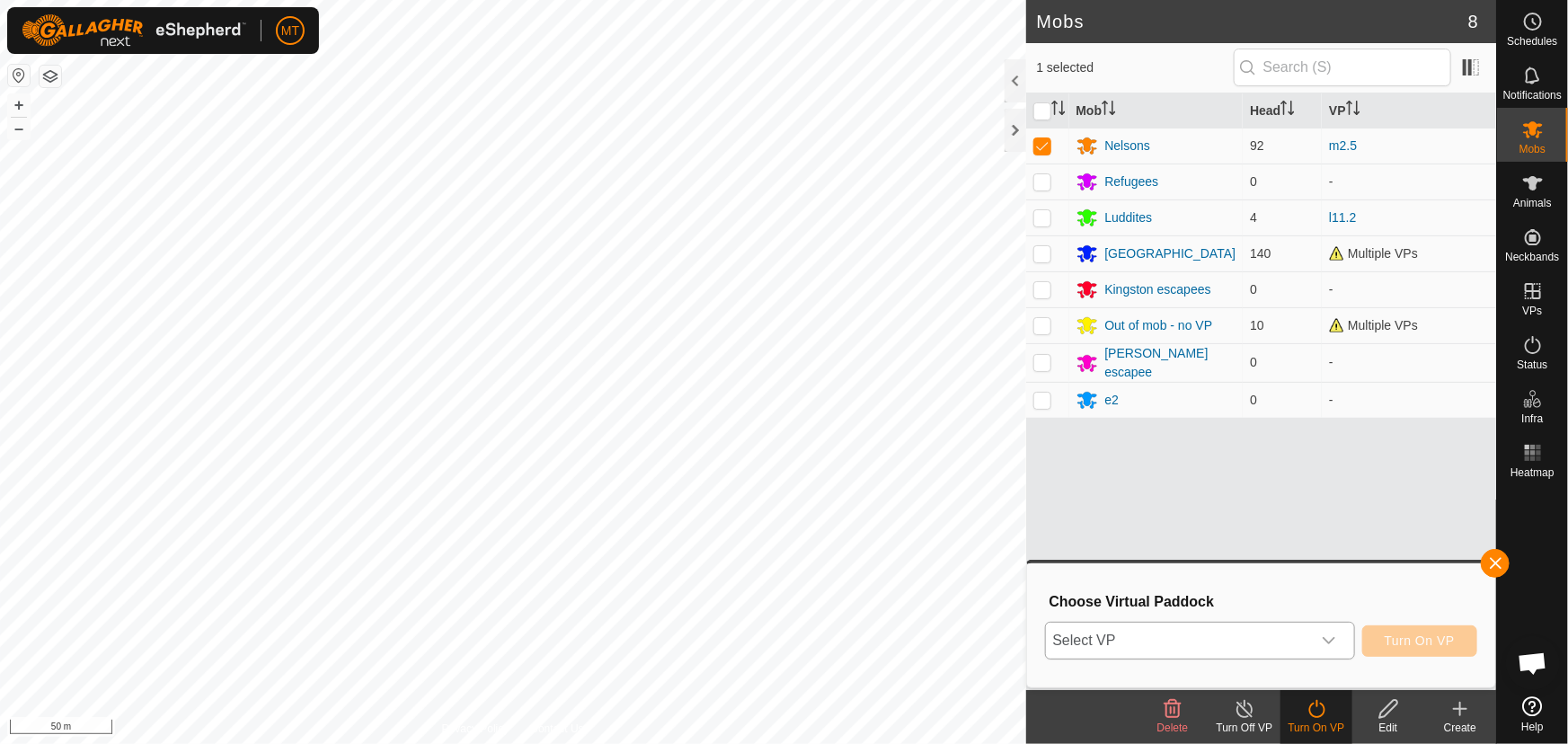
click at [1251, 644] on span "Select VP" at bounding box center [1178, 640] width 265 height 36
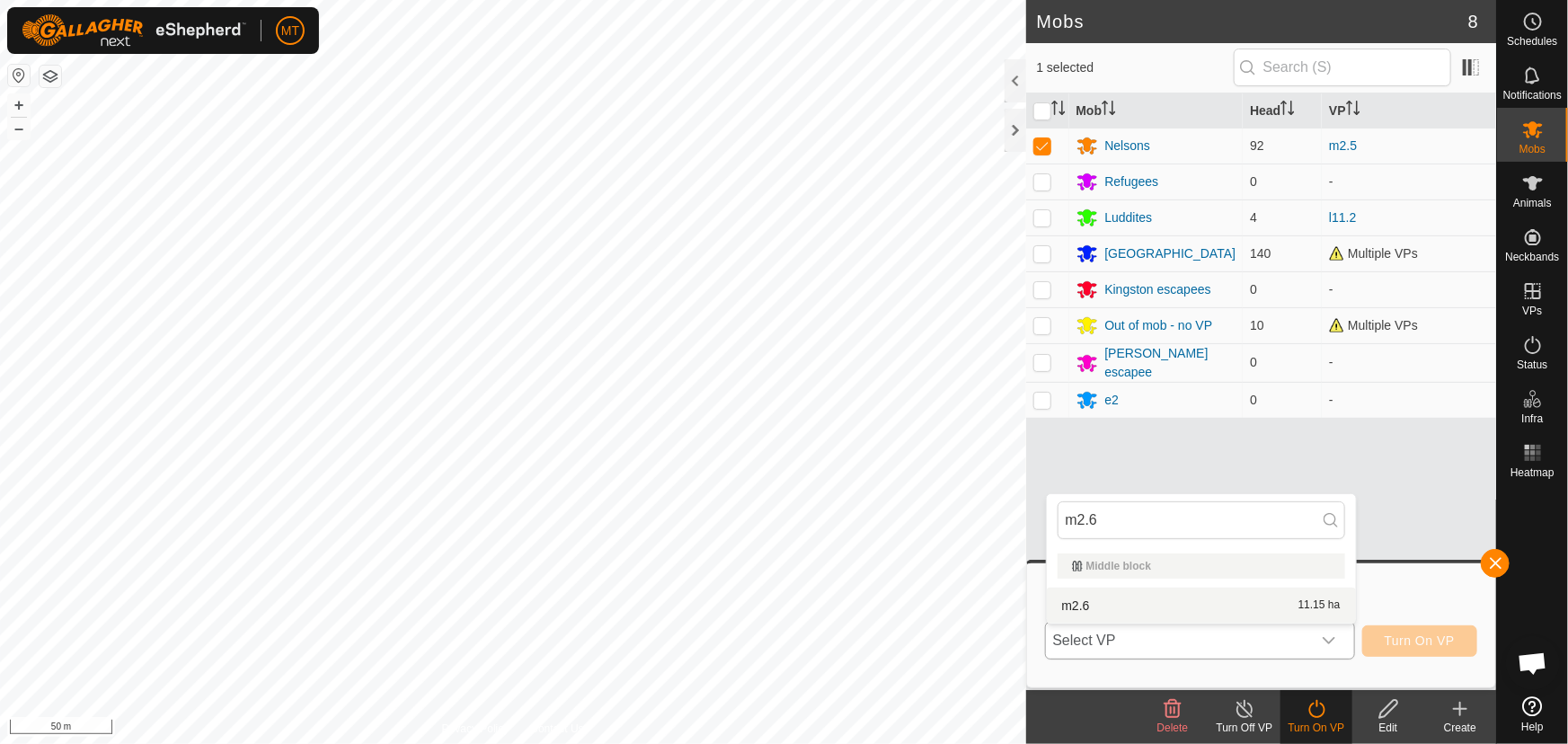
type input "m2.6"
click at [1134, 605] on li "m2.6 11.15 ha" at bounding box center [1202, 605] width 309 height 36
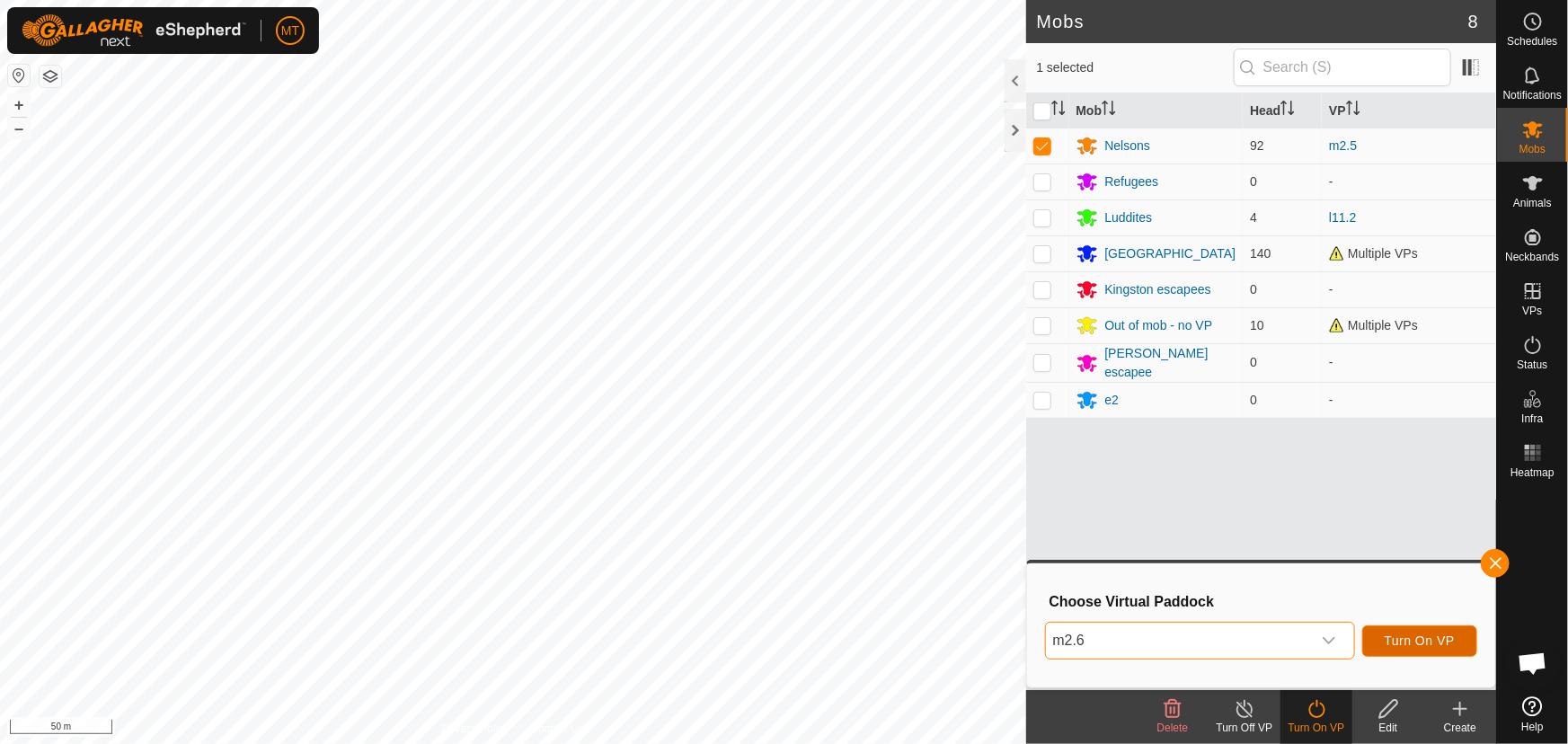
click at [1390, 637] on span "Turn On VP" at bounding box center [1419, 640] width 70 height 14
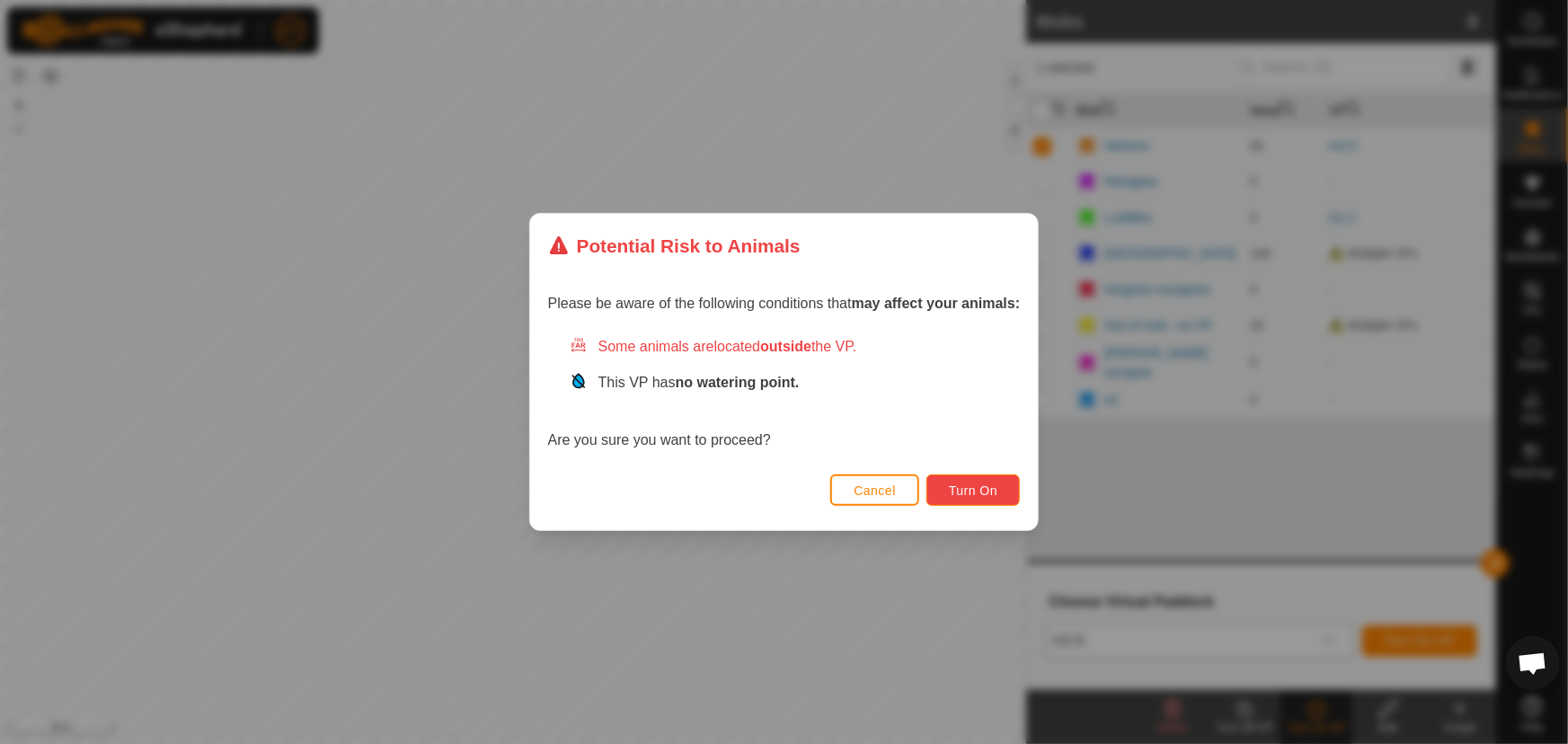
click at [979, 493] on span "Turn On" at bounding box center [973, 490] width 48 height 14
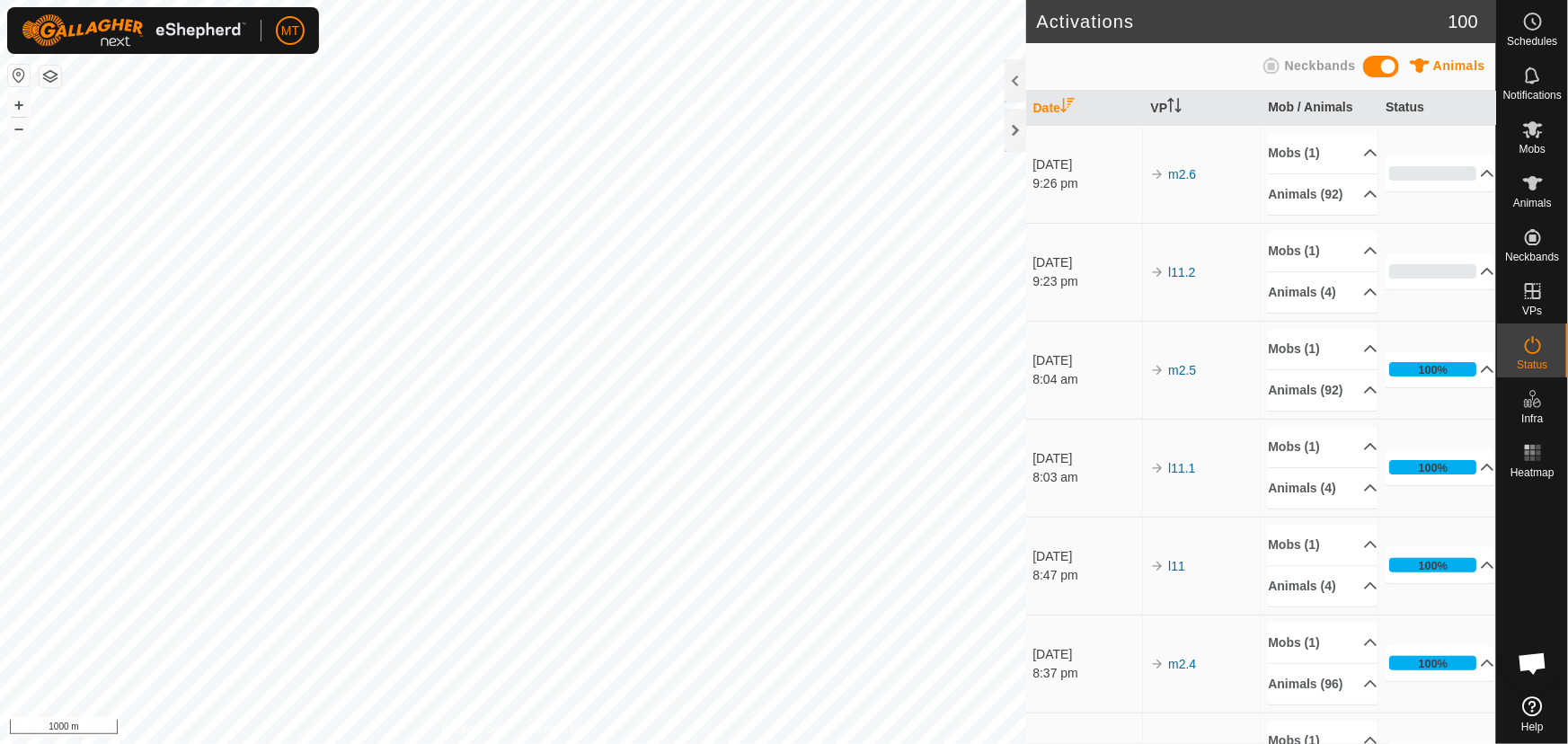
click at [404, 743] on html "MT Schedules Notifications Mobs Animals Neckbands VPs Status Infra Heatmap Help…" at bounding box center [784, 372] width 1568 height 744
click at [1541, 184] on icon at bounding box center [1533, 183] width 21 height 21
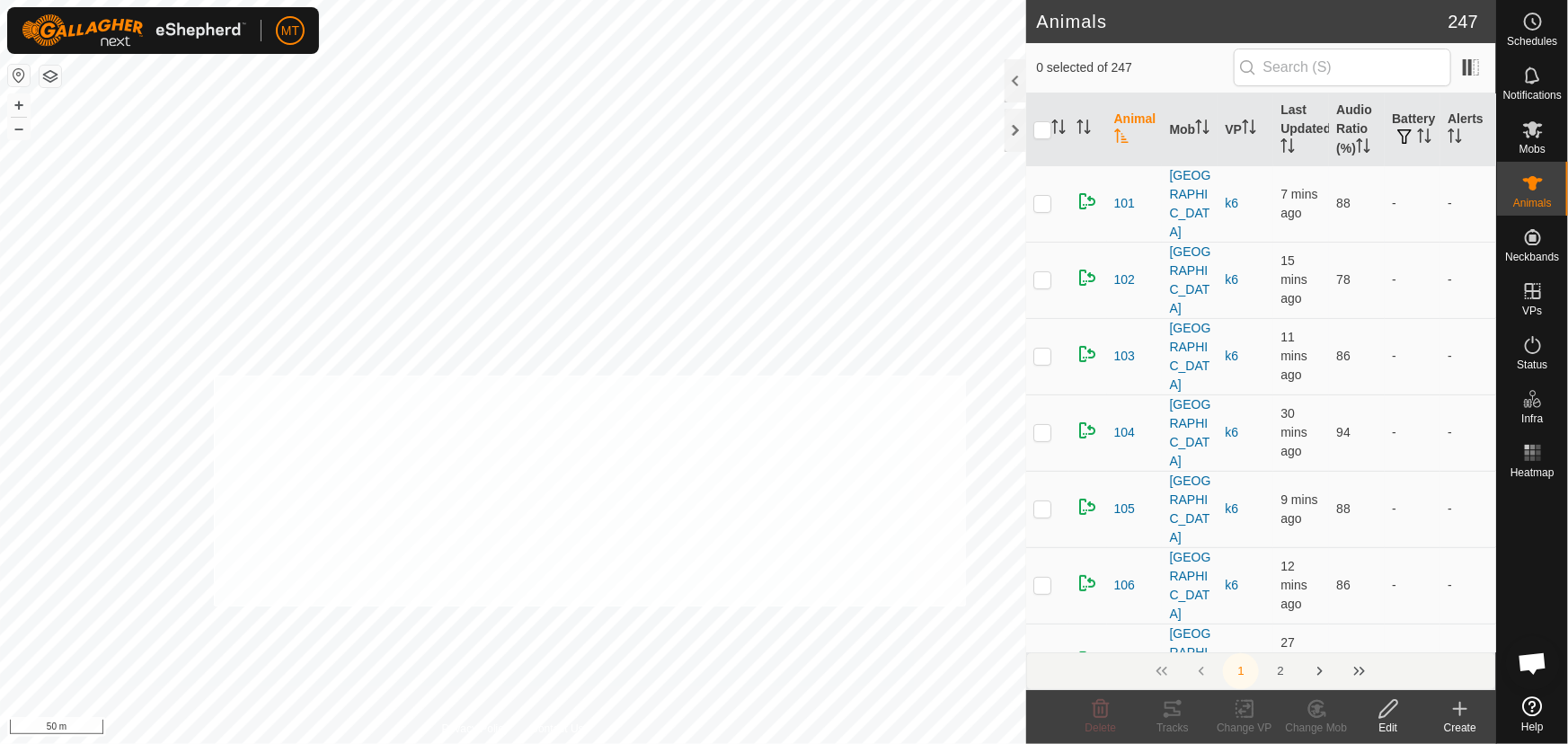
checkbox input "true"
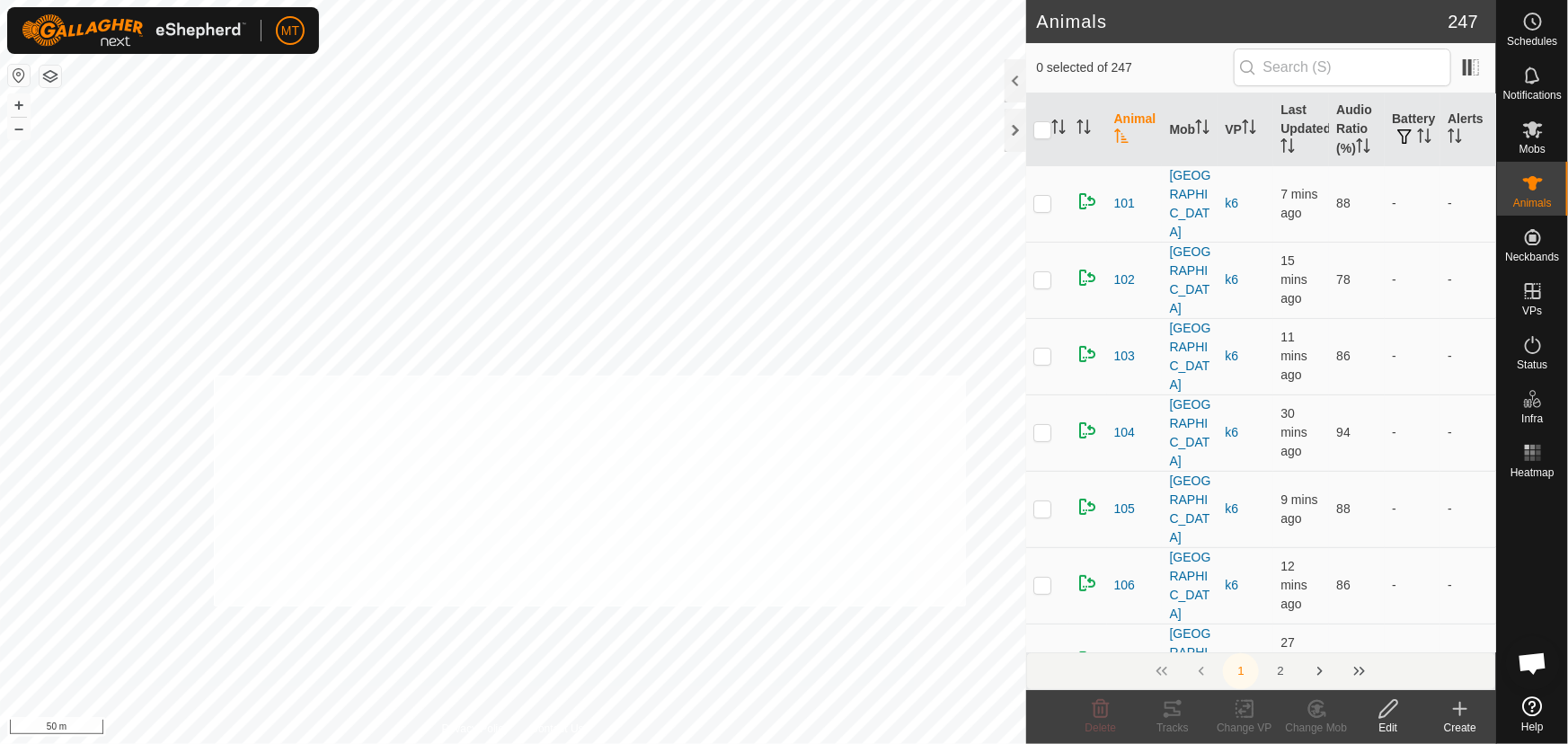
checkbox input "true"
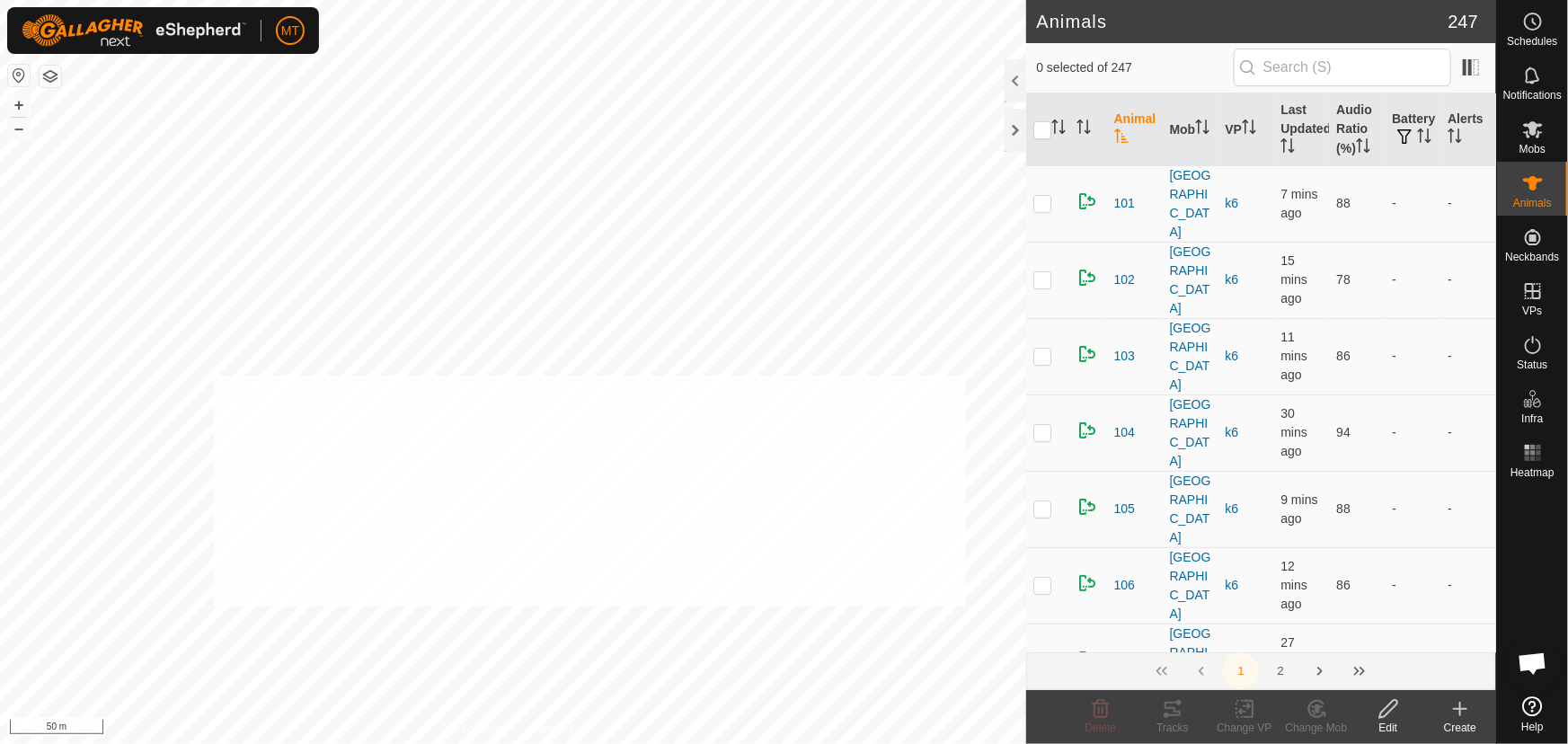
checkbox input "true"
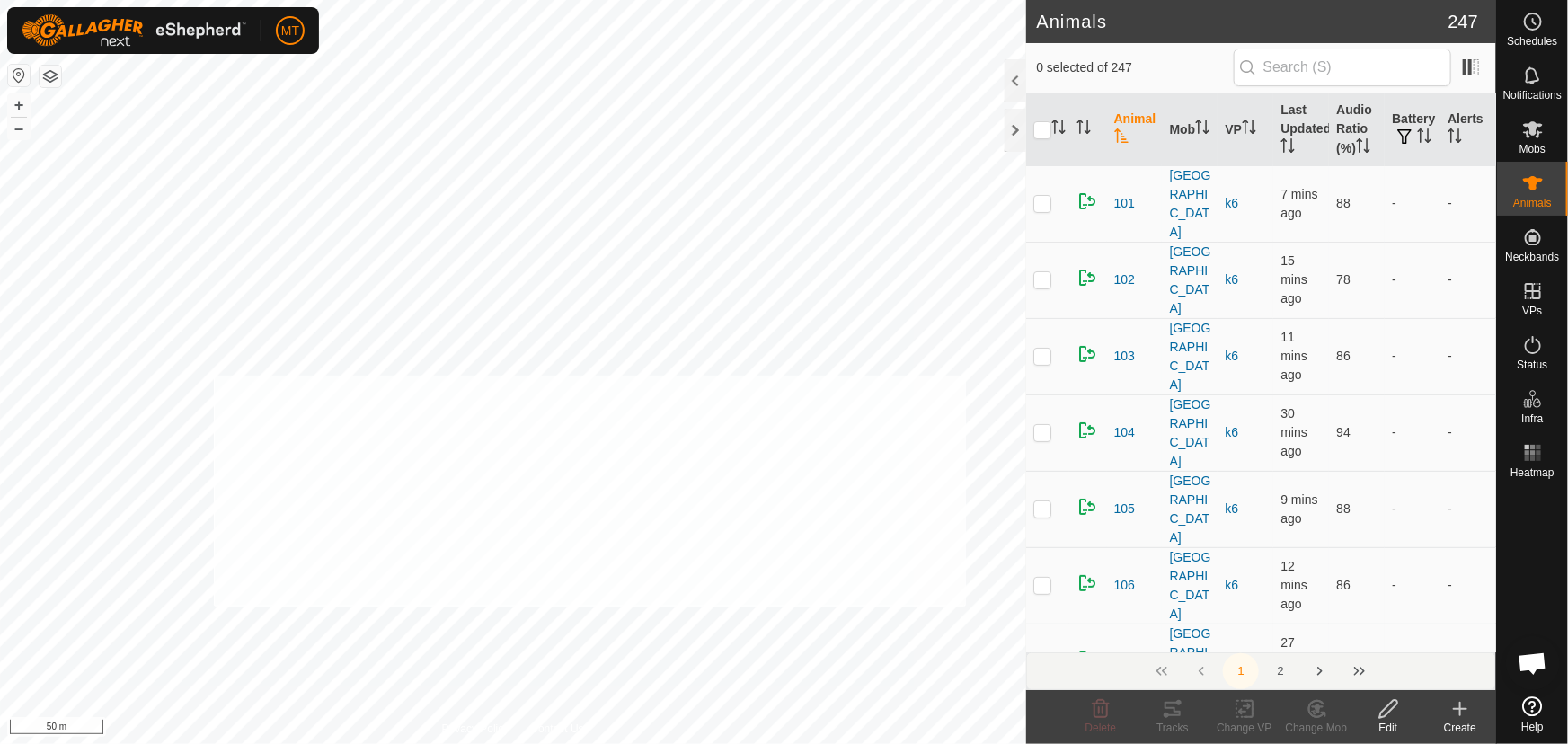
checkbox input "true"
click at [1065, 128] on th at bounding box center [1047, 129] width 44 height 72
click at [1060, 133] on icon "Activate to sort" at bounding box center [1058, 127] width 15 height 14
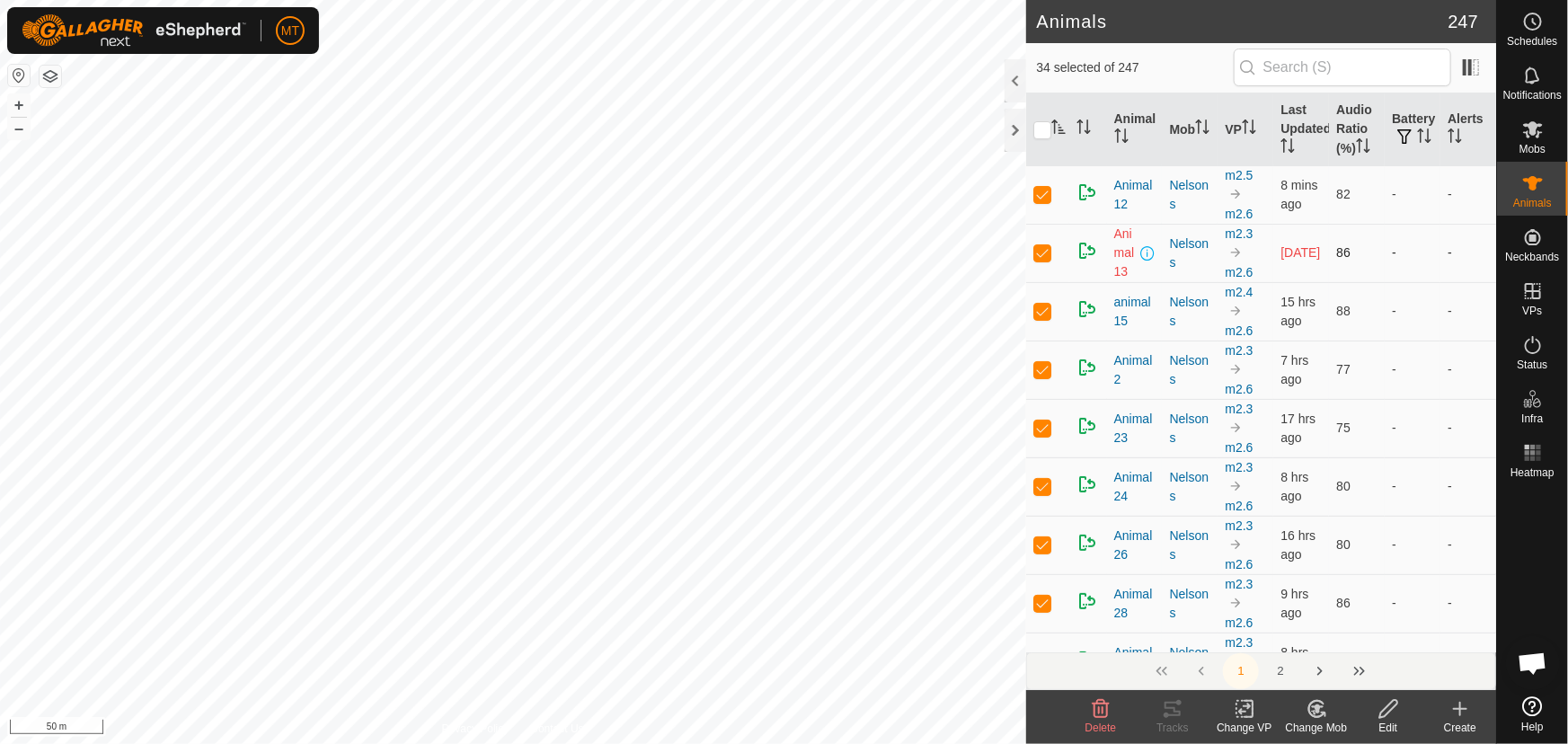
click at [1036, 254] on p-checkbox at bounding box center [1042, 252] width 18 height 14
checkbox input "false"
click at [1036, 254] on p-checkbox at bounding box center [1042, 252] width 18 height 14
checkbox input "false"
click at [1043, 318] on td at bounding box center [1047, 311] width 44 height 58
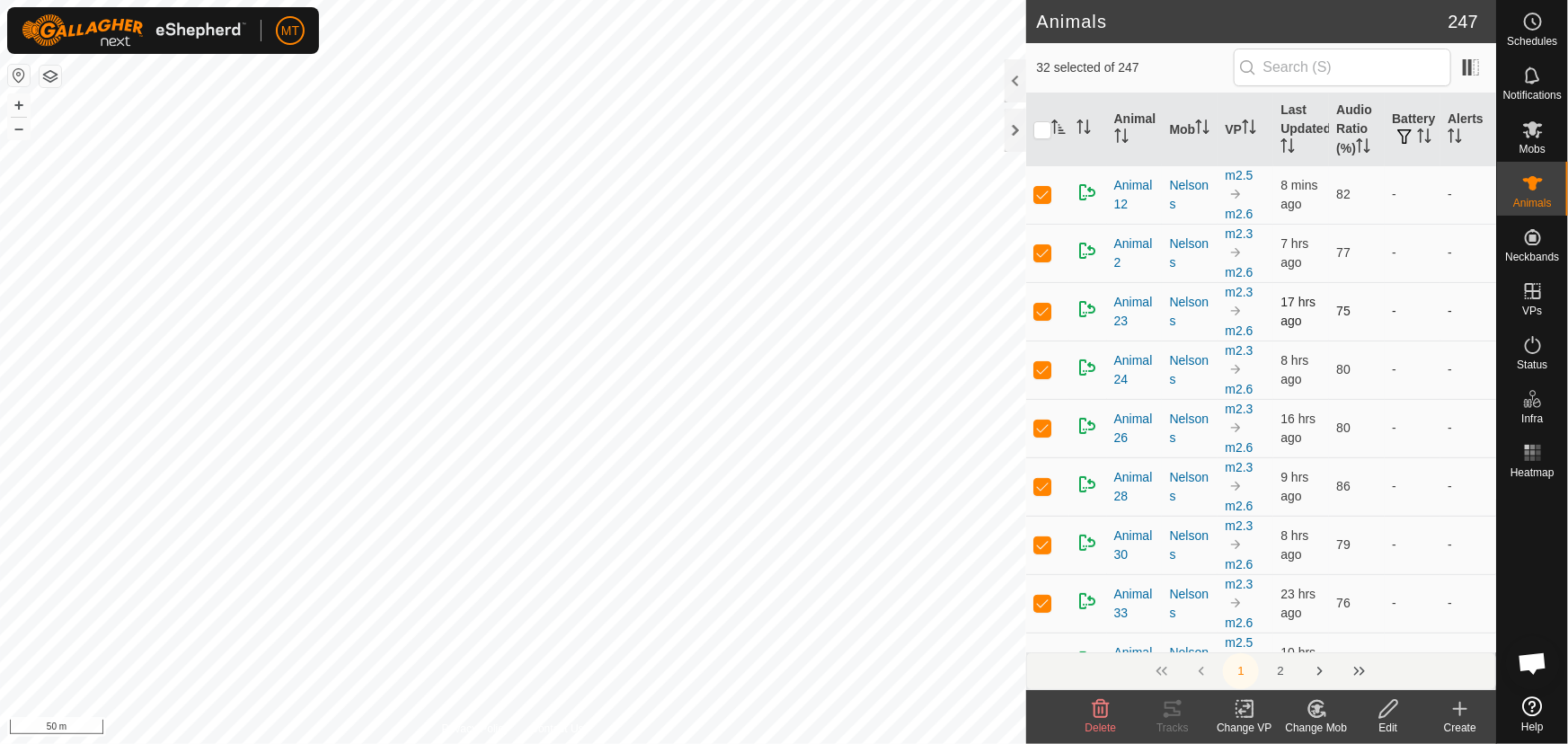
checkbox input "false"
click at [1039, 248] on p-checkbox at bounding box center [1042, 252] width 18 height 14
checkbox input "false"
click at [1039, 252] on p-checkbox at bounding box center [1042, 252] width 18 height 14
checkbox input "false"
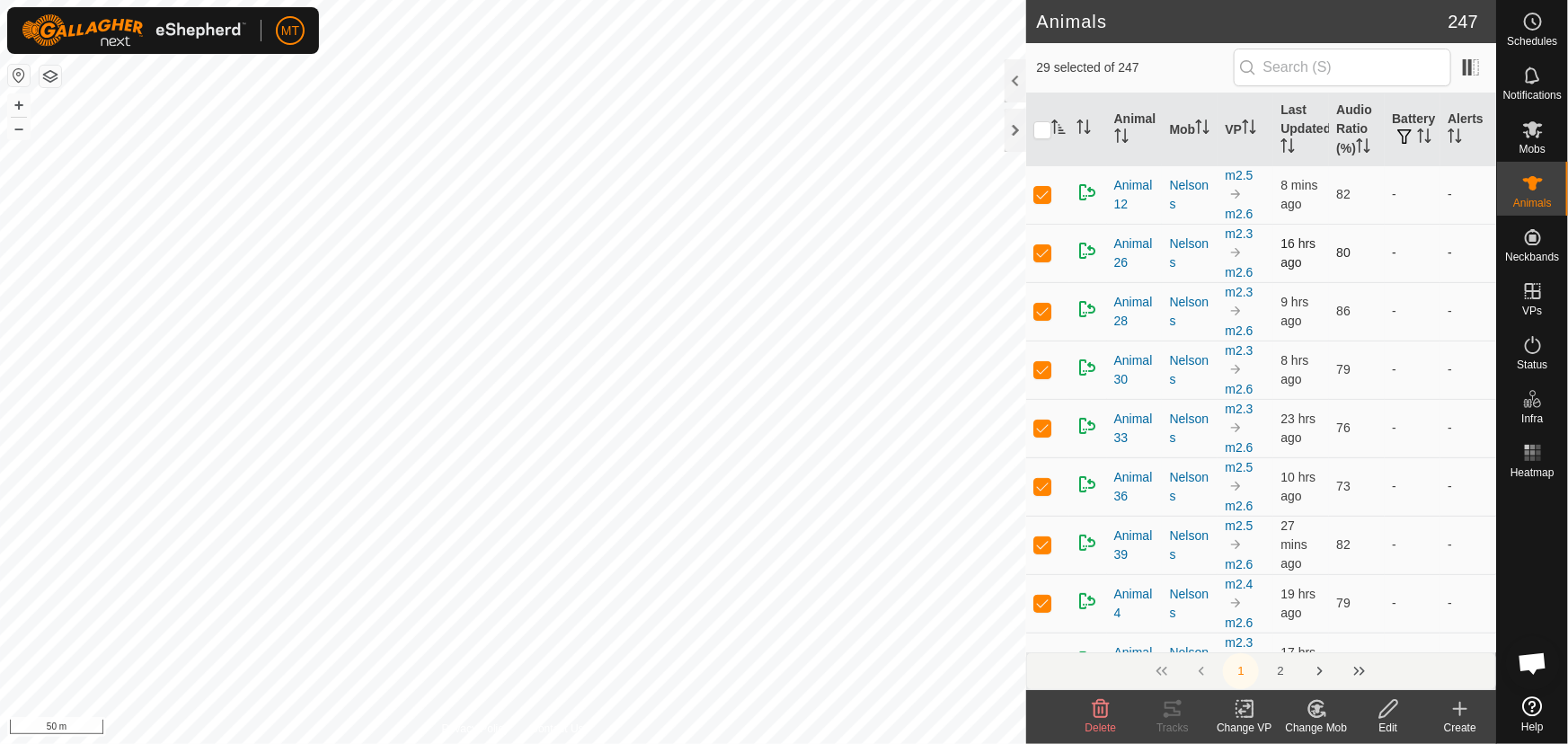
click at [1039, 252] on p-checkbox at bounding box center [1042, 252] width 18 height 14
checkbox input "false"
click at [1041, 254] on p-checkbox at bounding box center [1042, 252] width 18 height 14
checkbox input "false"
click at [1041, 254] on p-checkbox at bounding box center [1042, 252] width 18 height 14
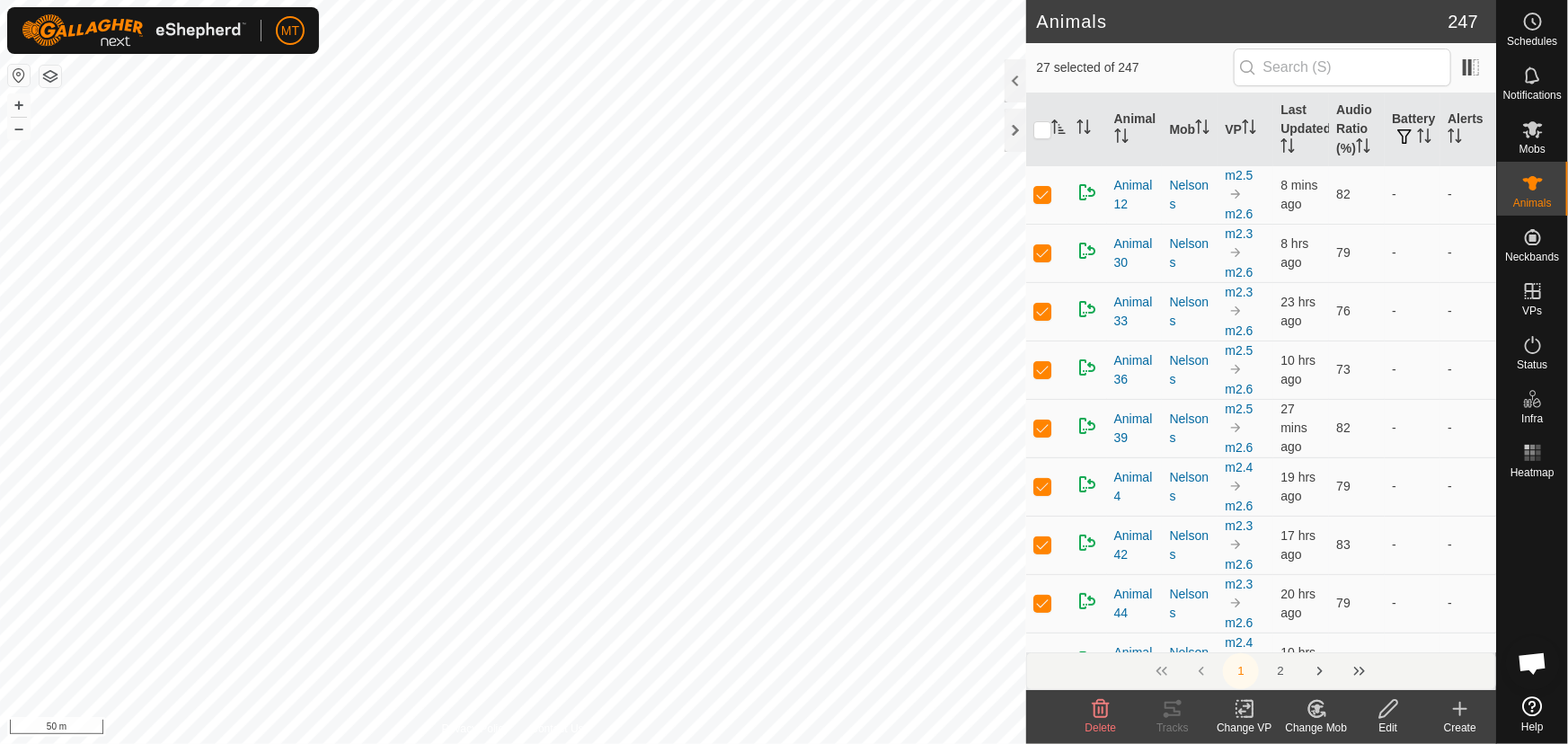
checkbox input "false"
click at [1041, 254] on p-checkbox at bounding box center [1042, 252] width 18 height 14
checkbox input "false"
click at [1041, 254] on p-checkbox at bounding box center [1042, 252] width 18 height 14
checkbox input "false"
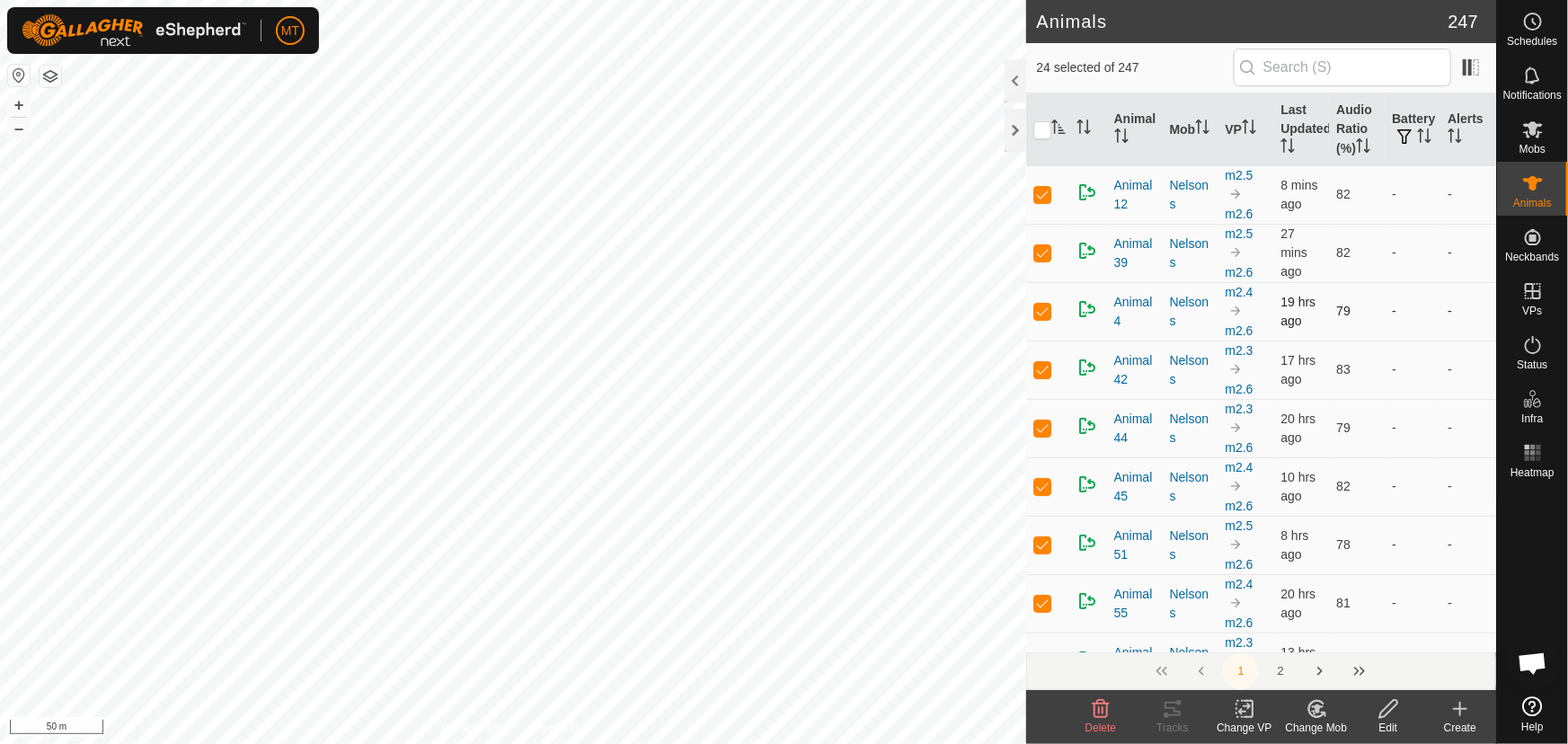
click at [1043, 305] on p-checkbox at bounding box center [1042, 310] width 18 height 14
checkbox input "false"
click at [1043, 305] on p-checkbox at bounding box center [1042, 310] width 18 height 14
checkbox input "false"
click at [1043, 305] on p-checkbox at bounding box center [1042, 310] width 18 height 14
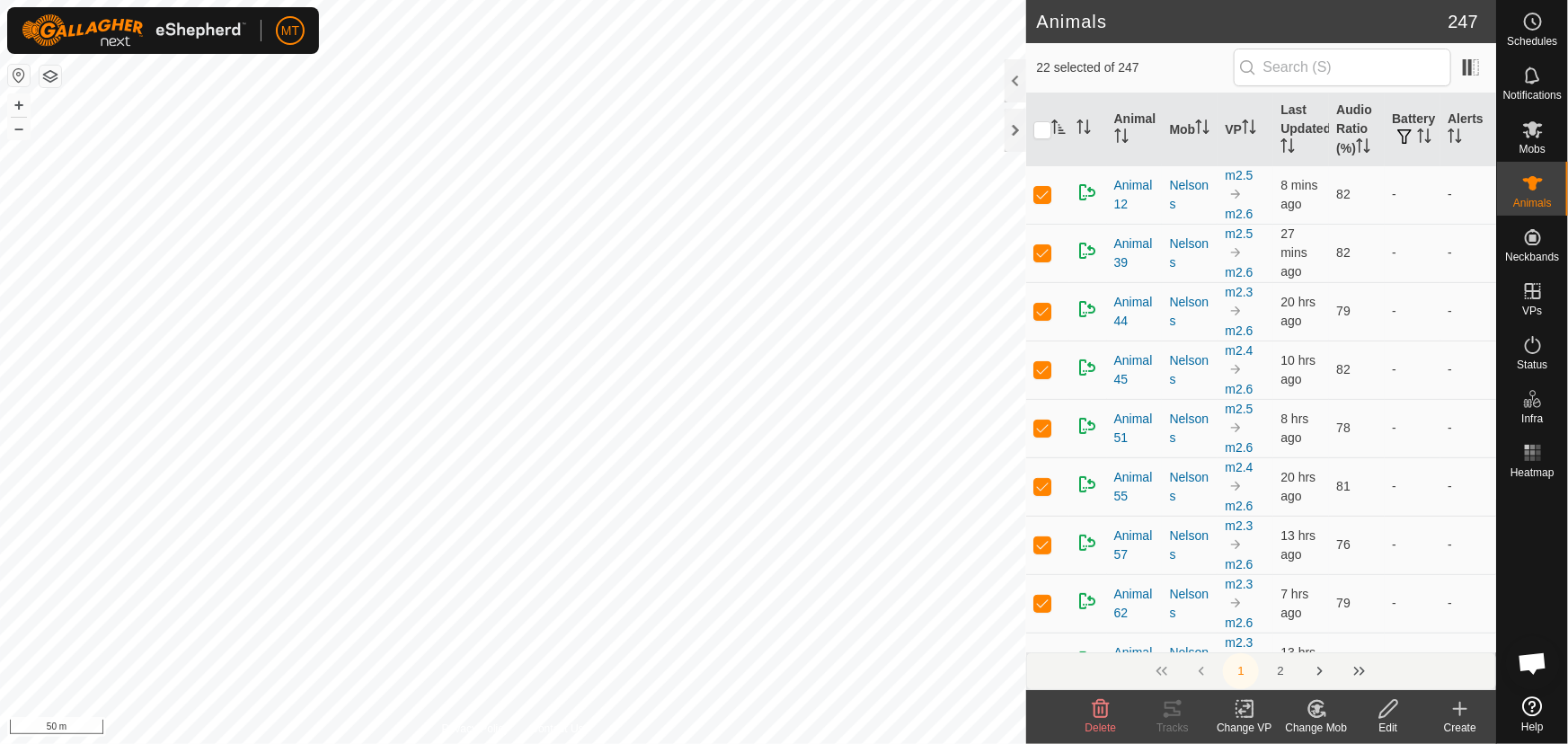
checkbox input "false"
click at [1043, 305] on p-checkbox at bounding box center [1042, 310] width 18 height 14
checkbox input "false"
click at [1043, 305] on p-checkbox at bounding box center [1042, 310] width 18 height 14
checkbox input "false"
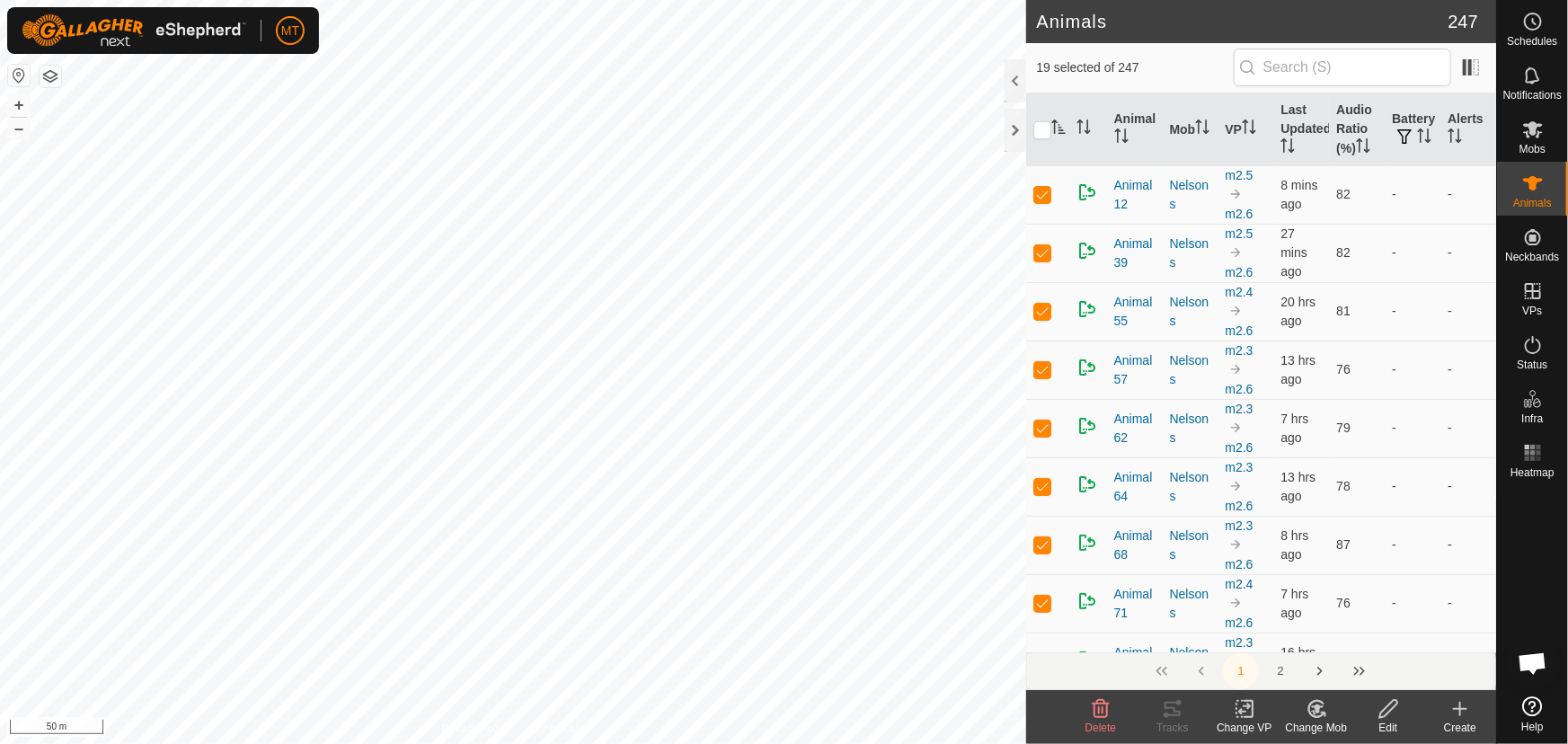
click at [1043, 305] on p-checkbox at bounding box center [1042, 310] width 18 height 14
checkbox input "false"
click at [1043, 305] on p-checkbox at bounding box center [1042, 310] width 18 height 14
checkbox input "false"
click at [1043, 305] on p-checkbox at bounding box center [1042, 310] width 18 height 14
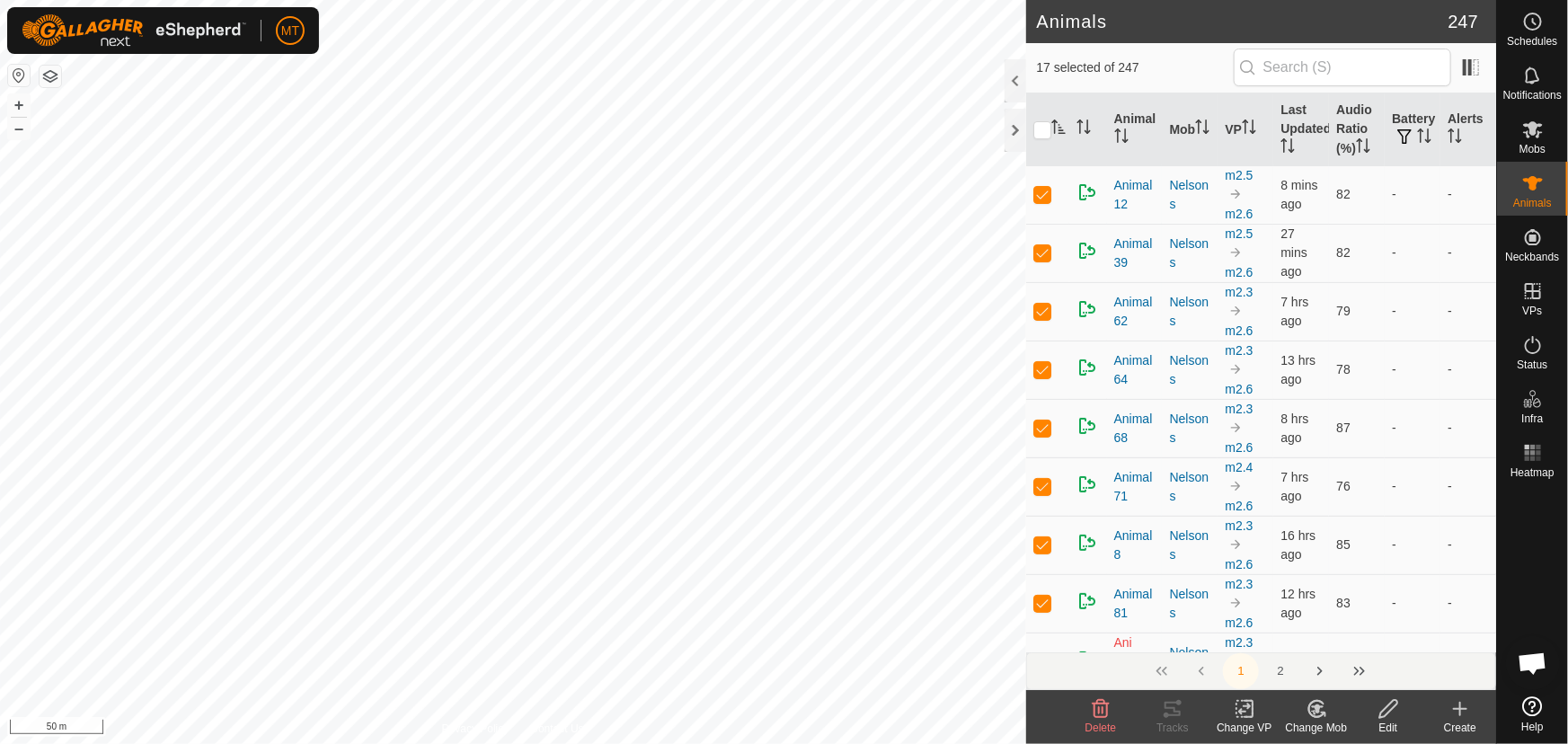
checkbox input "false"
click at [1043, 305] on p-checkbox at bounding box center [1042, 310] width 18 height 14
checkbox input "false"
click at [1043, 305] on p-checkbox at bounding box center [1042, 310] width 18 height 14
checkbox input "false"
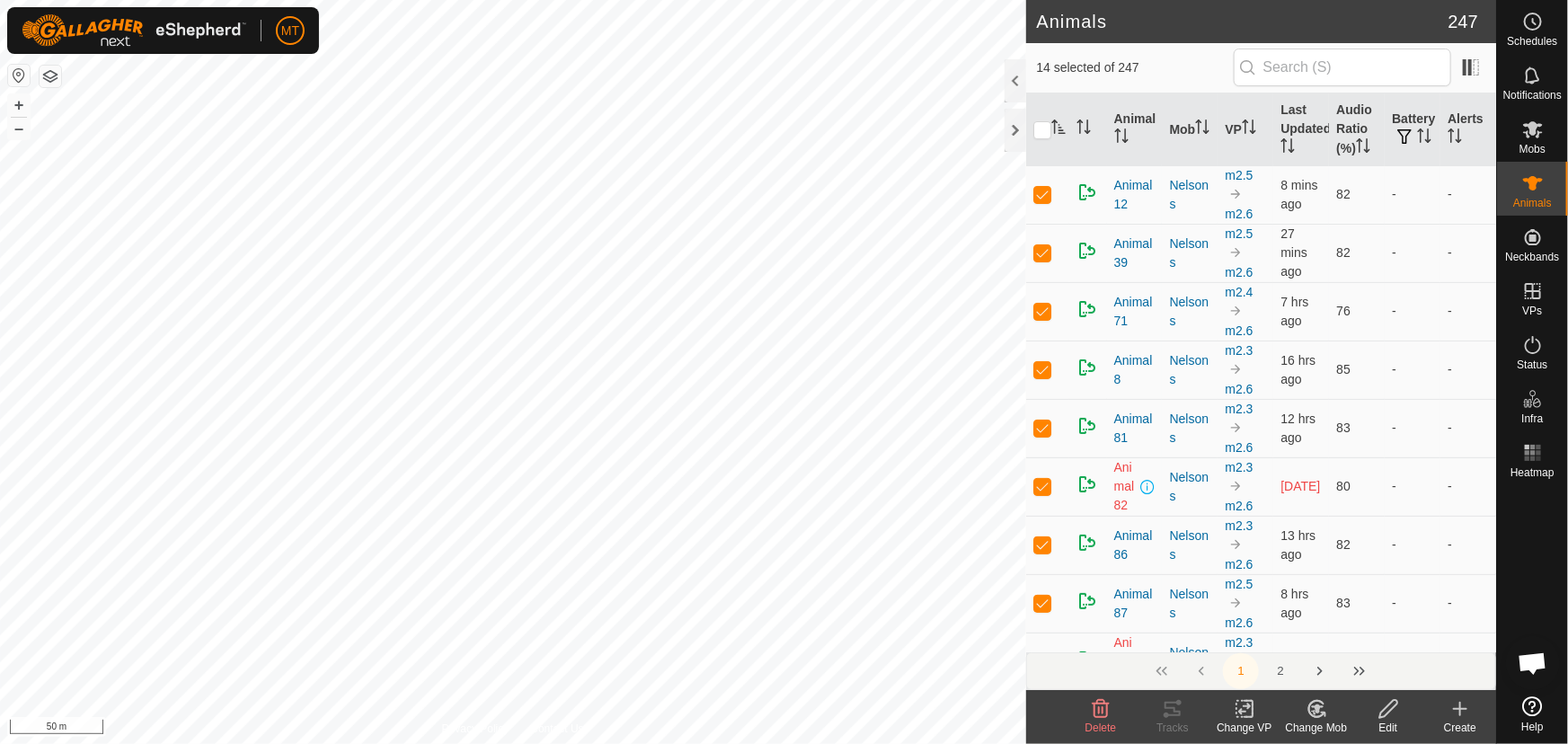
click at [1043, 305] on p-checkbox at bounding box center [1042, 310] width 18 height 14
checkbox input "false"
click at [1043, 305] on p-checkbox at bounding box center [1042, 310] width 18 height 14
checkbox input "false"
click at [1043, 305] on p-checkbox at bounding box center [1042, 310] width 18 height 14
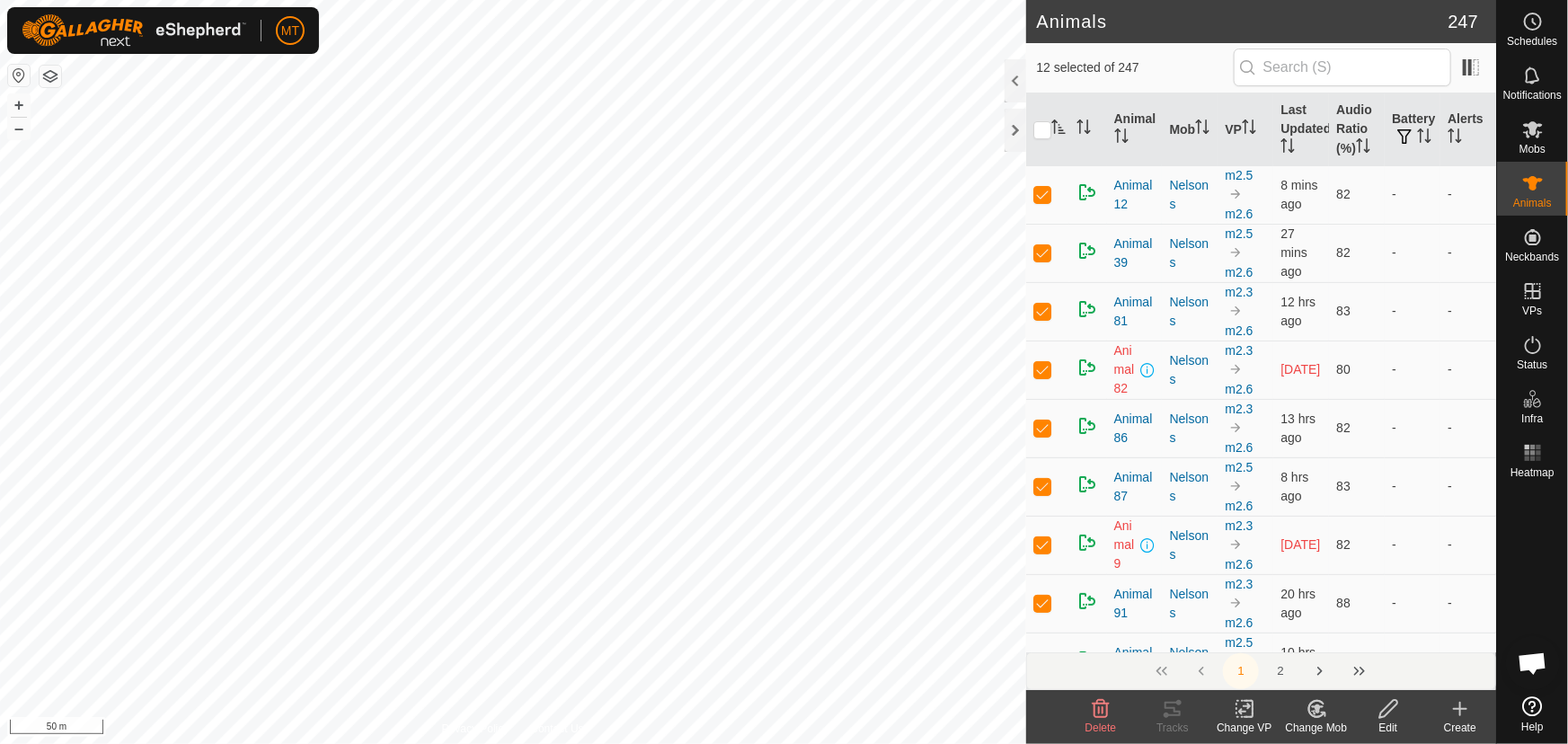
checkbox input "false"
click at [1043, 305] on p-checkbox at bounding box center [1042, 310] width 18 height 14
checkbox input "false"
click at [1043, 305] on p-checkbox at bounding box center [1042, 310] width 18 height 14
checkbox input "false"
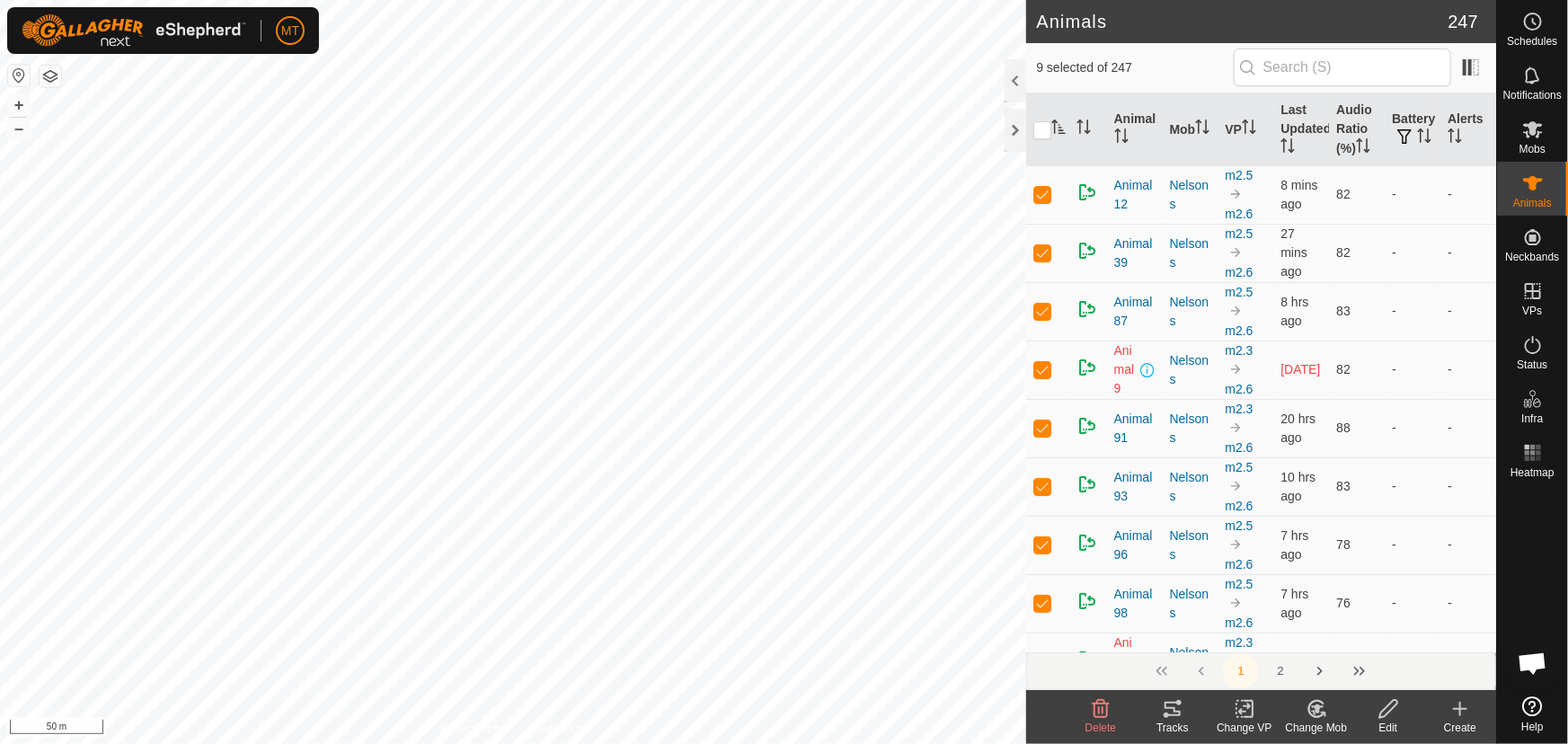
click at [1043, 305] on p-checkbox at bounding box center [1042, 310] width 18 height 14
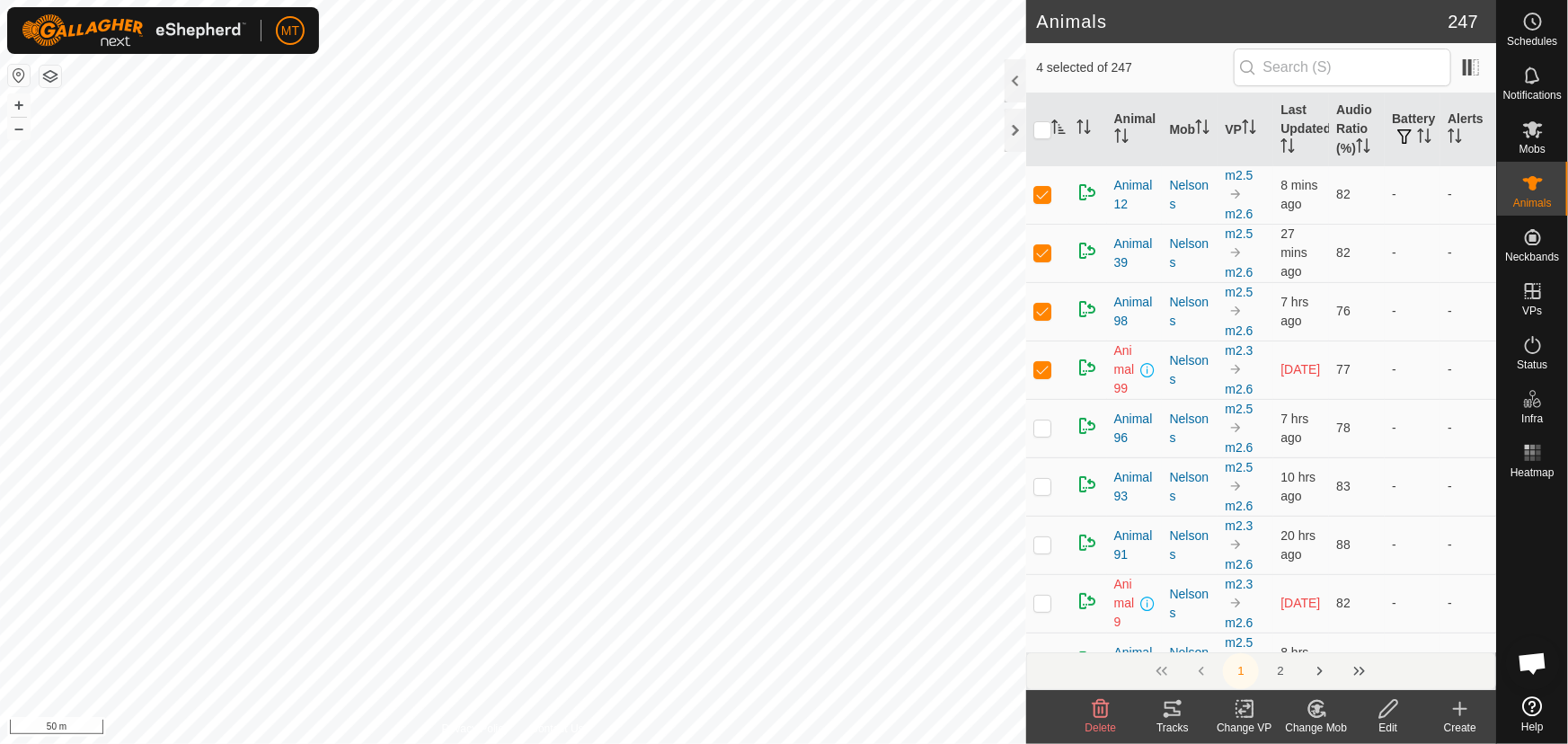
click at [1043, 305] on p-checkbox at bounding box center [1042, 310] width 18 height 14
